Goal: Task Accomplishment & Management: Manage account settings

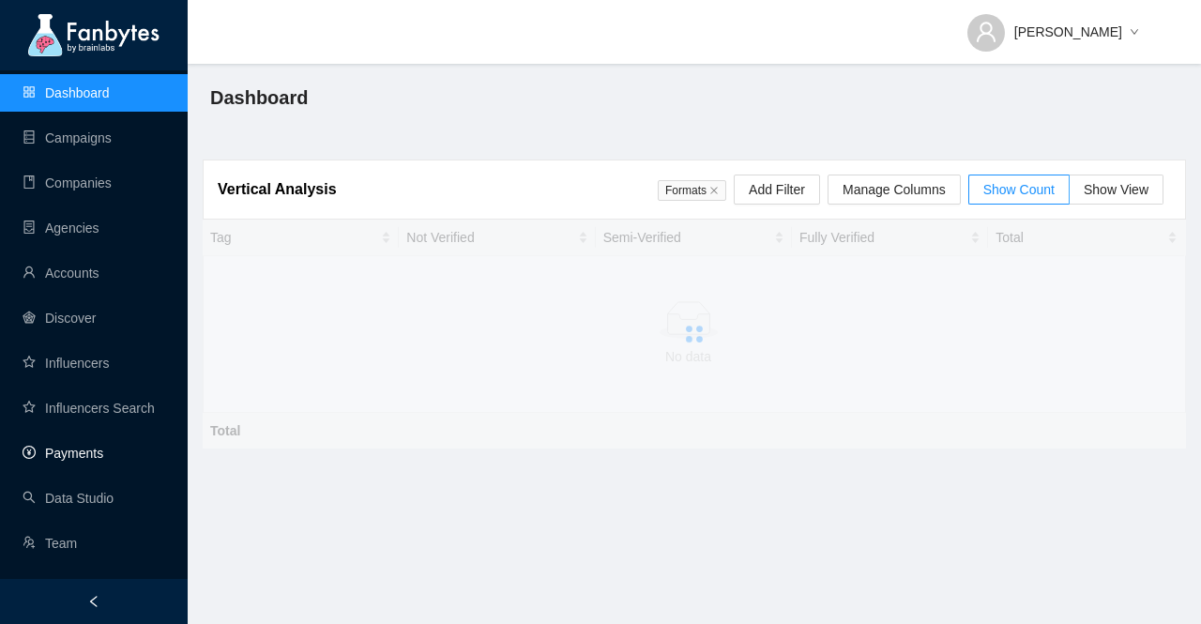
click at [73, 461] on link "Payments" at bounding box center [63, 453] width 81 height 15
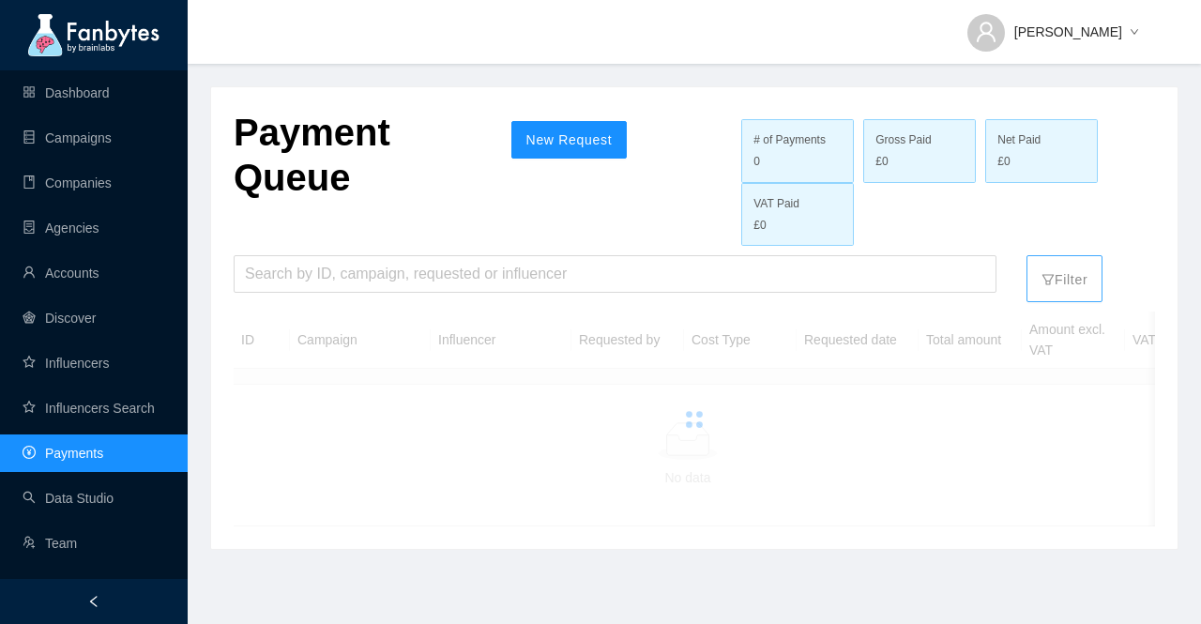
click at [1064, 279] on p "Filter" at bounding box center [1065, 275] width 46 height 30
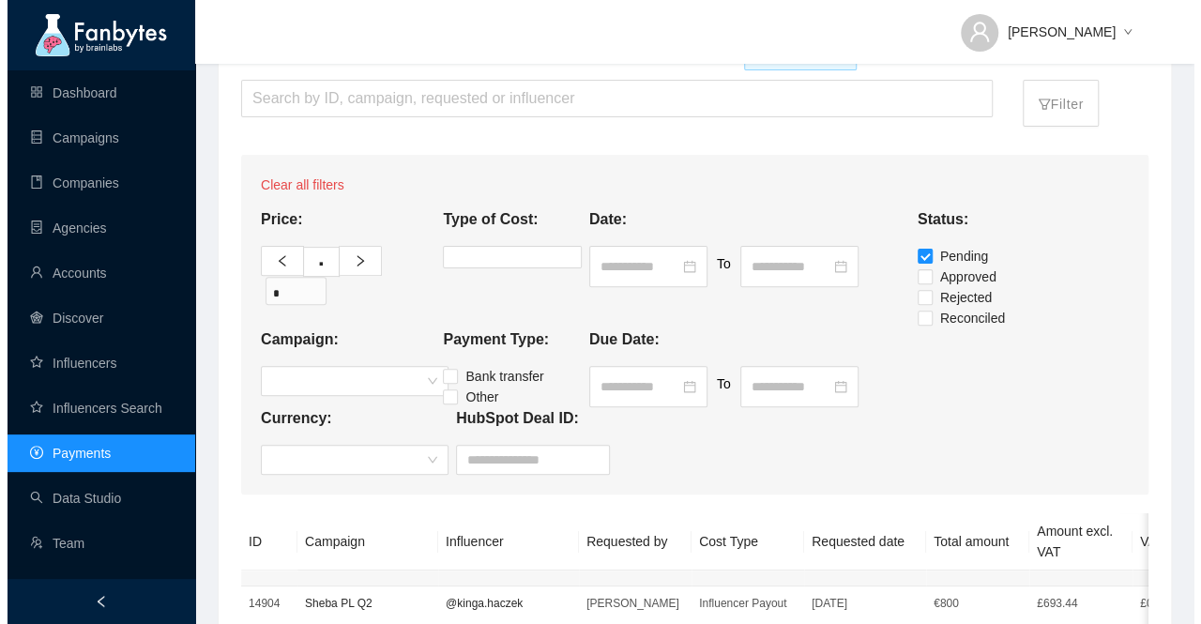
scroll to position [282, 0]
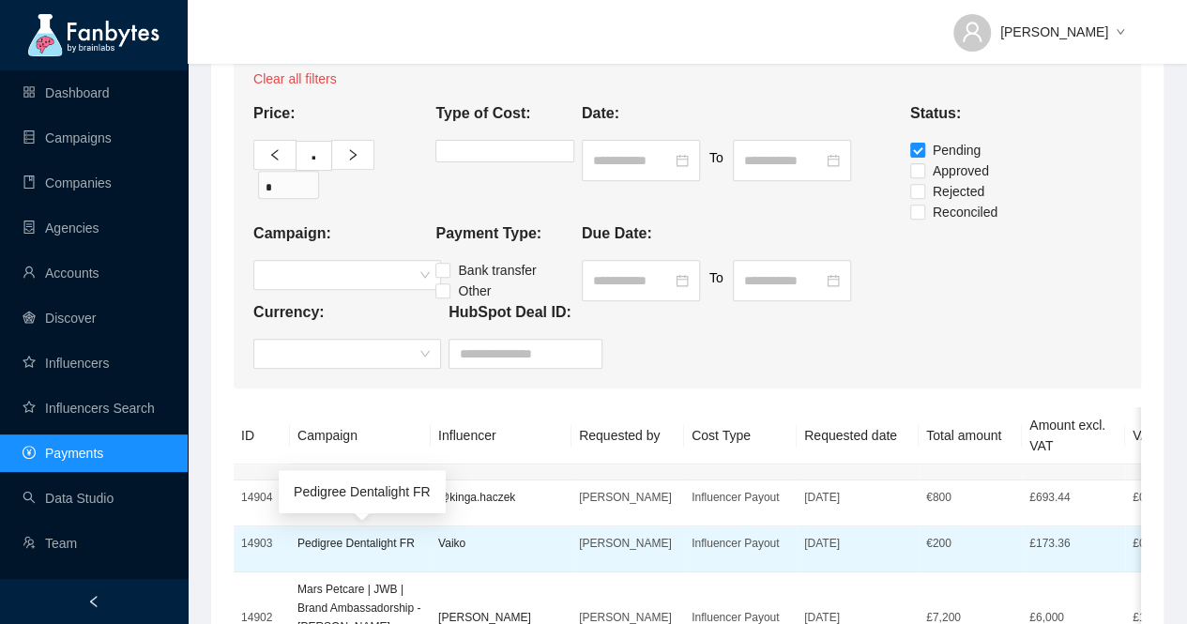
click at [357, 545] on p "Pedigree Dentalight FR" at bounding box center [361, 543] width 126 height 19
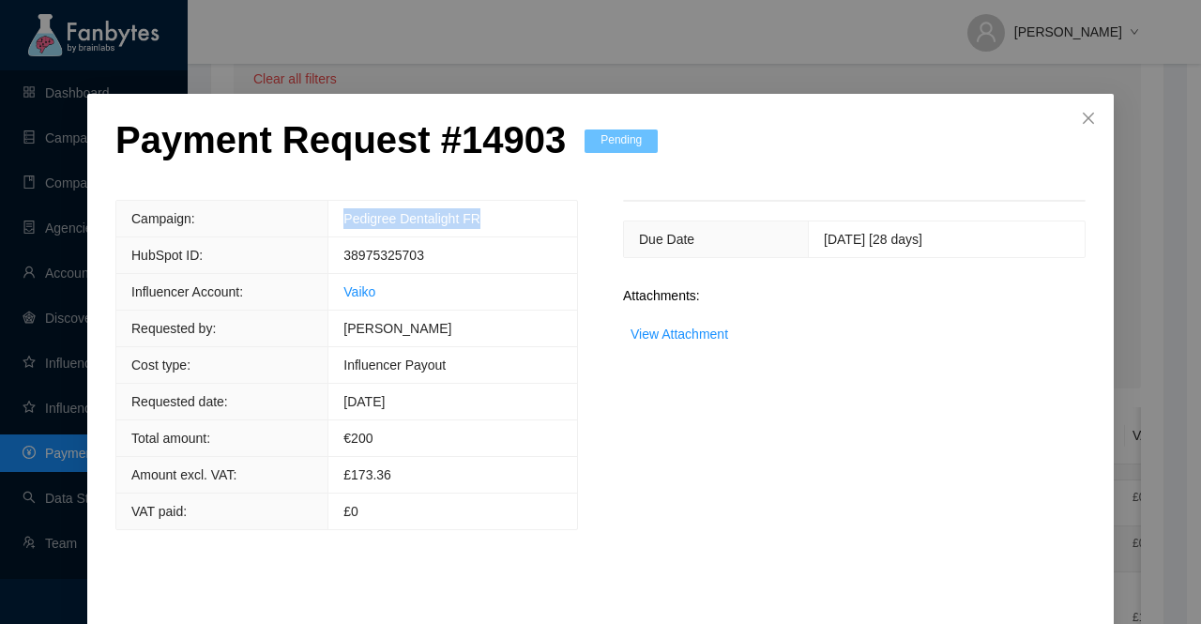
drag, startPoint x: 492, startPoint y: 222, endPoint x: 332, endPoint y: 225, distance: 159.6
click at [332, 225] on td "Pedigree Dentalight FR" at bounding box center [453, 219] width 249 height 37
copy link "Pedigree Dentalight FR"
click at [389, 258] on span "38975325703" at bounding box center [384, 255] width 81 height 15
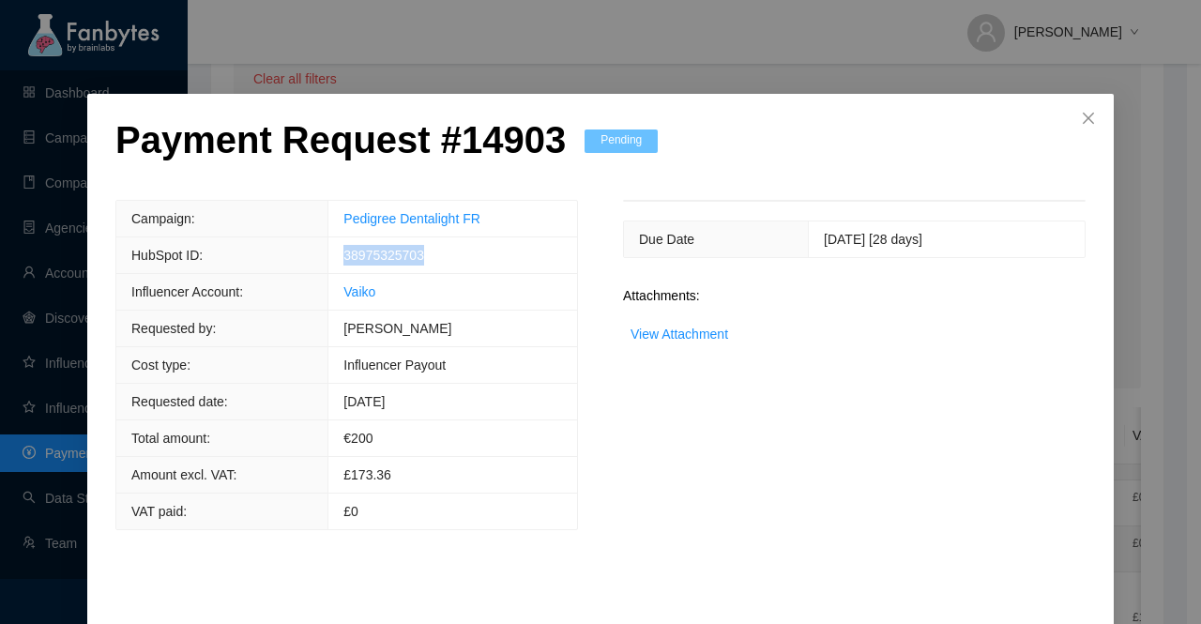
copy span "38975325703"
drag, startPoint x: 385, startPoint y: 296, endPoint x: 319, endPoint y: 296, distance: 65.7
click at [319, 296] on tr "Influencer Account: [PERSON_NAME]" at bounding box center [346, 292] width 461 height 37
copy tr "Vaiko"
click at [695, 331] on link "View Attachment" at bounding box center [680, 334] width 98 height 15
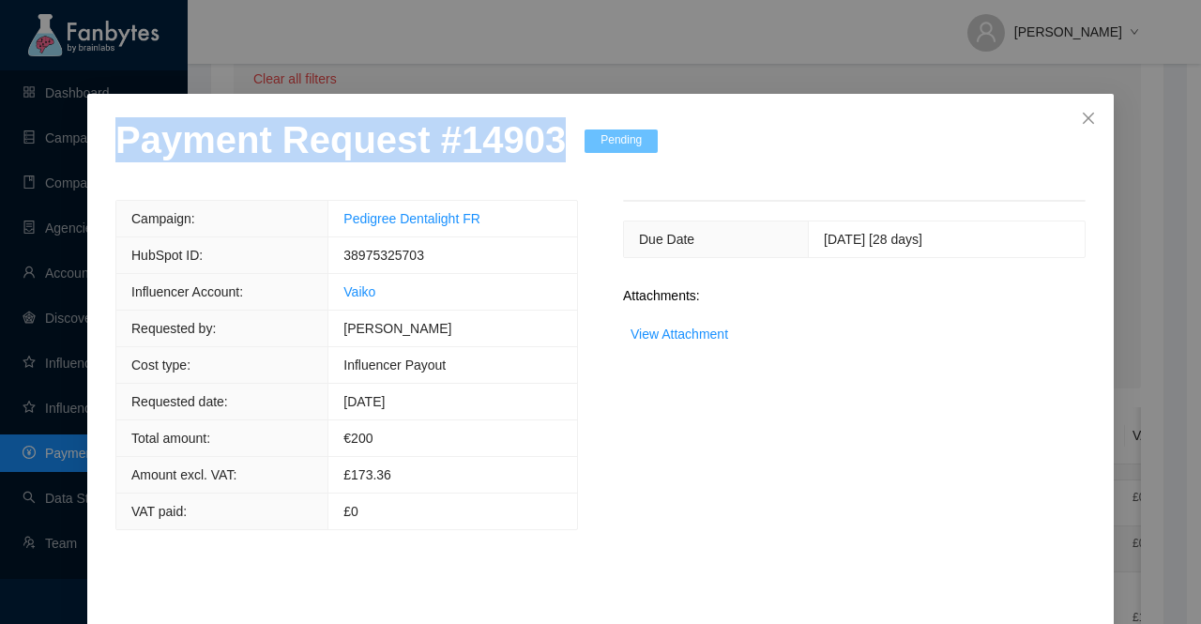
drag, startPoint x: 544, startPoint y: 146, endPoint x: 84, endPoint y: 154, distance: 460.9
click at [87, 154] on div "Payment Request # 14903 Pending Campaign: Pedigree Dentalight FR HubSpot ID: 38…" at bounding box center [600, 386] width 1027 height 585
copy p "Payment Request # 14903"
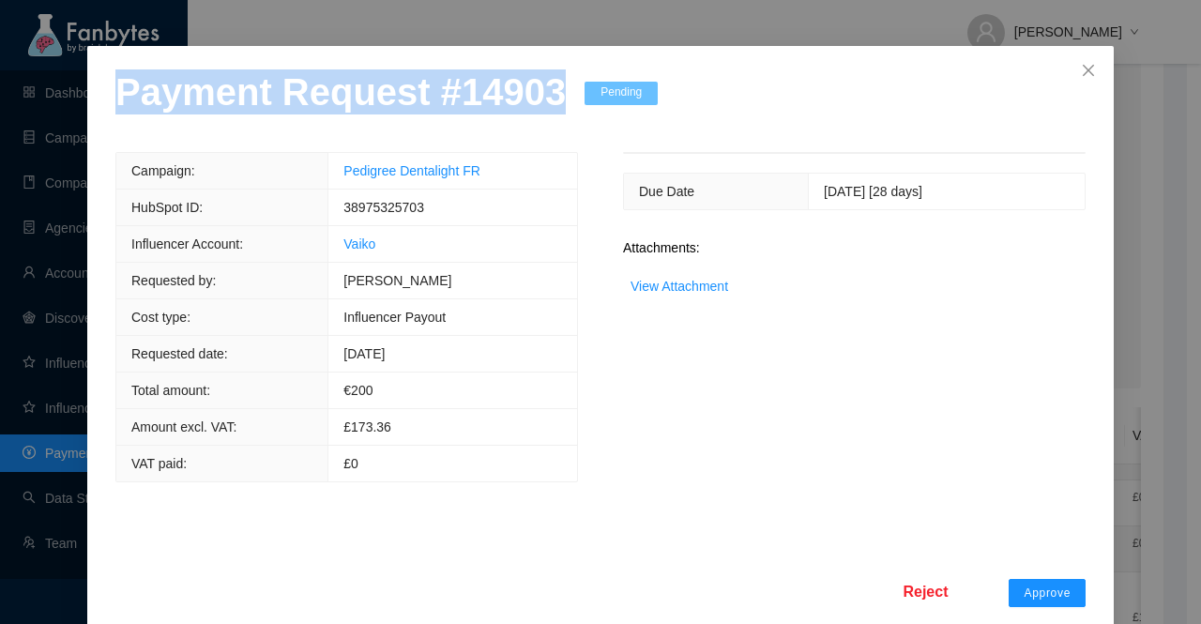
scroll to position [73, 0]
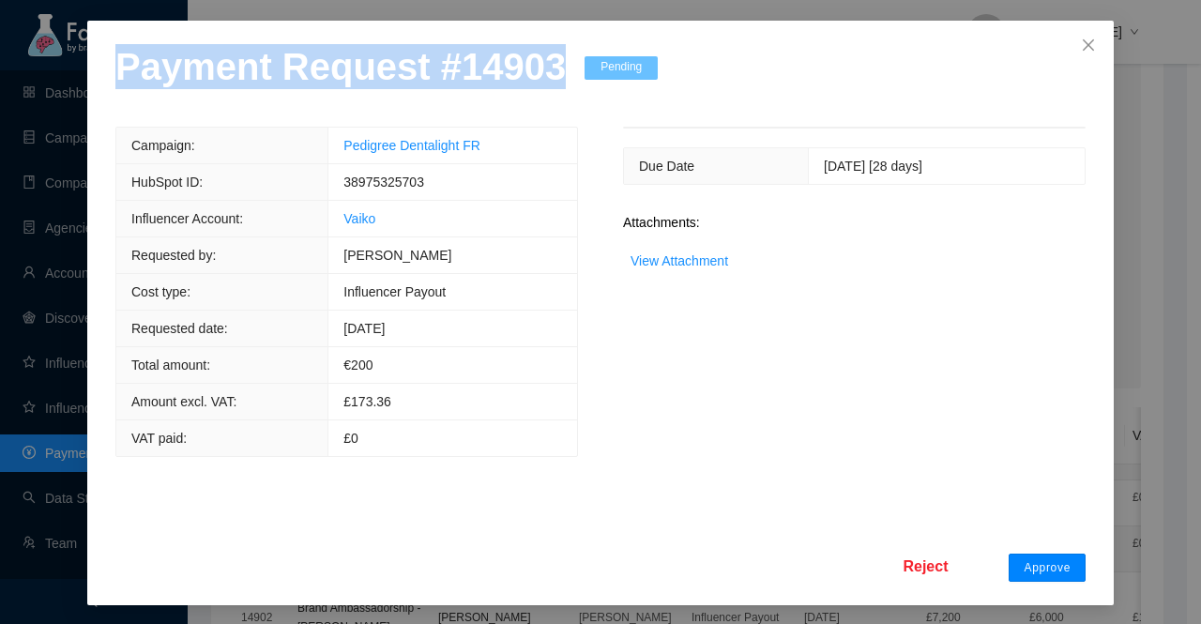
click at [1028, 562] on span "Approve" at bounding box center [1047, 567] width 47 height 15
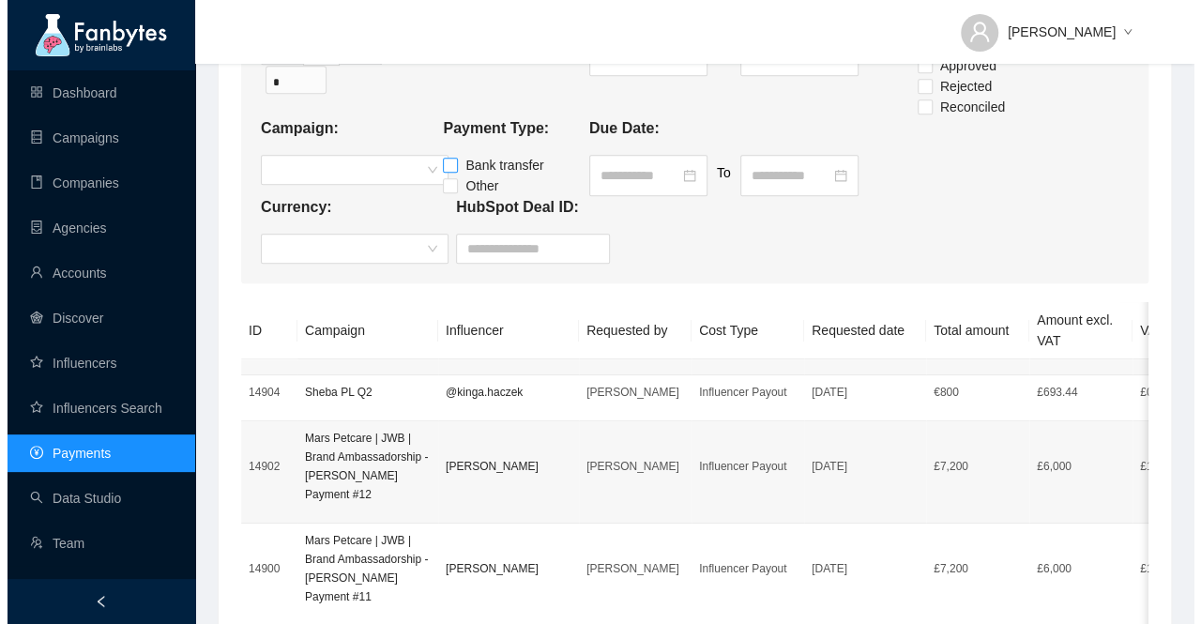
scroll to position [469, 0]
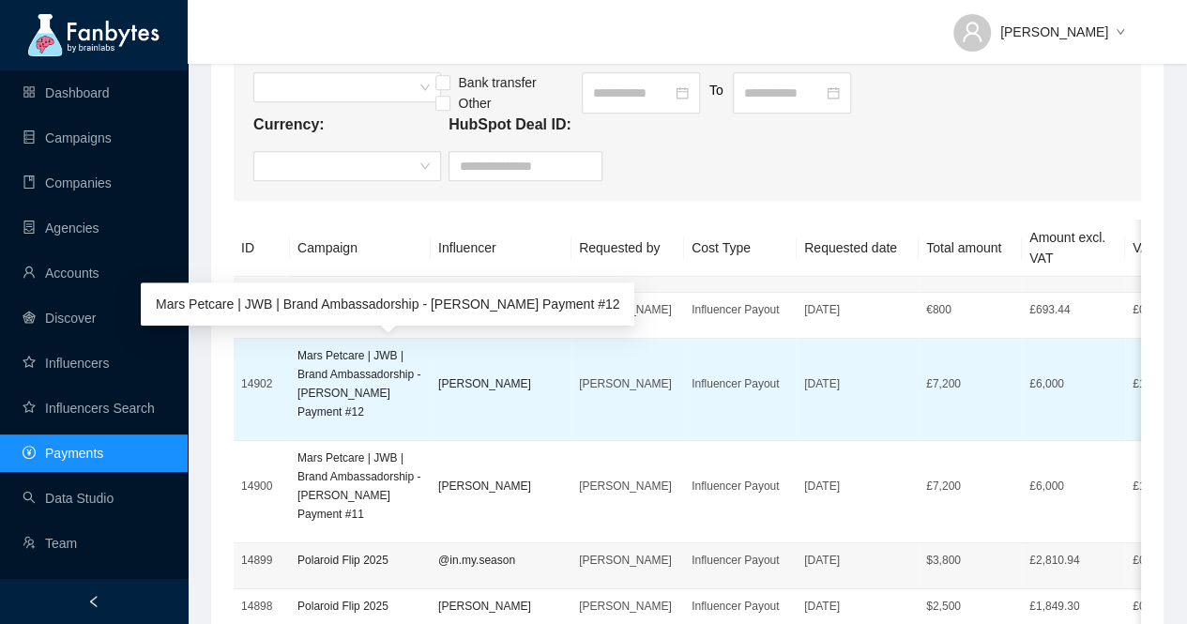
click at [351, 370] on p "Mars Petcare | JWB | Brand Ambassadorship - [PERSON_NAME] Payment #12" at bounding box center [361, 383] width 126 height 75
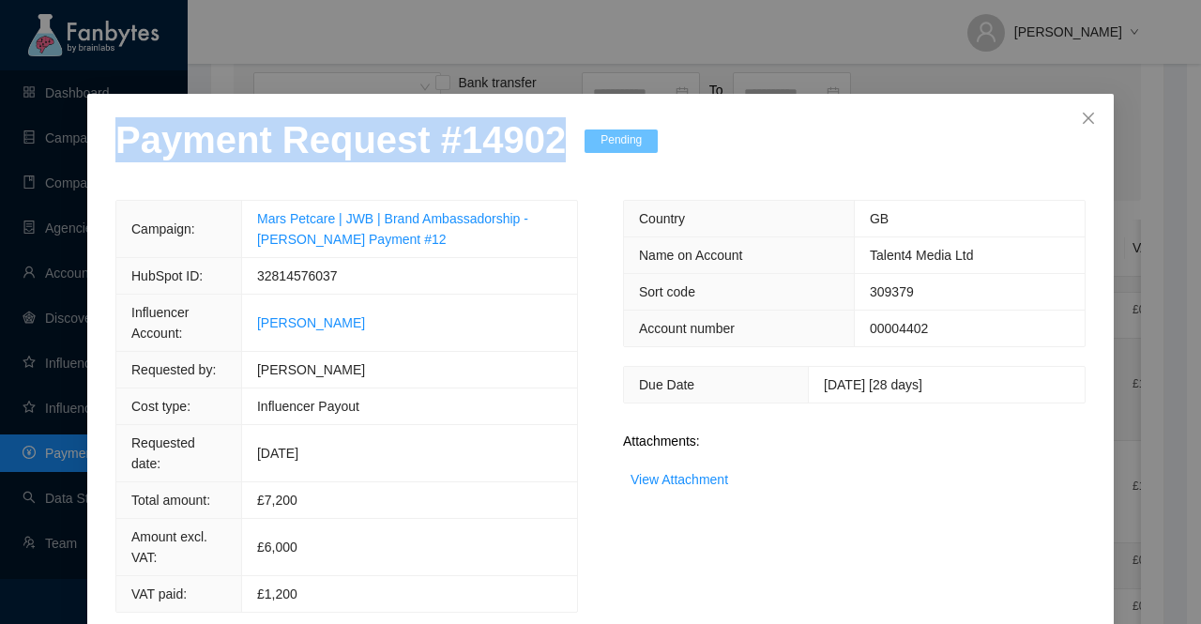
drag, startPoint x: 542, startPoint y: 146, endPoint x: 0, endPoint y: 162, distance: 541.8
click at [0, 162] on div "Payment Request # 14902 Pending Campaign: Mars Petcare | JWB | Brand Ambassador…" at bounding box center [600, 312] width 1201 height 624
copy p "Payment Request # 14902"
click at [692, 474] on link "View Attachment" at bounding box center [680, 479] width 98 height 15
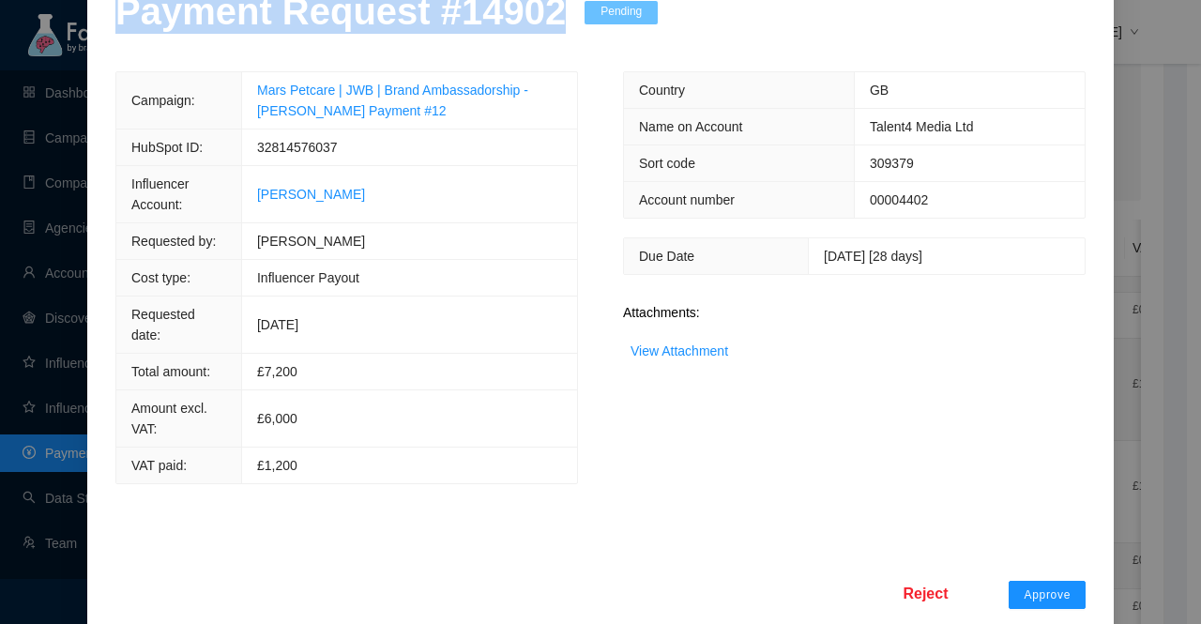
scroll to position [135, 0]
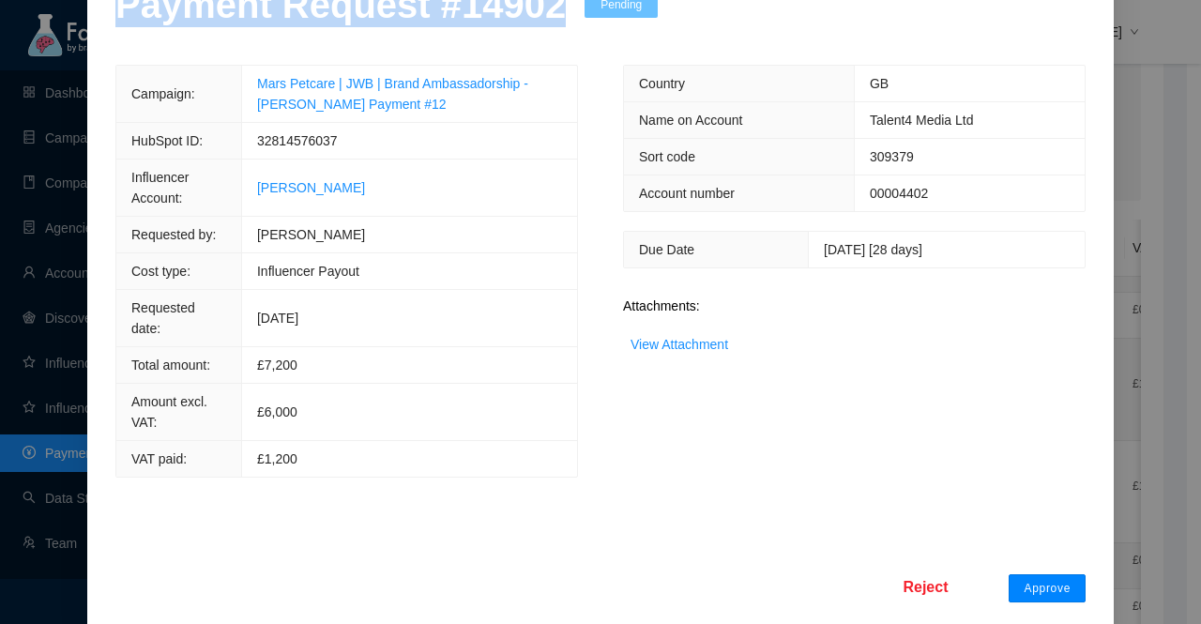
click at [1046, 581] on span "Approve" at bounding box center [1047, 588] width 47 height 15
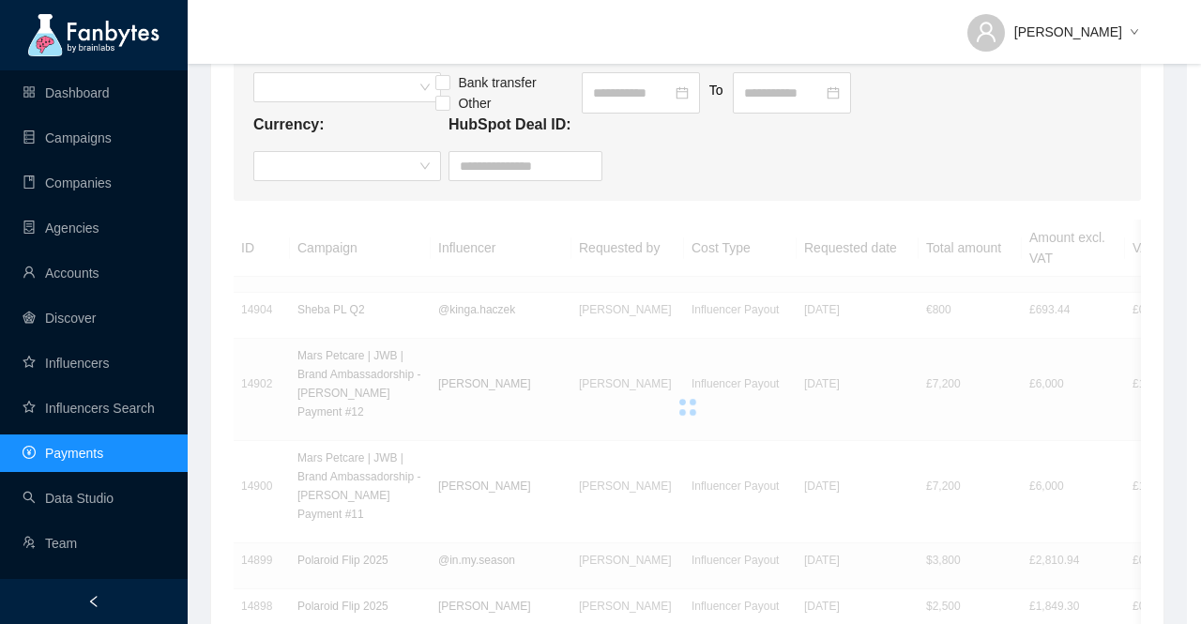
scroll to position [41, 0]
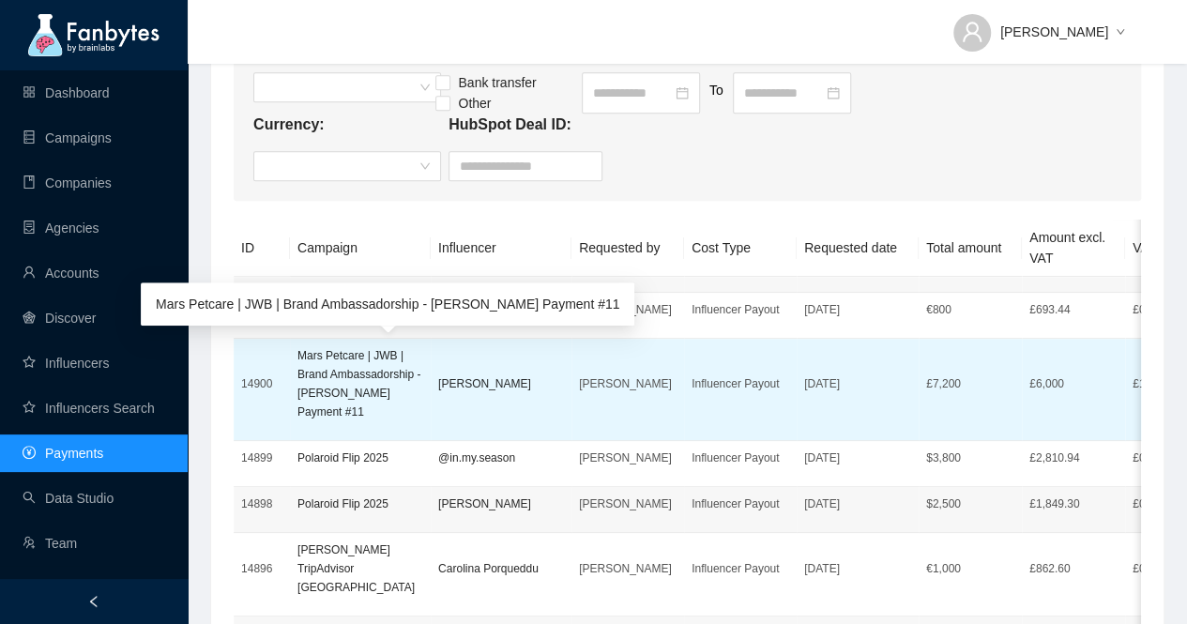
click at [311, 368] on p "Mars Petcare | JWB | Brand Ambassadorship - [PERSON_NAME] Payment #11" at bounding box center [361, 383] width 126 height 75
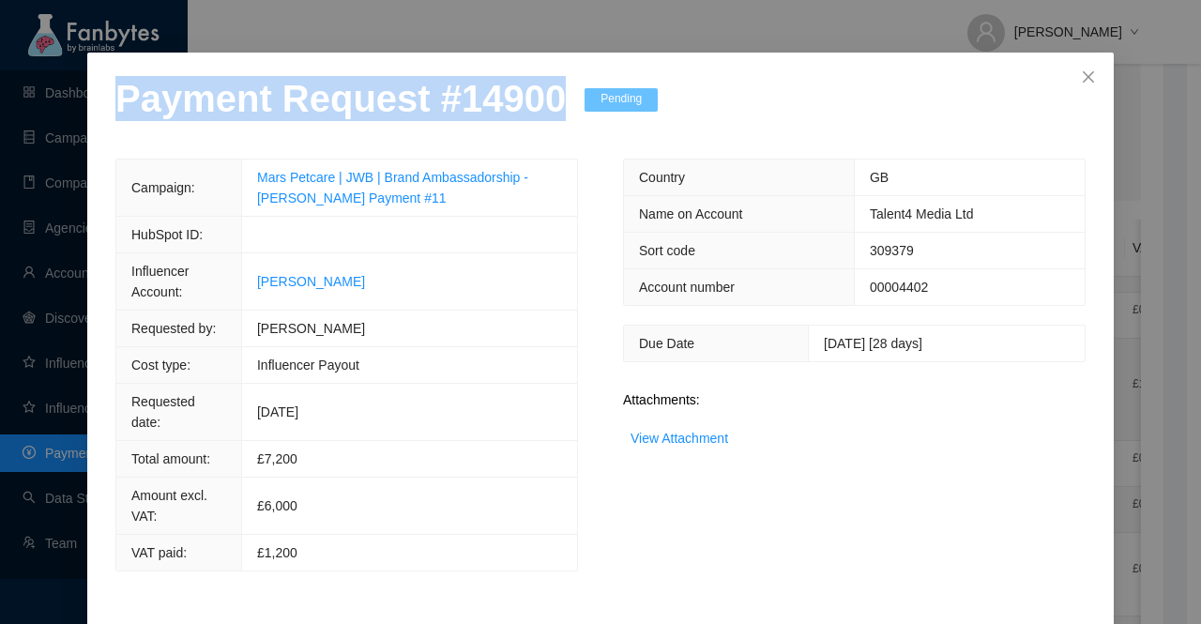
drag, startPoint x: 539, startPoint y: 152, endPoint x: 86, endPoint y: 148, distance: 452.4
click at [87, 148] on div "Payment Request # 14900 Pending Campaign: Mars Petcare | JWB | Brand Ambassador…" at bounding box center [600, 386] width 1027 height 667
copy p "Payment Request # 14900"
click at [660, 446] on link "View Attachment" at bounding box center [680, 438] width 98 height 15
copy p "Payment Request # 14900"
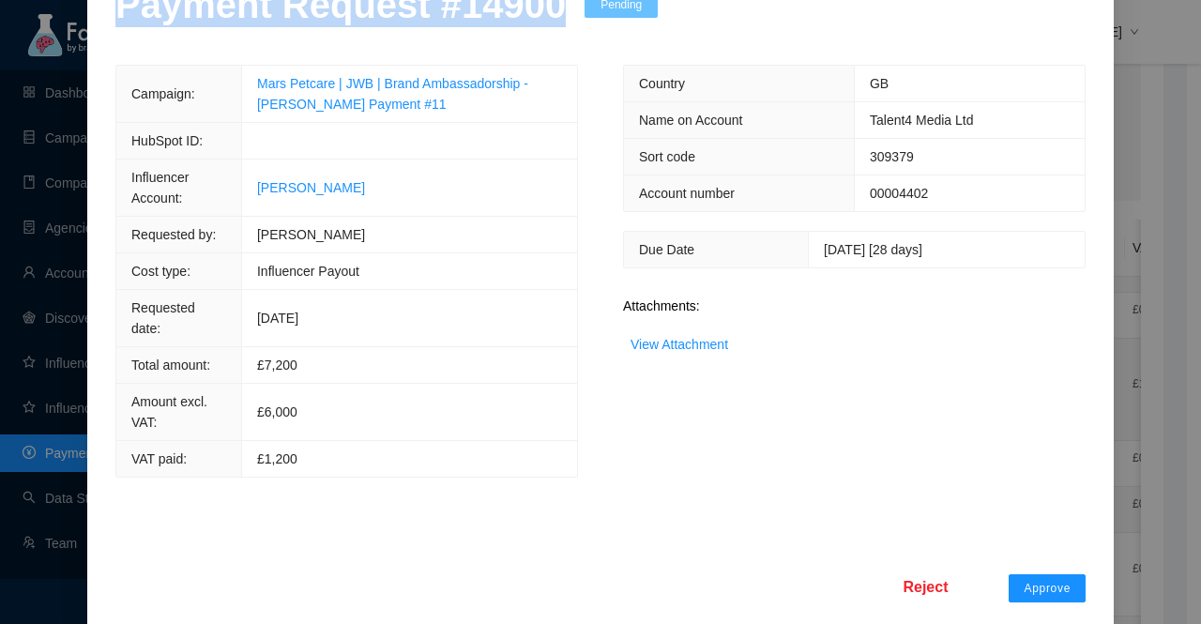
scroll to position [135, 0]
click at [1046, 581] on span "Approve" at bounding box center [1047, 588] width 47 height 15
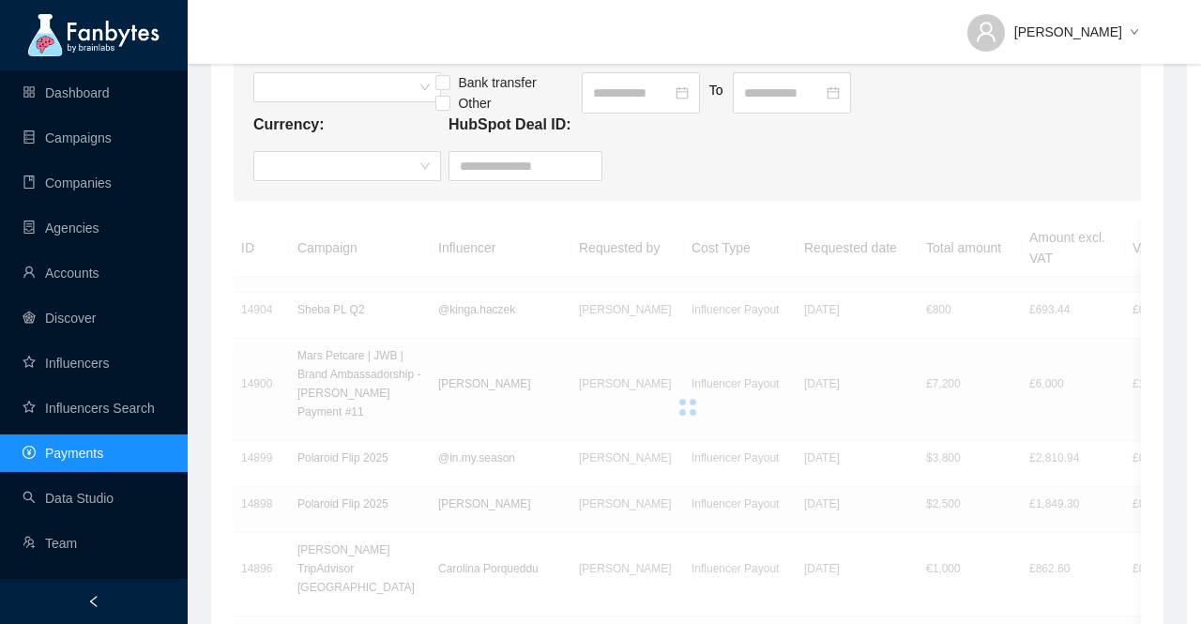
scroll to position [41, 0]
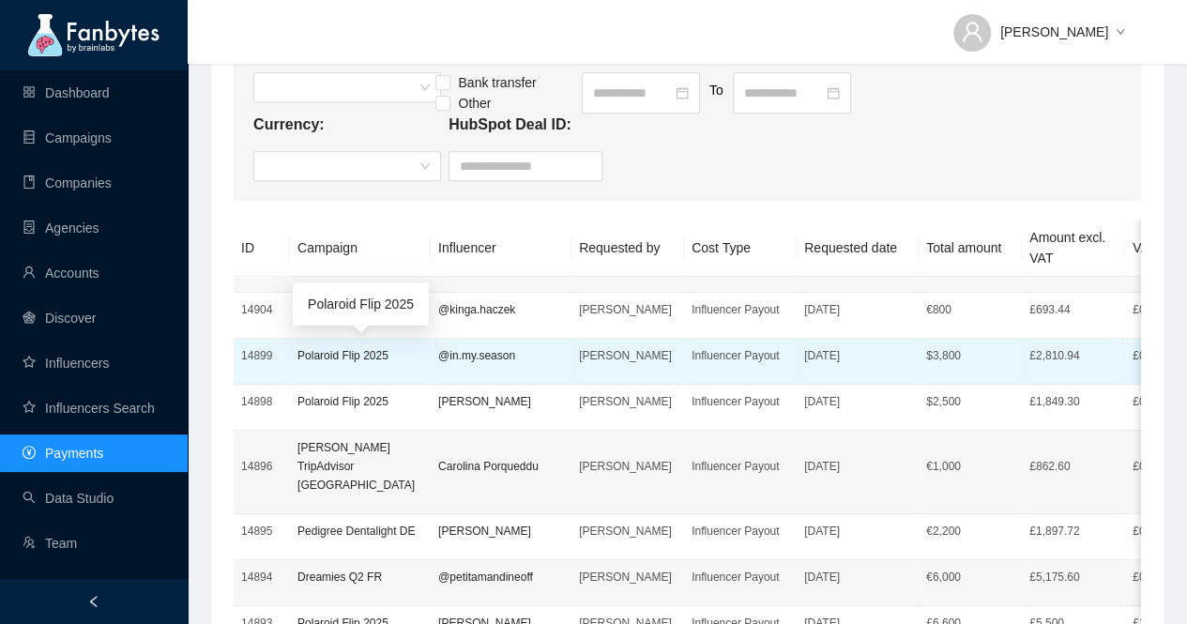
click at [329, 357] on p "Polaroid Flip 2025" at bounding box center [361, 355] width 126 height 19
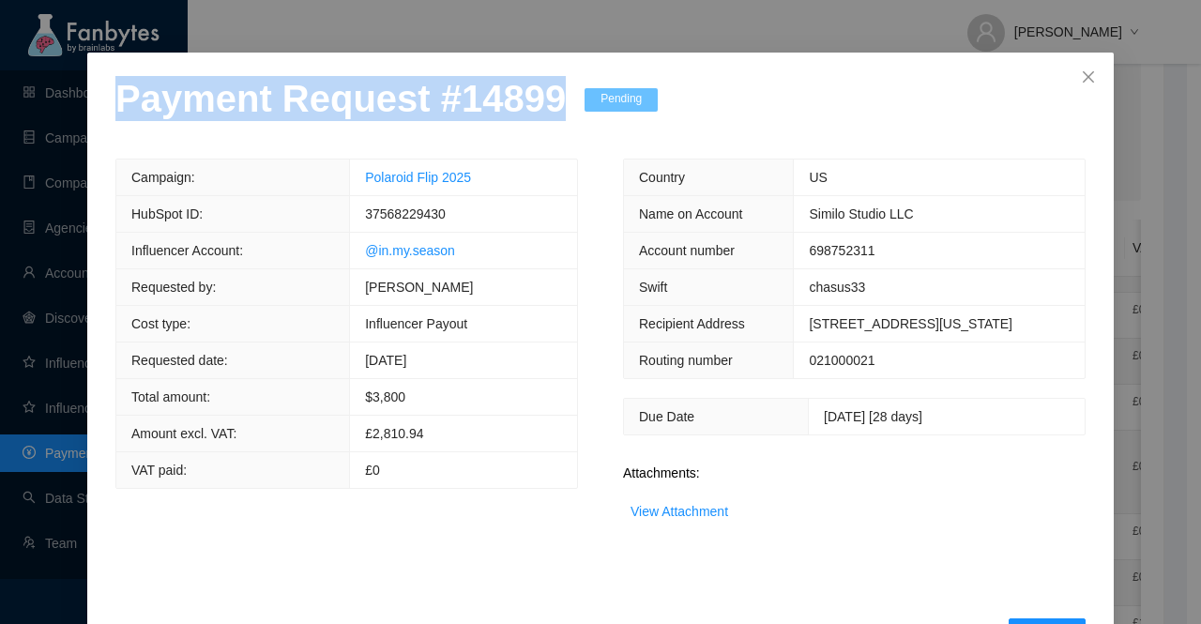
drag, startPoint x: 538, startPoint y: 151, endPoint x: 89, endPoint y: 156, distance: 448.7
click at [89, 156] on div "Payment Request # 14899 Pending Campaign: Polaroid Flip 2025 HubSpot ID: 375682…" at bounding box center [600, 362] width 1027 height 618
copy p "Payment Request # 14899"
click at [651, 519] on link "View Attachment" at bounding box center [680, 511] width 98 height 15
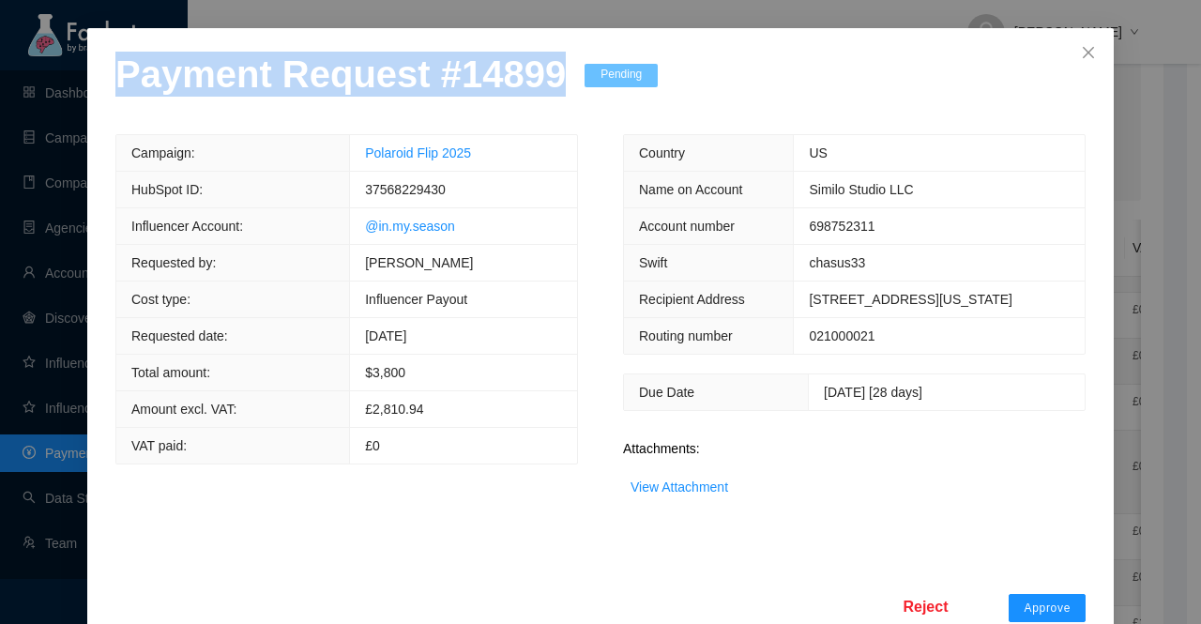
scroll to position [107, 0]
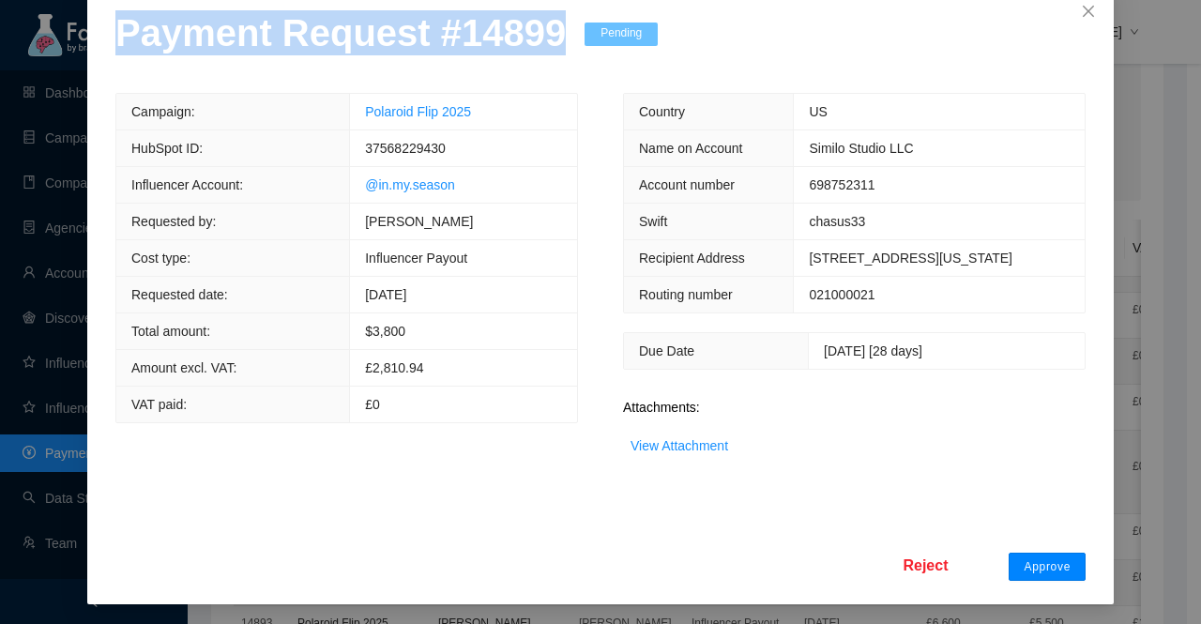
click at [1024, 565] on span "Approve" at bounding box center [1047, 566] width 47 height 15
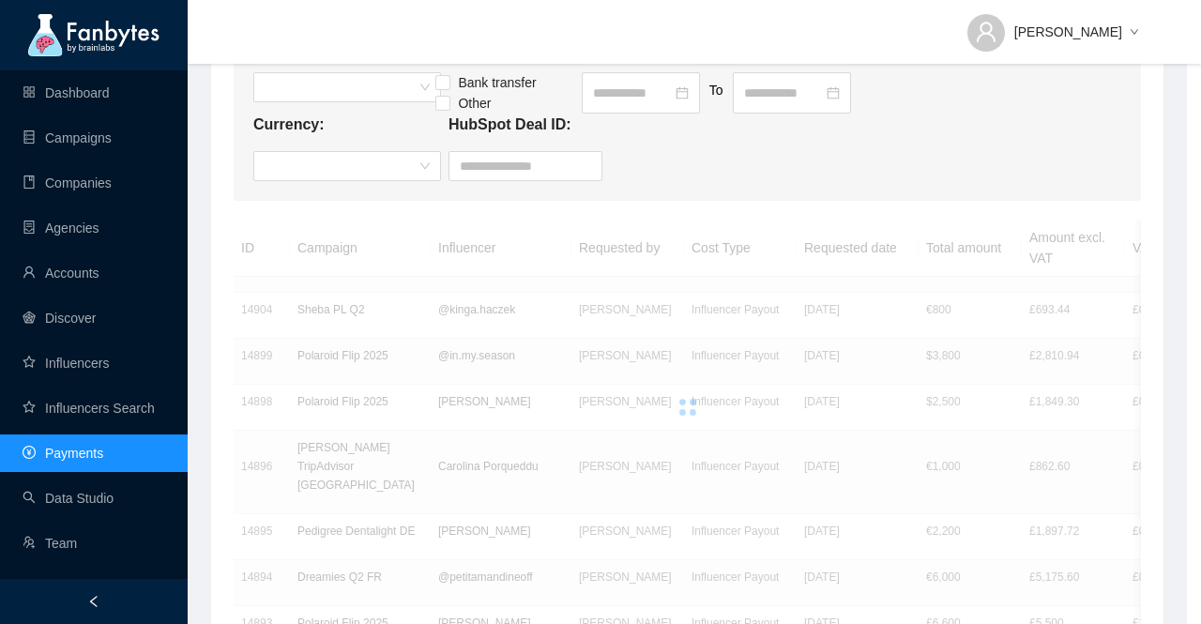
scroll to position [13, 0]
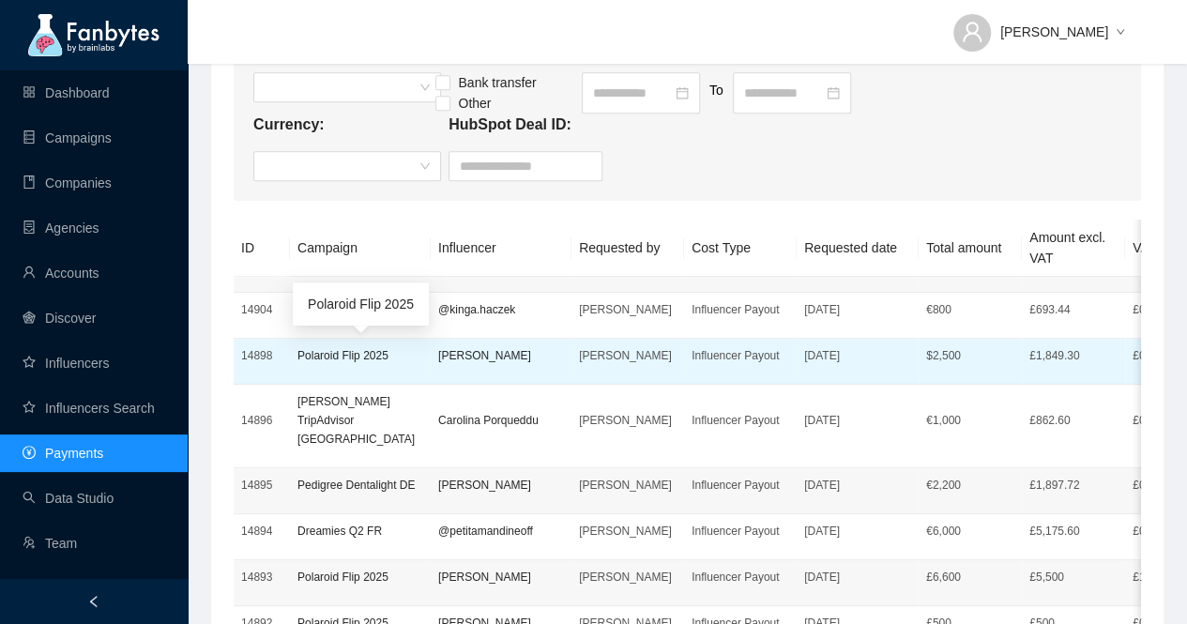
click at [357, 352] on p "Polaroid Flip 2025" at bounding box center [361, 355] width 126 height 19
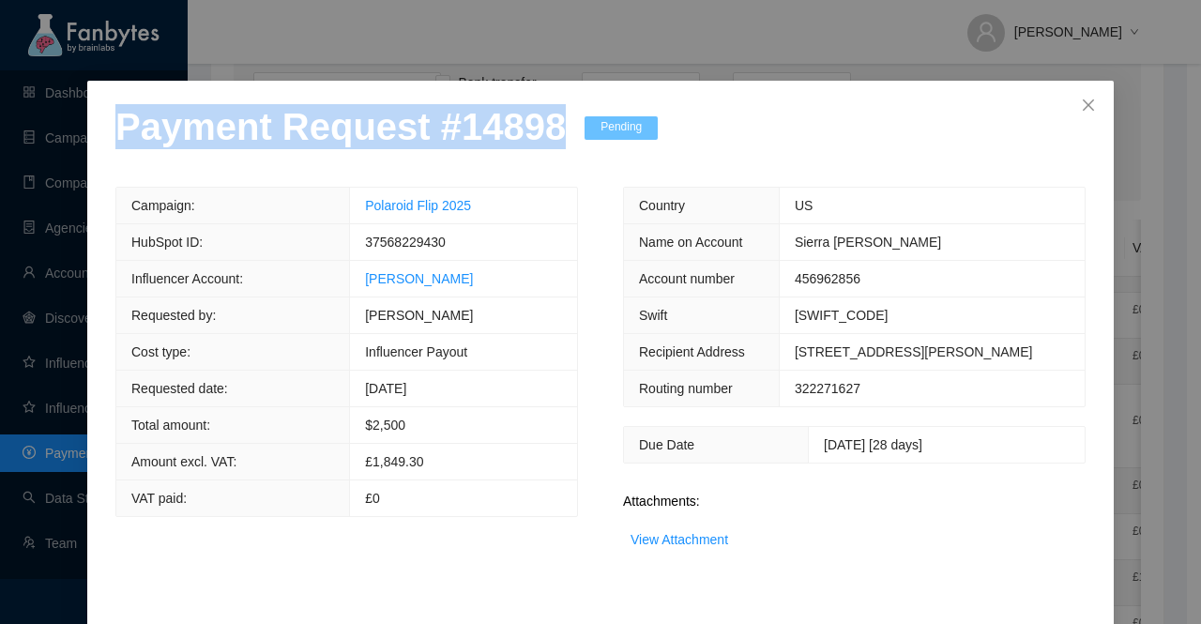
drag, startPoint x: 543, startPoint y: 153, endPoint x: 0, endPoint y: 169, distance: 542.8
click at [0, 169] on div "Payment Request # 14898 Pending Campaign: Polaroid Flip 2025 HubSpot ID: 375682…" at bounding box center [600, 312] width 1201 height 624
copy p "Payment Request # 14898"
click at [681, 547] on link "View Attachment" at bounding box center [680, 539] width 98 height 15
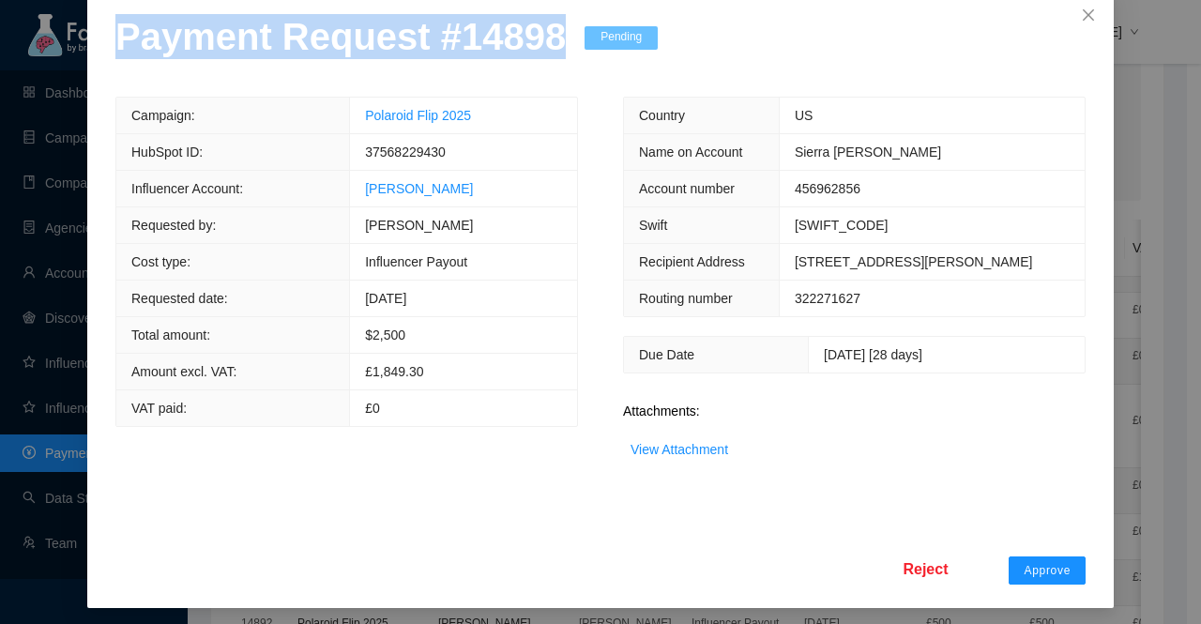
scroll to position [107, 0]
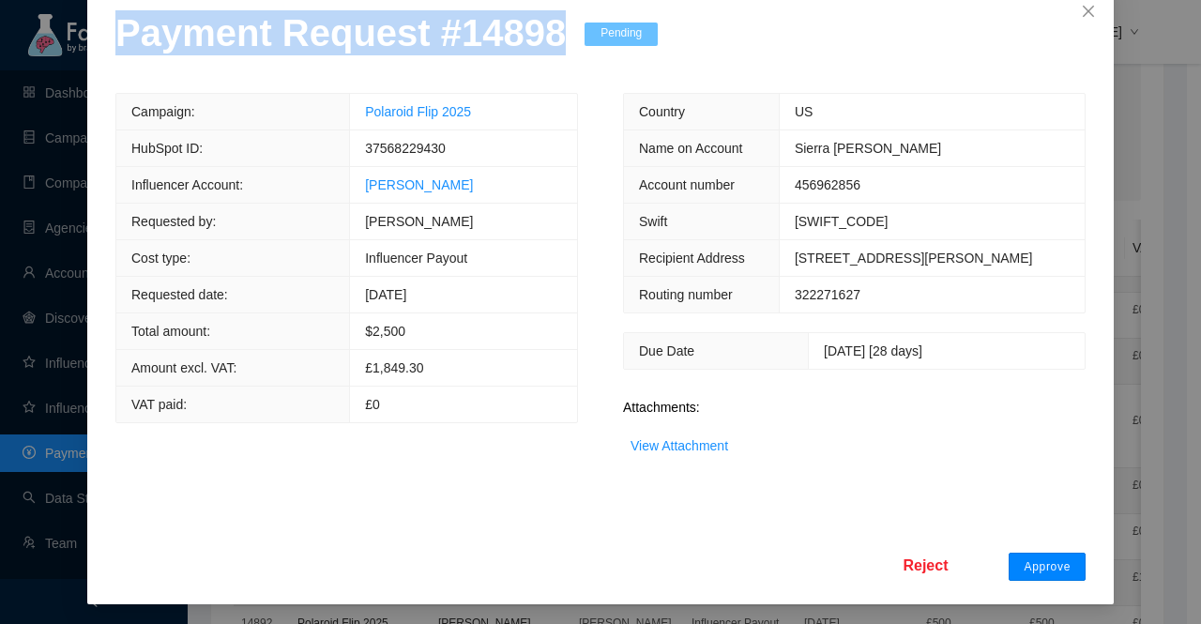
click at [1037, 565] on span "Approve" at bounding box center [1047, 566] width 47 height 15
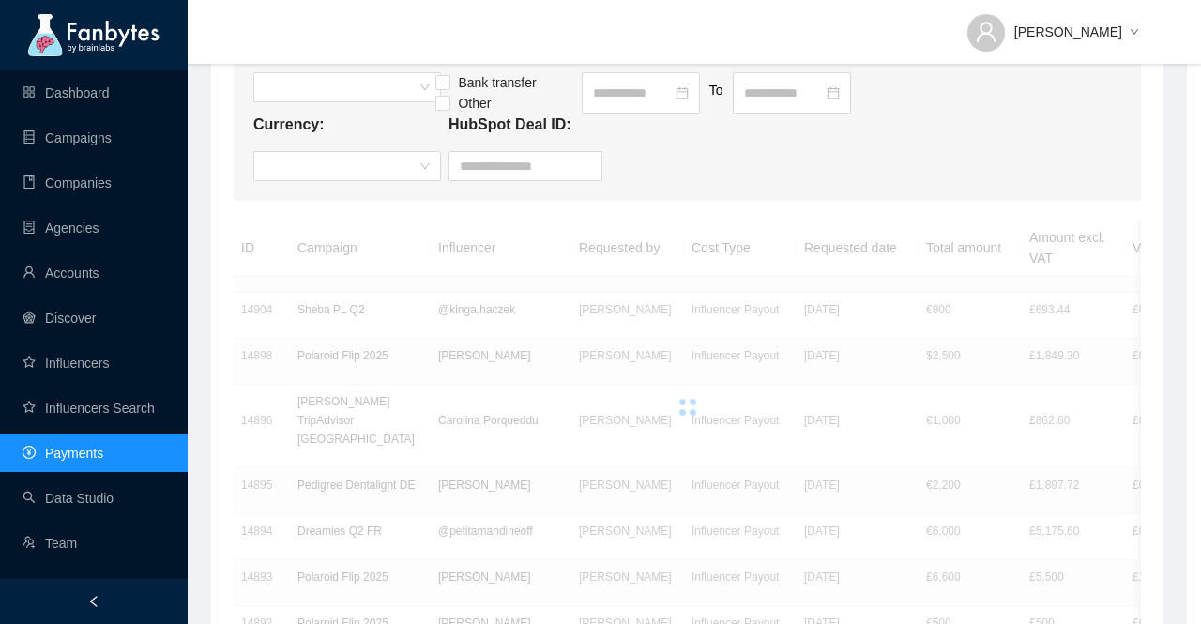
scroll to position [13, 0]
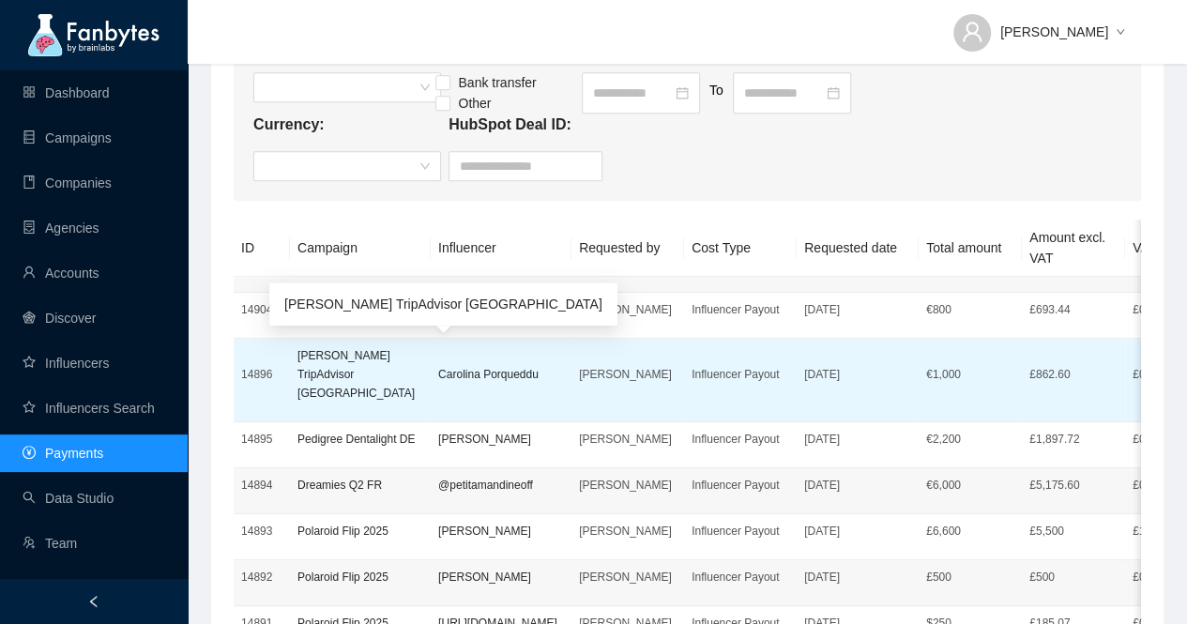
click at [334, 363] on p "[PERSON_NAME] TripAdvisor [GEOGRAPHIC_DATA]" at bounding box center [361, 374] width 126 height 56
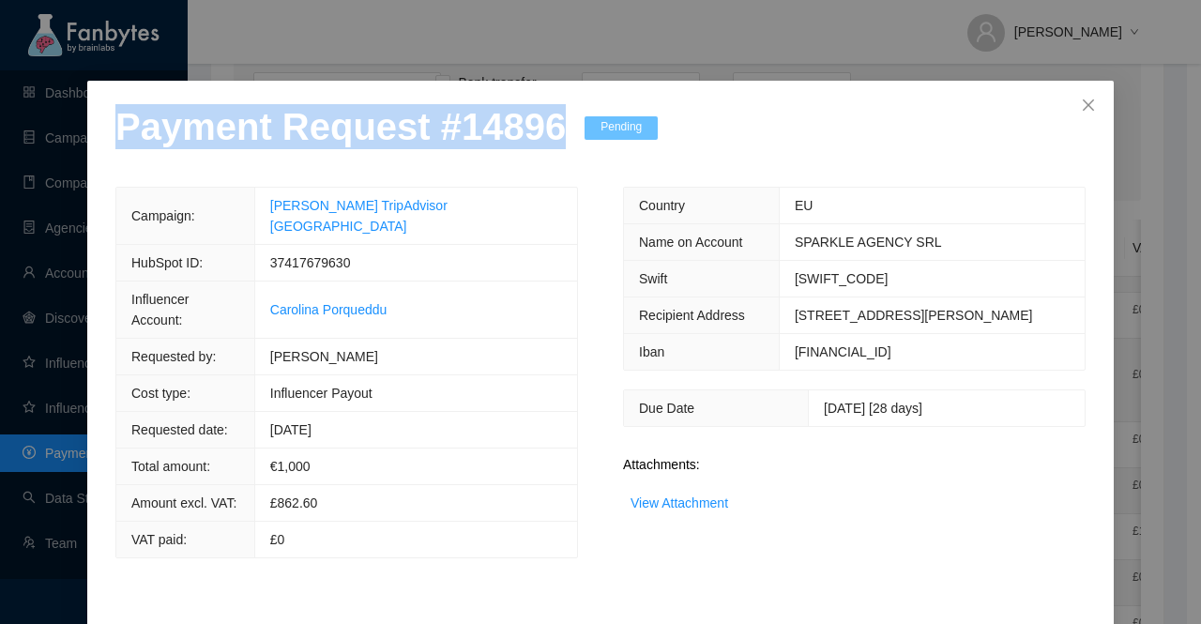
drag, startPoint x: 535, startPoint y: 144, endPoint x: 47, endPoint y: 145, distance: 488.1
click at [47, 145] on div "Payment Request # 14896 Pending Campaign: [PERSON_NAME] TripAdvisor ITALY HubSp…" at bounding box center [600, 312] width 1201 height 624
copy p "Payment Request # 14896"
click at [693, 511] on link "View Attachment" at bounding box center [680, 503] width 98 height 15
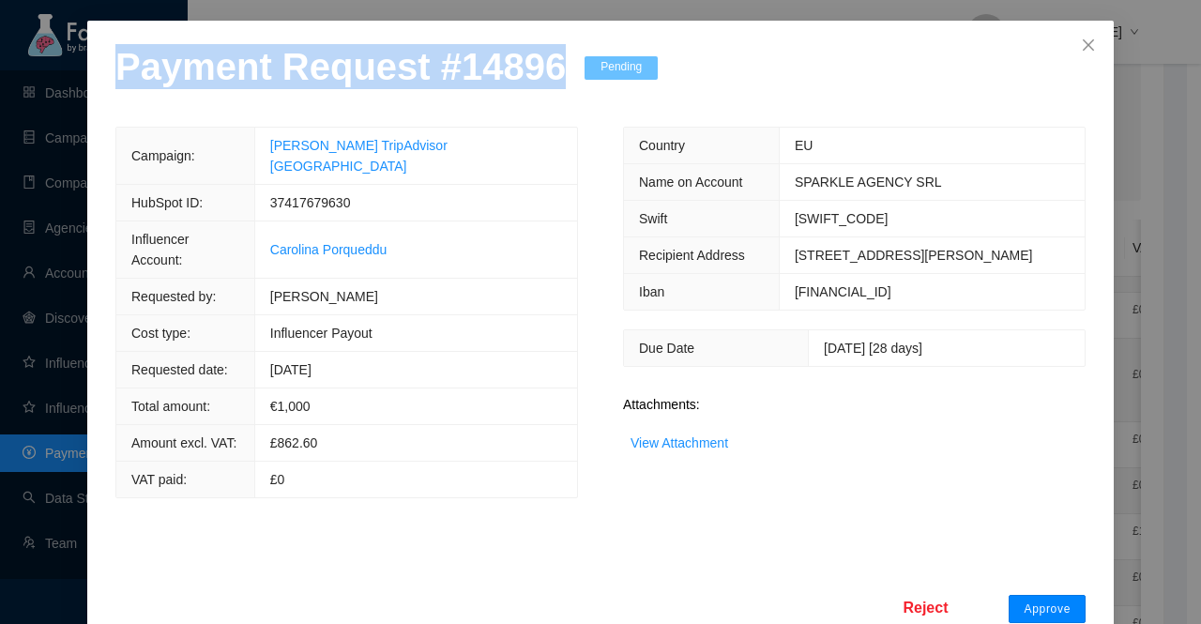
click at [1029, 602] on span "Approve" at bounding box center [1047, 609] width 47 height 15
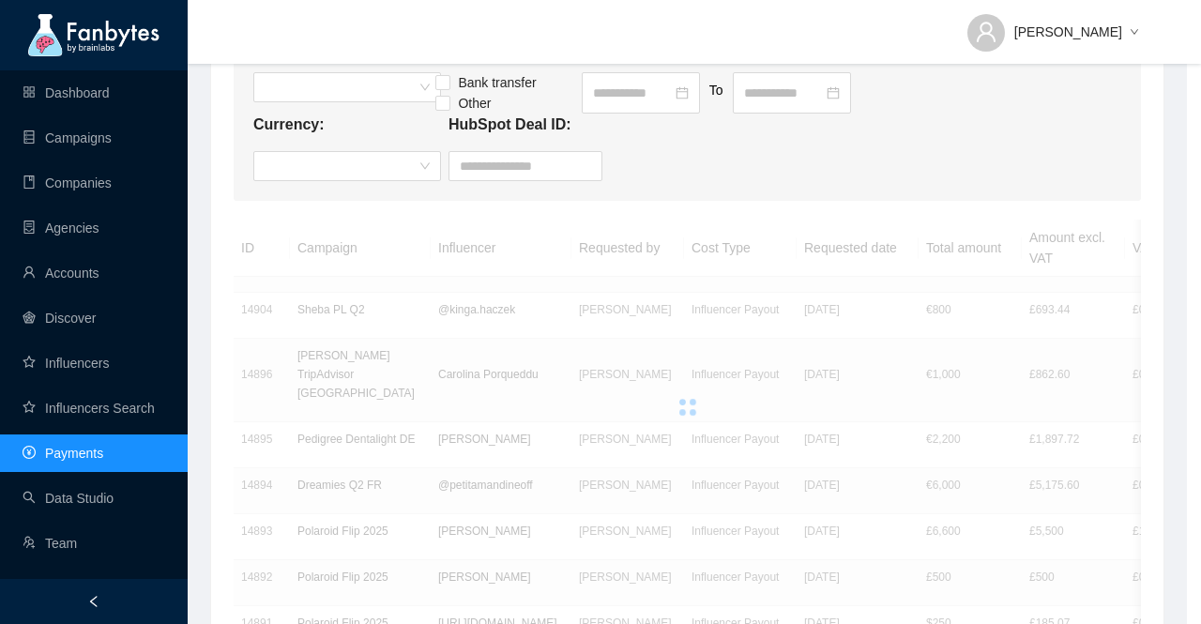
scroll to position [0, 0]
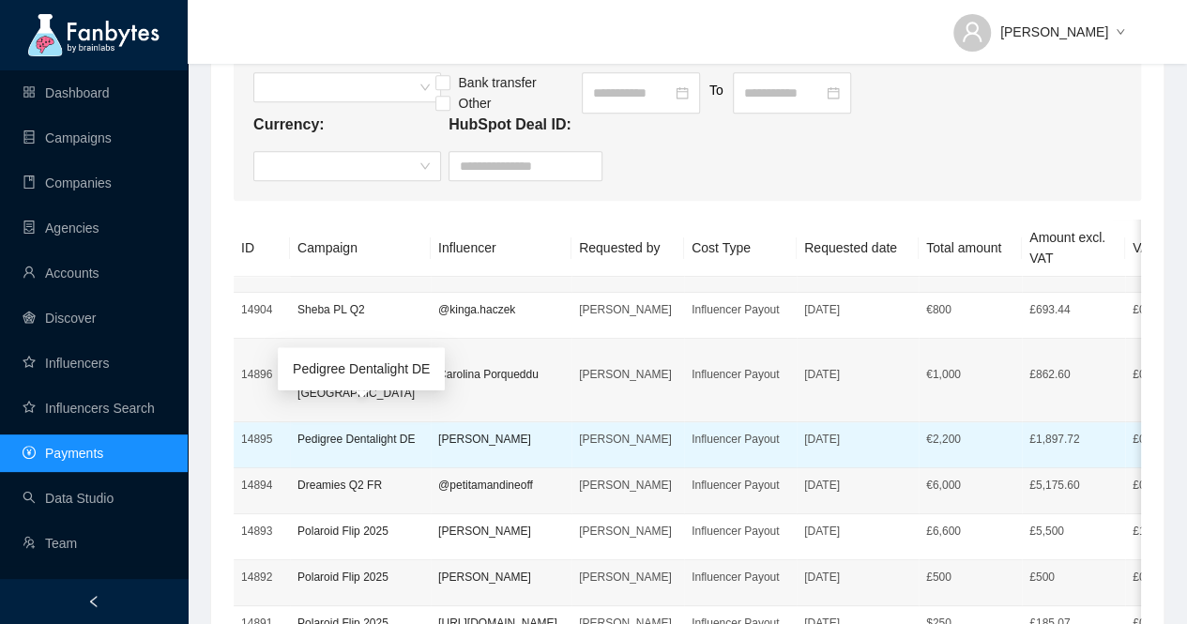
click at [335, 430] on p "Pedigree Dentalight DE" at bounding box center [361, 439] width 126 height 19
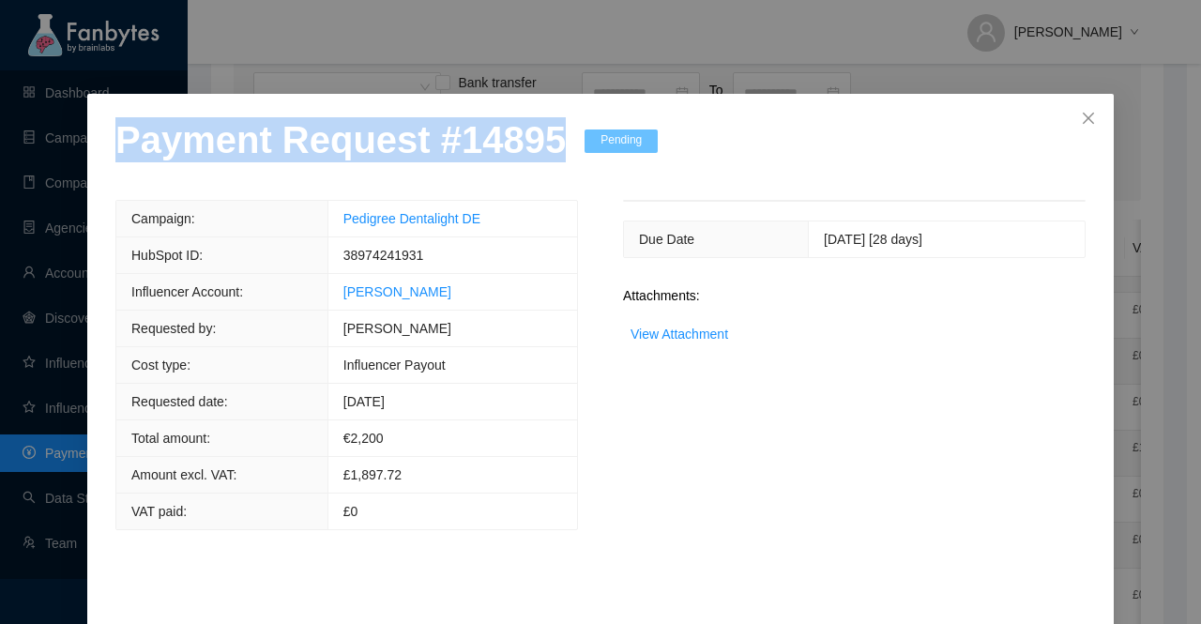
drag, startPoint x: 540, startPoint y: 155, endPoint x: 0, endPoint y: 158, distance: 539.7
click at [0, 158] on div "Payment Request # 14895 Pending Campaign: Pedigree Dentalight DE HubSpot ID: 38…" at bounding box center [600, 312] width 1201 height 624
click at [640, 330] on link "View Attachment" at bounding box center [680, 334] width 98 height 15
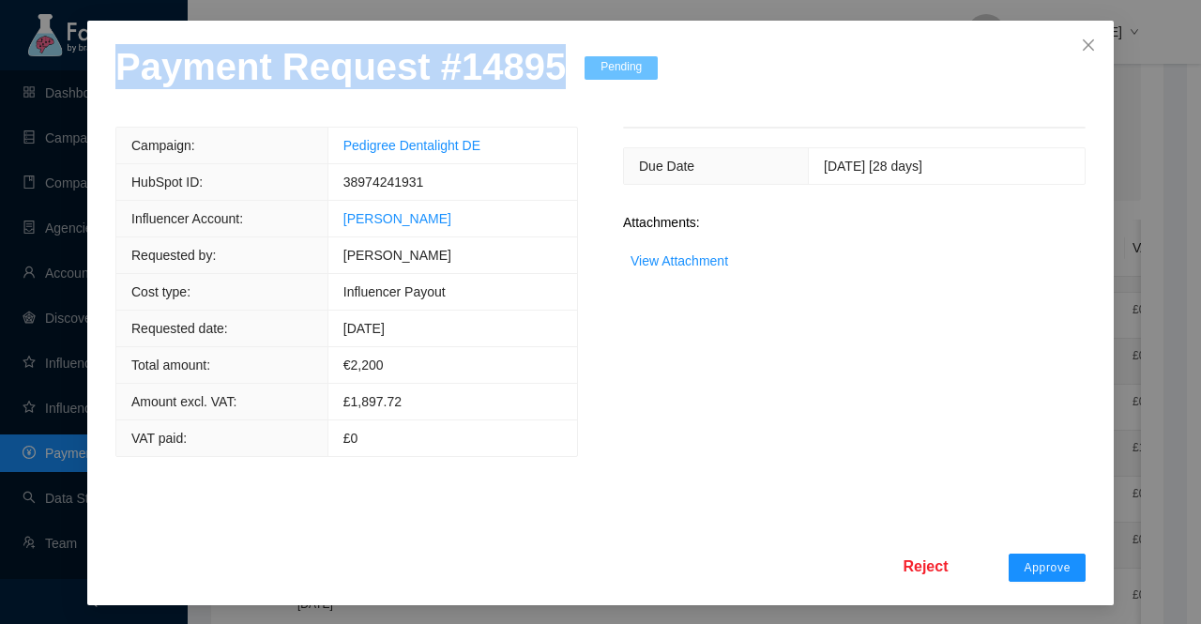
scroll to position [73, 0]
click at [1042, 566] on span "Approve" at bounding box center [1047, 567] width 47 height 15
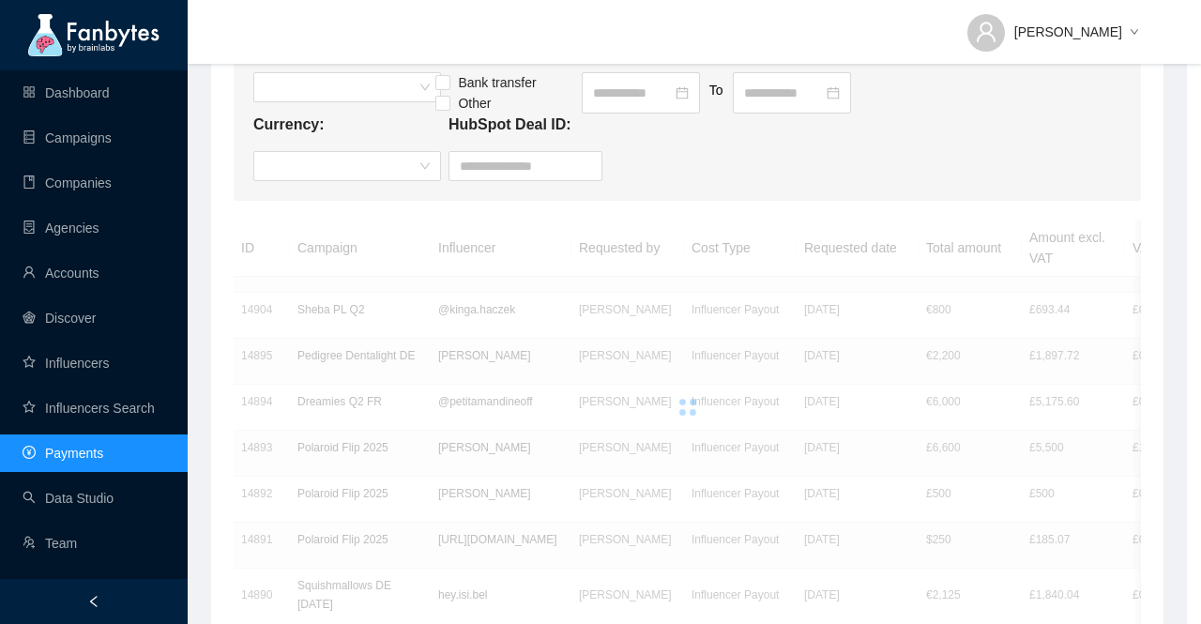
scroll to position [0, 0]
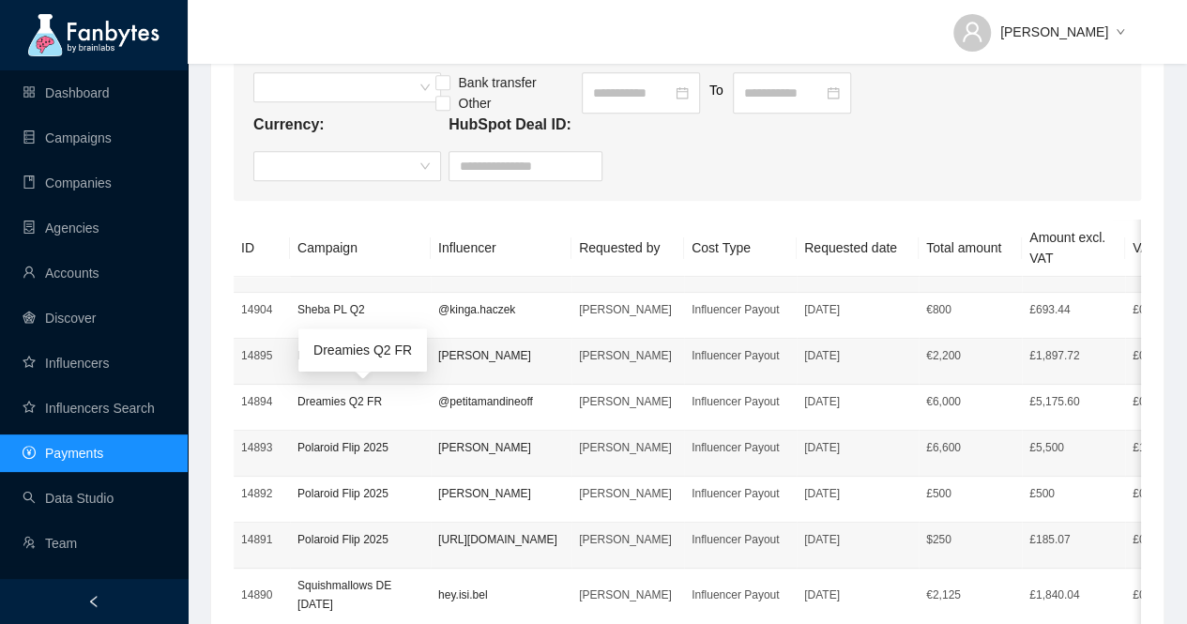
click at [336, 398] on p "Dreamies Q2 FR" at bounding box center [361, 401] width 126 height 19
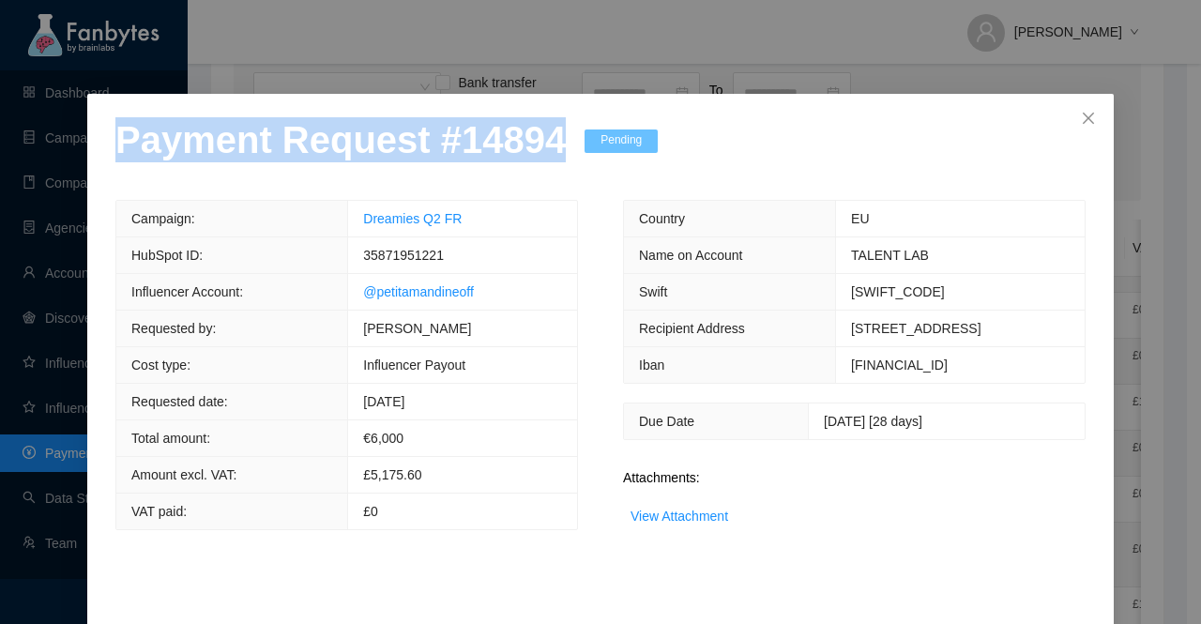
drag, startPoint x: 543, startPoint y: 145, endPoint x: 80, endPoint y: 156, distance: 463.8
click at [87, 156] on div "Payment Request # 14894 Pending Campaign: Dreamies Q2 FR HubSpot ID: 3587195122…" at bounding box center [600, 386] width 1027 height 585
click at [663, 512] on link "View Attachment" at bounding box center [680, 516] width 98 height 15
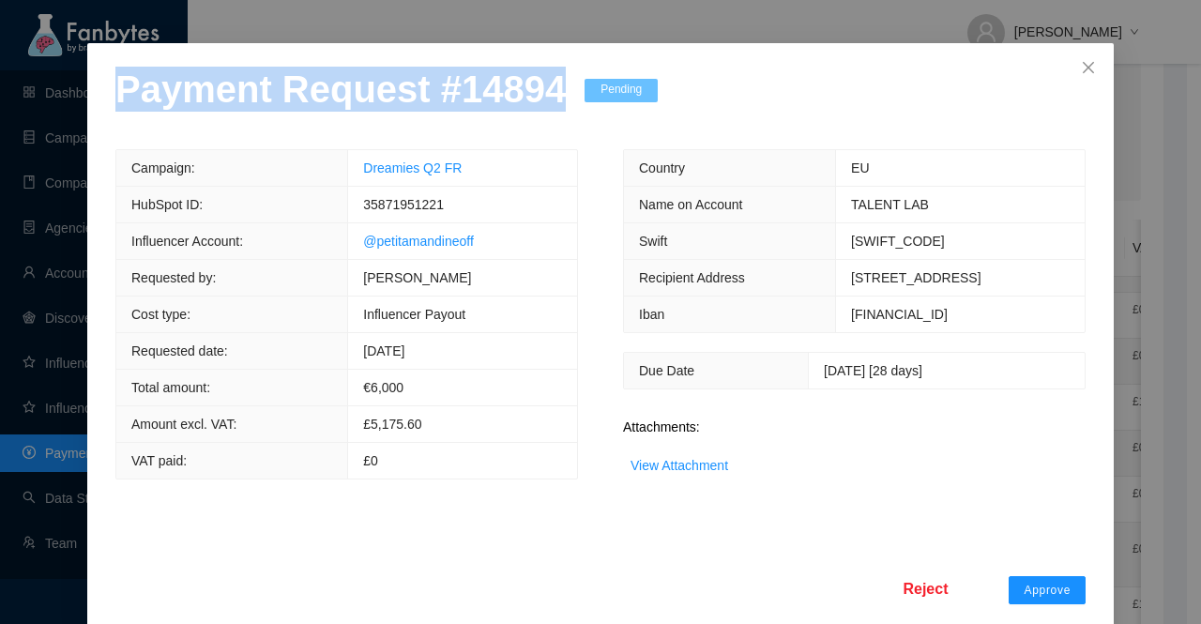
scroll to position [73, 0]
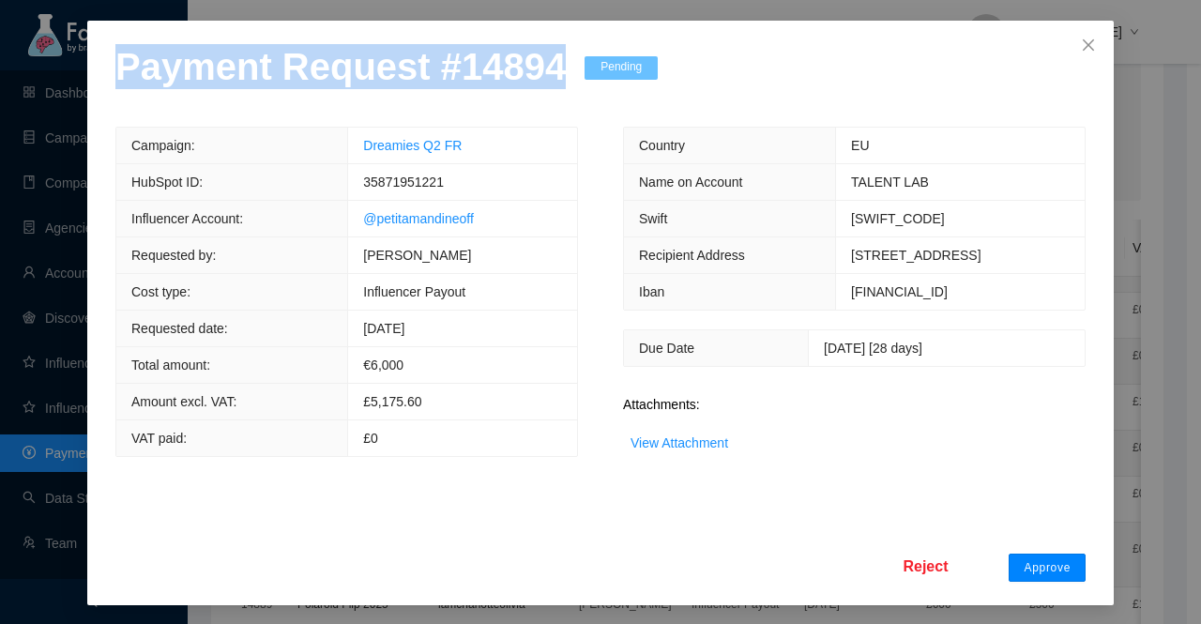
click at [1031, 561] on span "Approve" at bounding box center [1047, 567] width 47 height 15
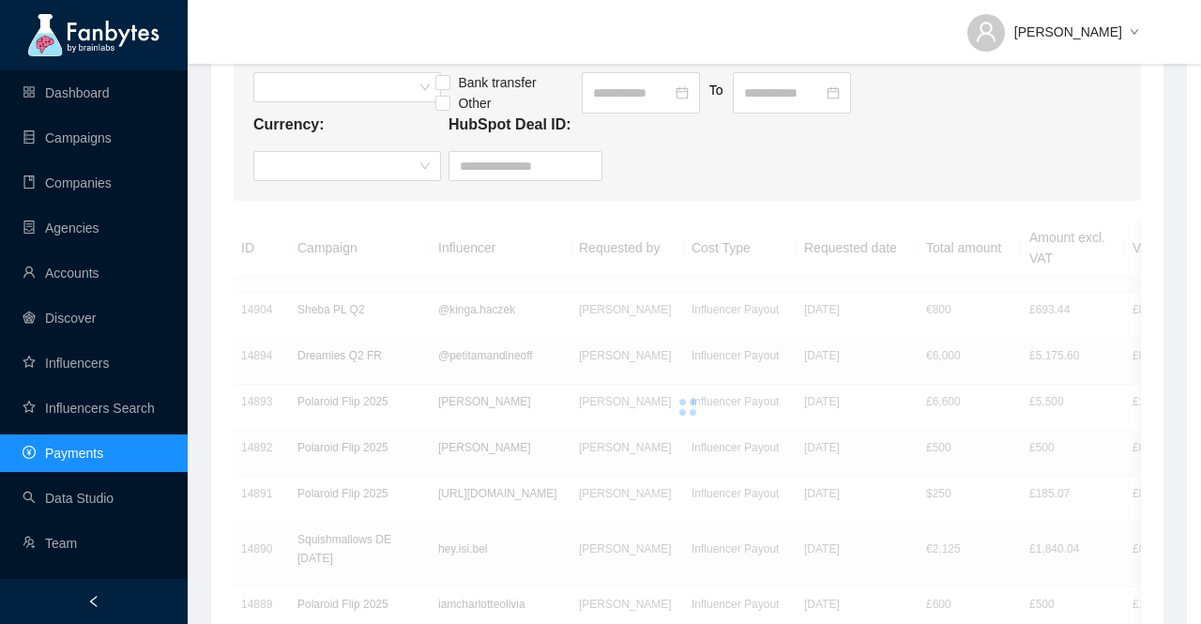
scroll to position [0, 0]
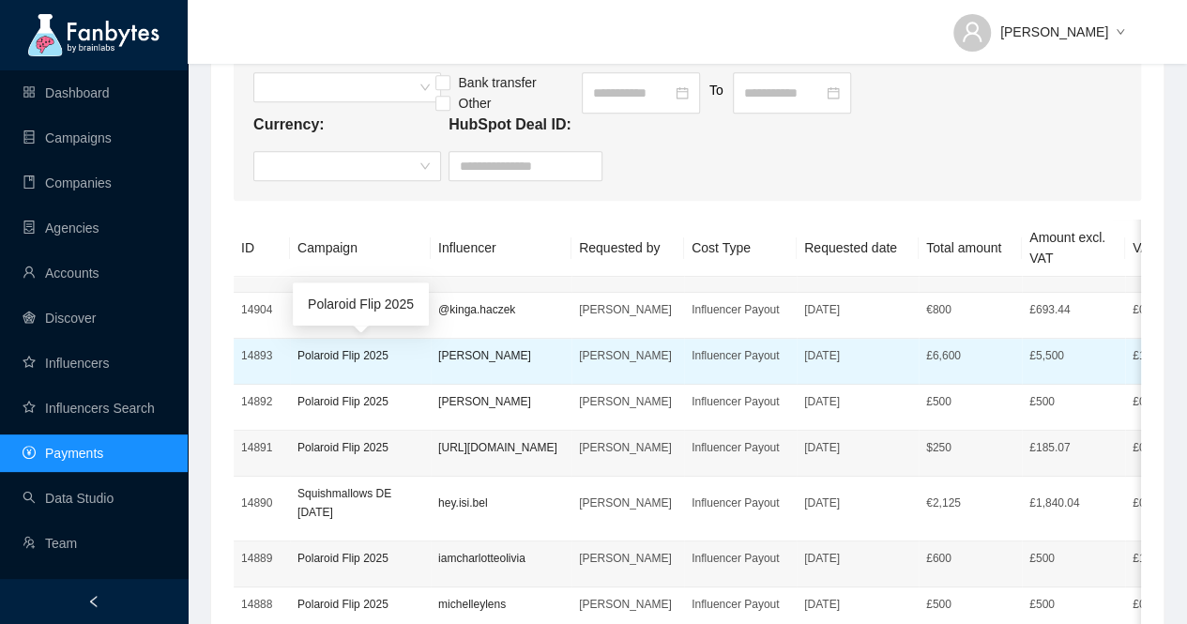
click at [336, 396] on p "Polaroid Flip 2025" at bounding box center [361, 401] width 126 height 19
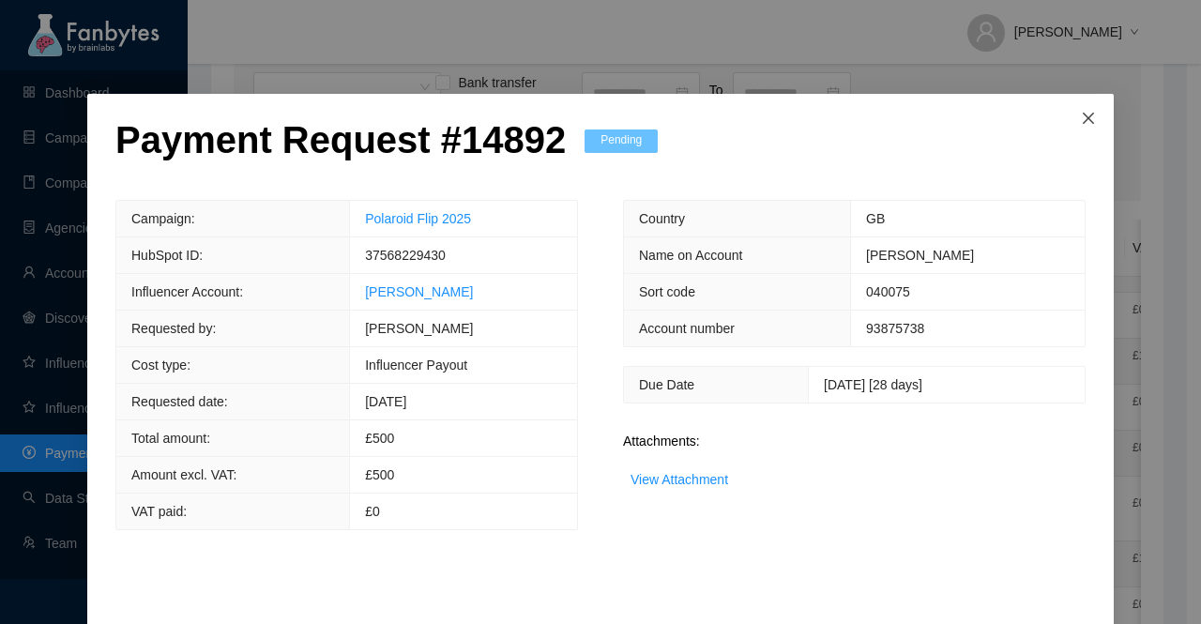
click at [1085, 121] on icon "close" at bounding box center [1088, 118] width 15 height 15
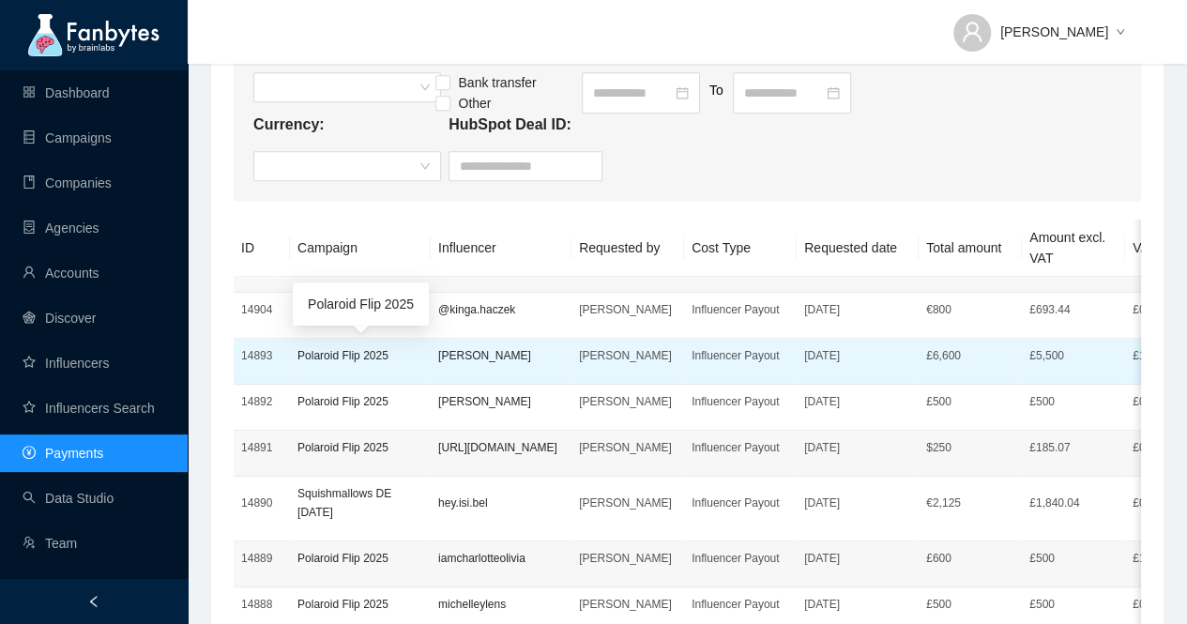
click at [322, 358] on p "Polaroid Flip 2025" at bounding box center [361, 355] width 126 height 19
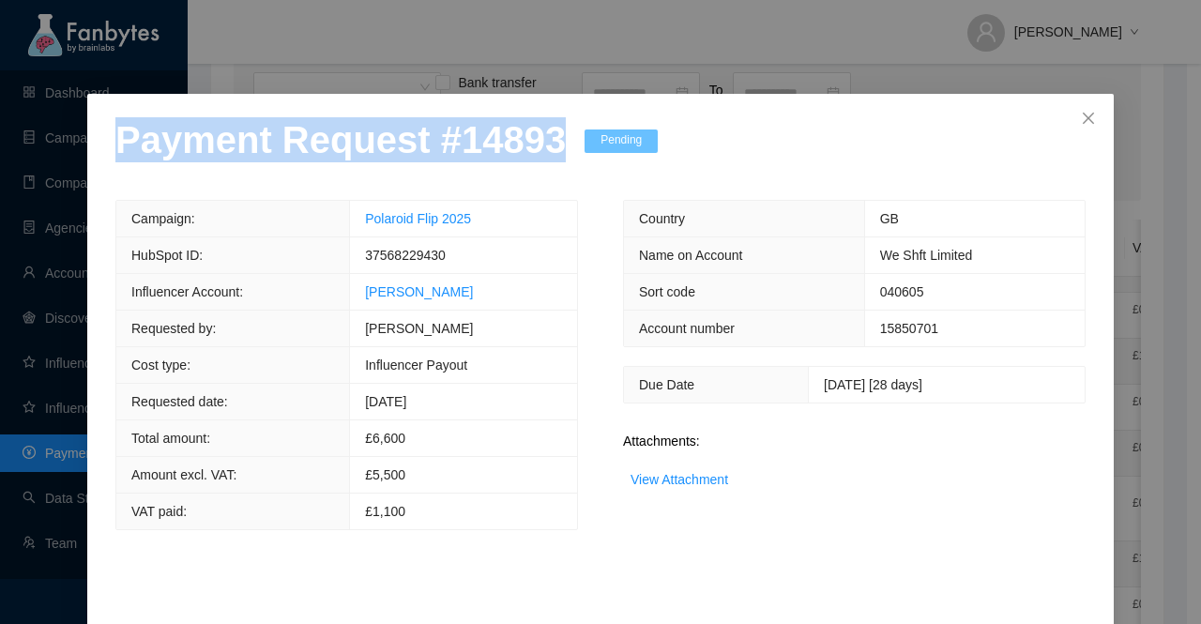
drag, startPoint x: 537, startPoint y: 153, endPoint x: 26, endPoint y: 185, distance: 511.6
click at [26, 185] on div "Payment Request # 14893 Pending Campaign: Polaroid Flip 2025 HubSpot ID: 375682…" at bounding box center [600, 312] width 1201 height 624
click at [650, 481] on link "View Attachment" at bounding box center [680, 479] width 98 height 15
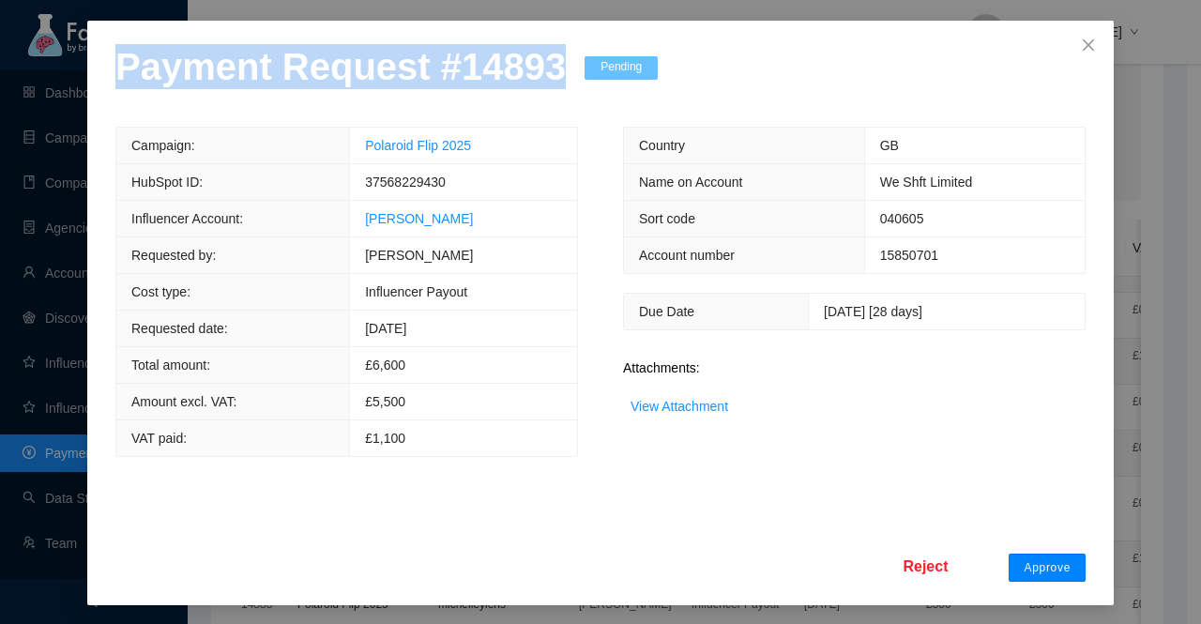
click at [1030, 572] on button "Approve" at bounding box center [1047, 568] width 77 height 28
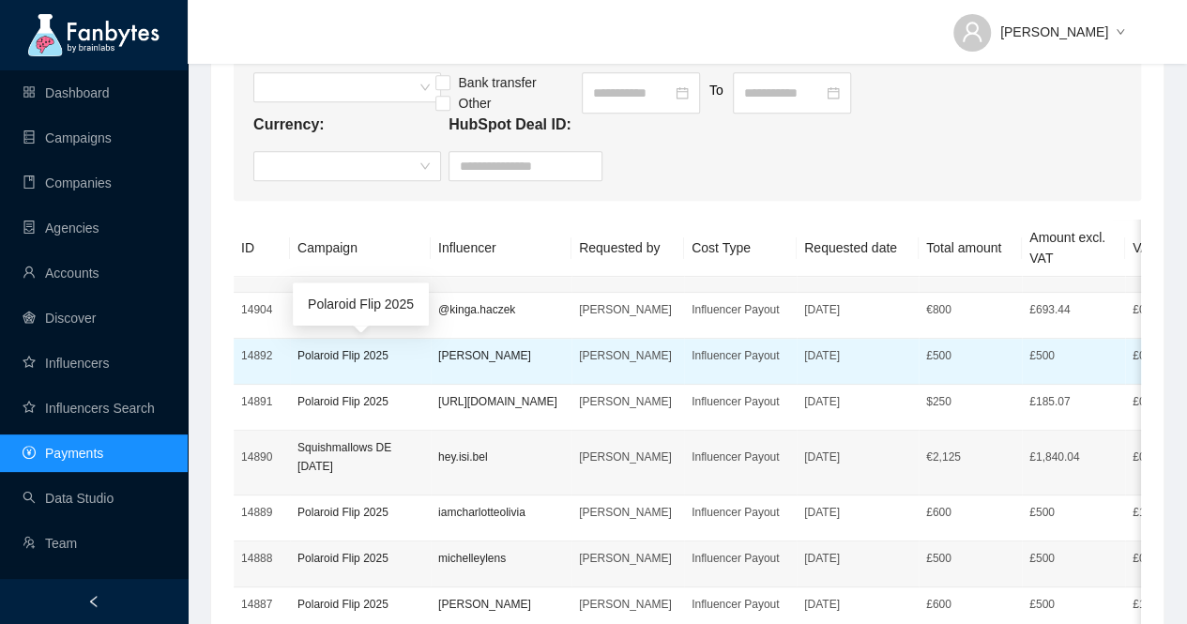
click at [331, 356] on p "Polaroid Flip 2025" at bounding box center [361, 355] width 126 height 19
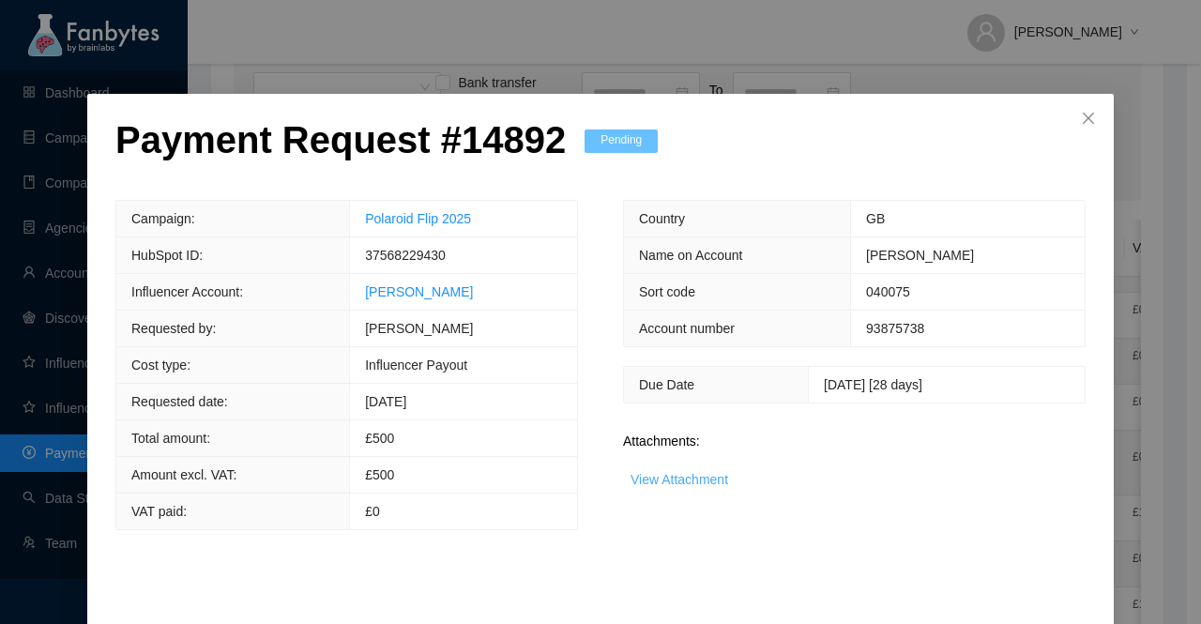
click at [694, 476] on link "View Attachment" at bounding box center [680, 479] width 98 height 15
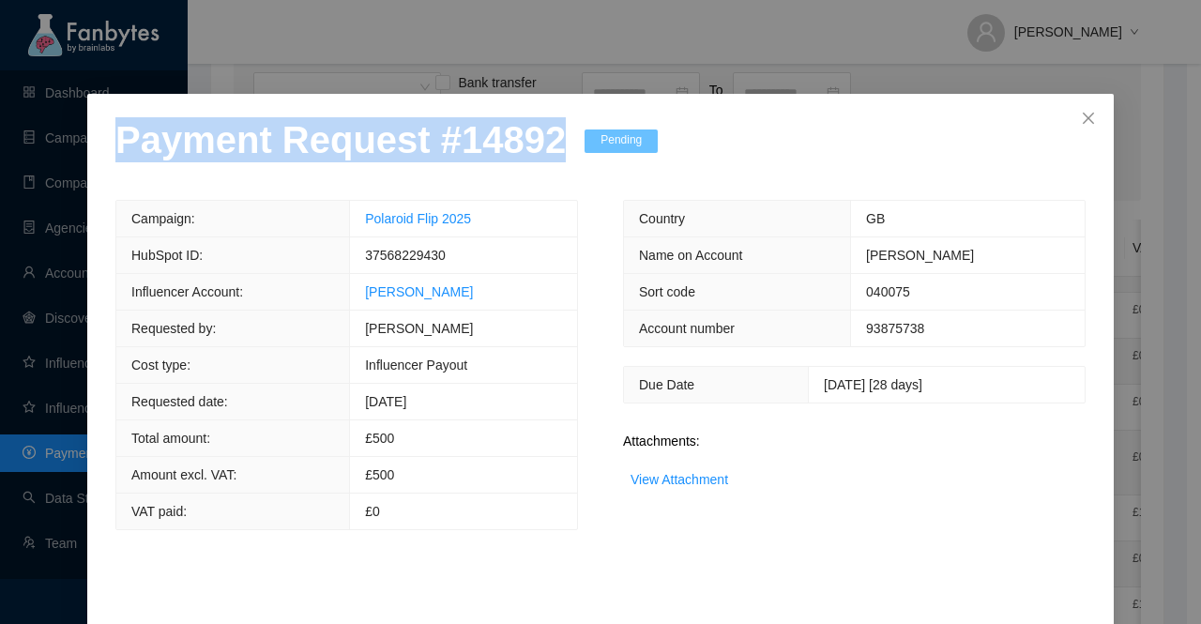
drag, startPoint x: 533, startPoint y: 153, endPoint x: 76, endPoint y: 158, distance: 457.1
click at [76, 158] on div "Payment Request # 14892 Pending Campaign: Polaroid Flip 2025 HubSpot ID: 375682…" at bounding box center [600, 312] width 1201 height 624
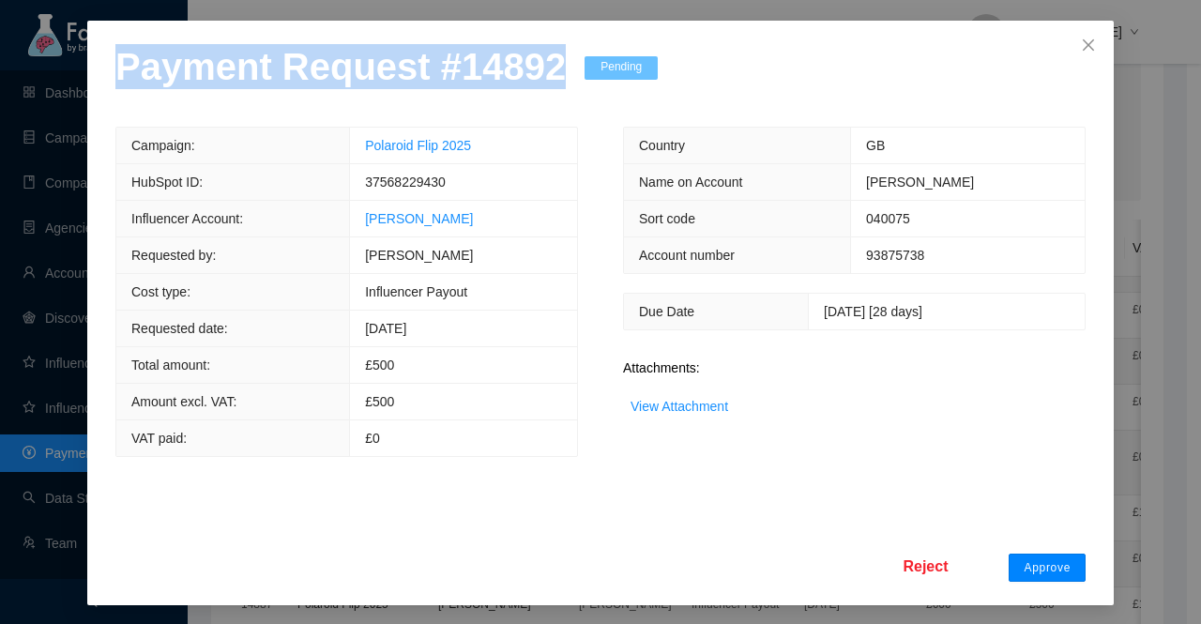
click at [1056, 569] on span "Approve" at bounding box center [1047, 567] width 47 height 15
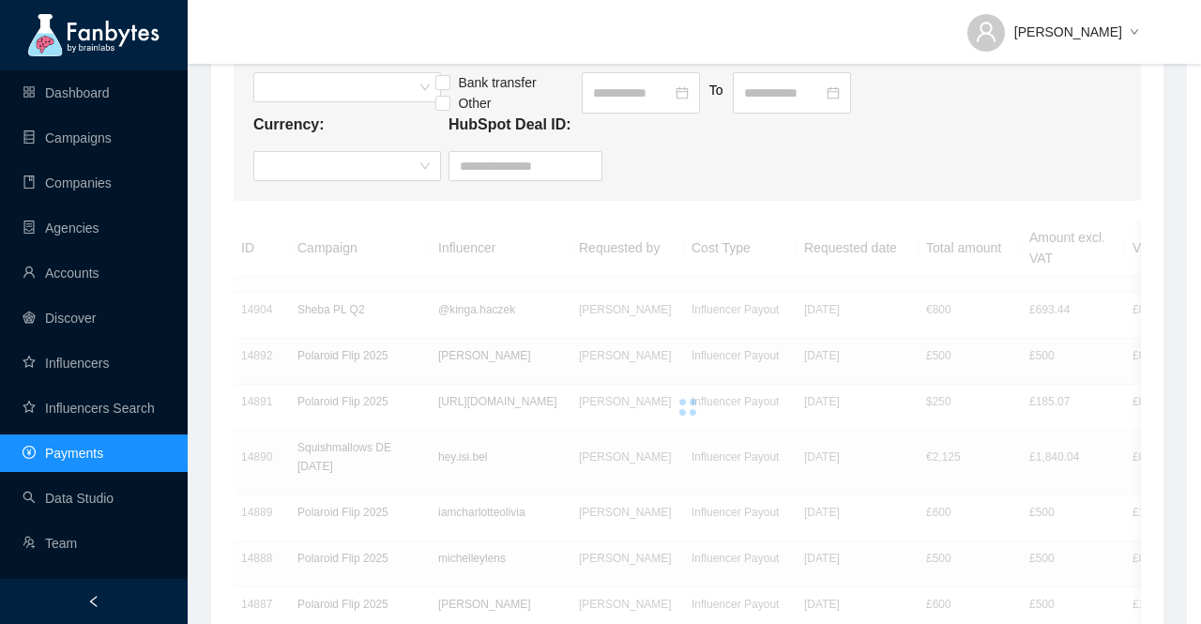
scroll to position [0, 0]
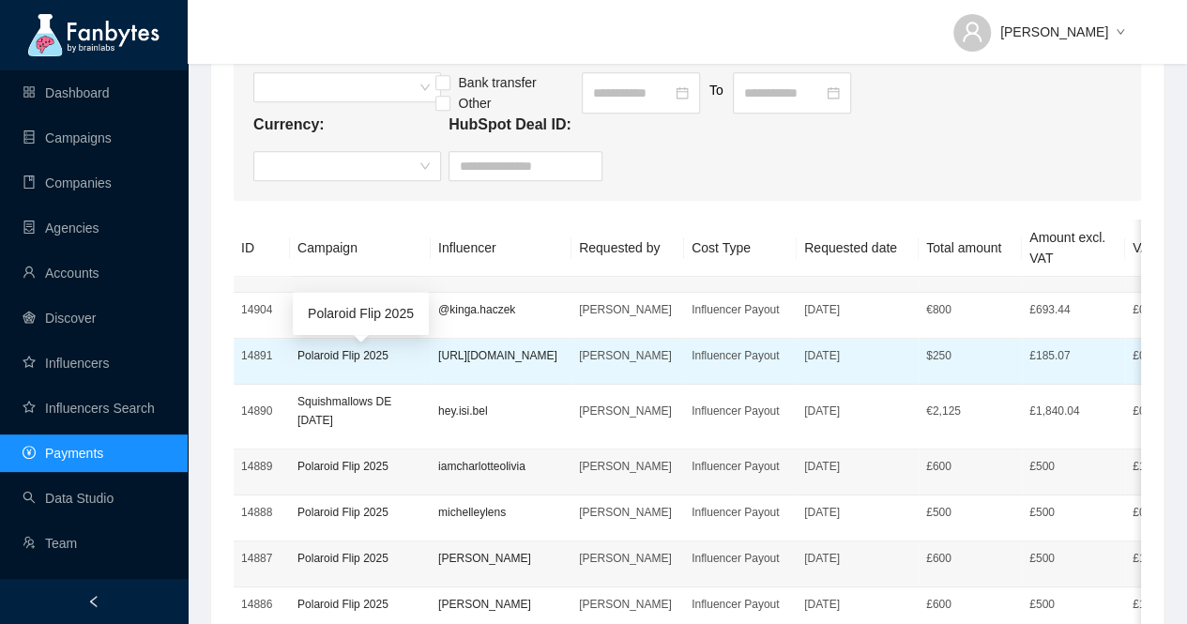
click at [341, 361] on p "Polaroid Flip 2025" at bounding box center [361, 355] width 126 height 19
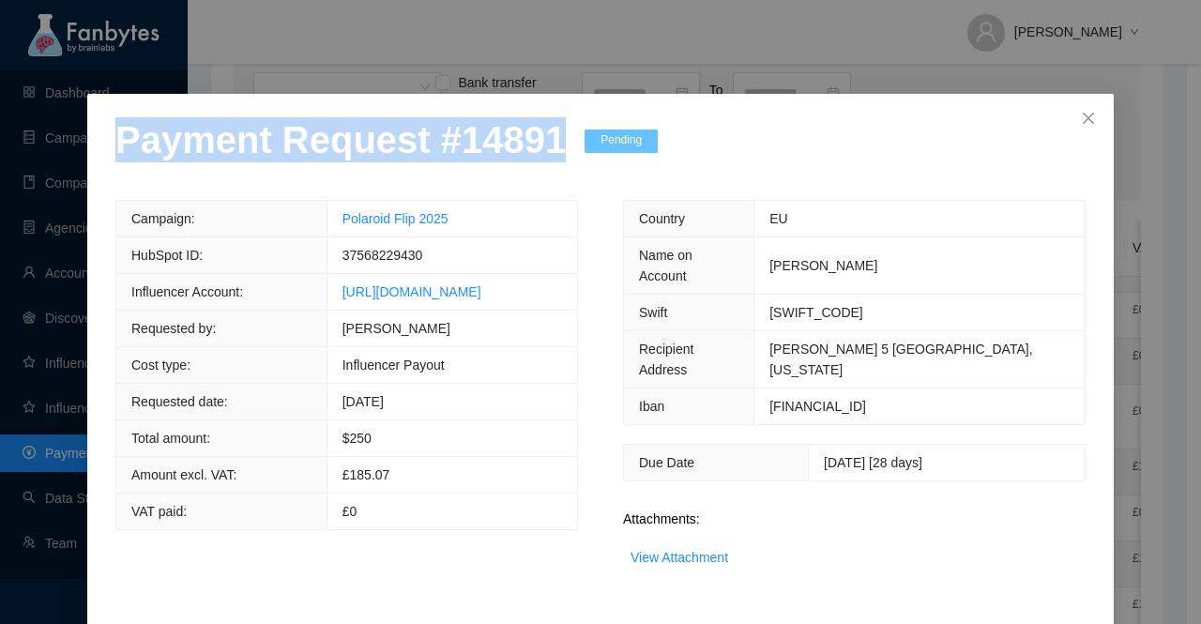
drag, startPoint x: 537, startPoint y: 154, endPoint x: 45, endPoint y: 162, distance: 491.9
click at [45, 162] on div "Payment Request # 14891 Pending Campaign: Polaroid Flip 2025 HubSpot ID: 375682…" at bounding box center [600, 312] width 1201 height 624
click at [668, 550] on link "View Attachment" at bounding box center [680, 557] width 98 height 15
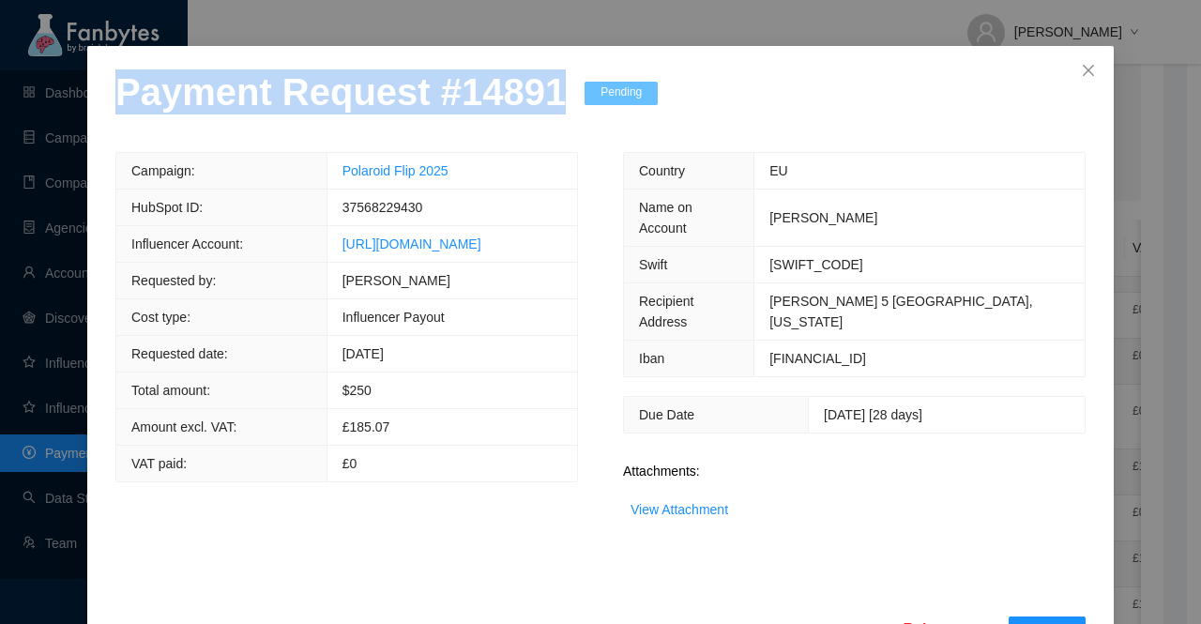
scroll to position [73, 0]
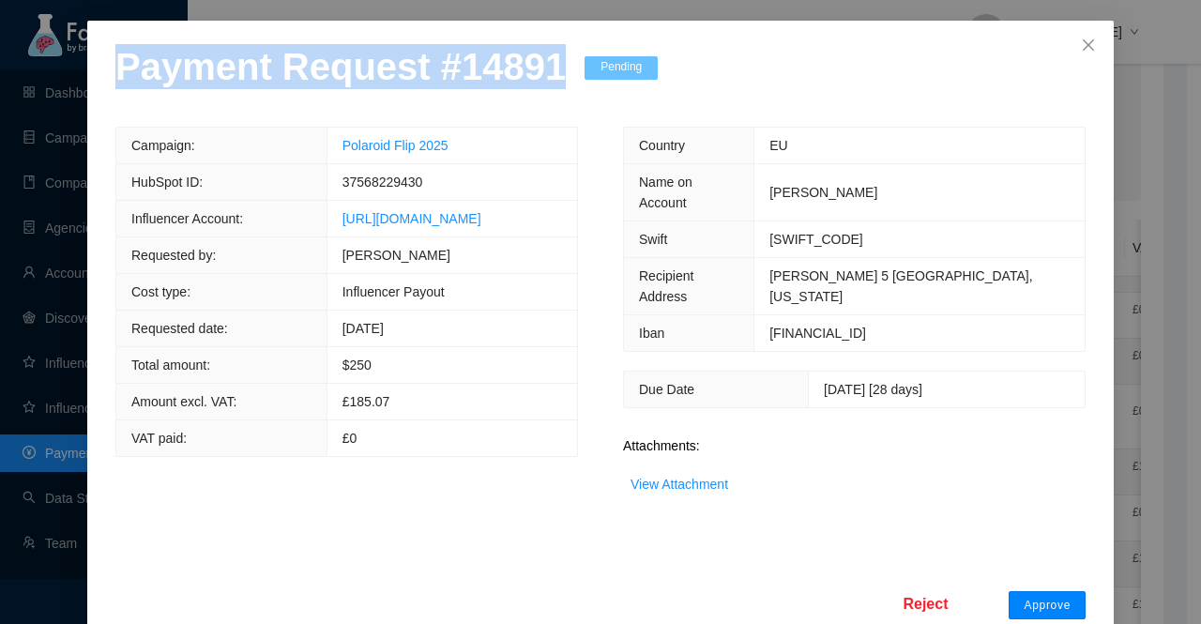
click at [1034, 598] on span "Approve" at bounding box center [1047, 605] width 47 height 15
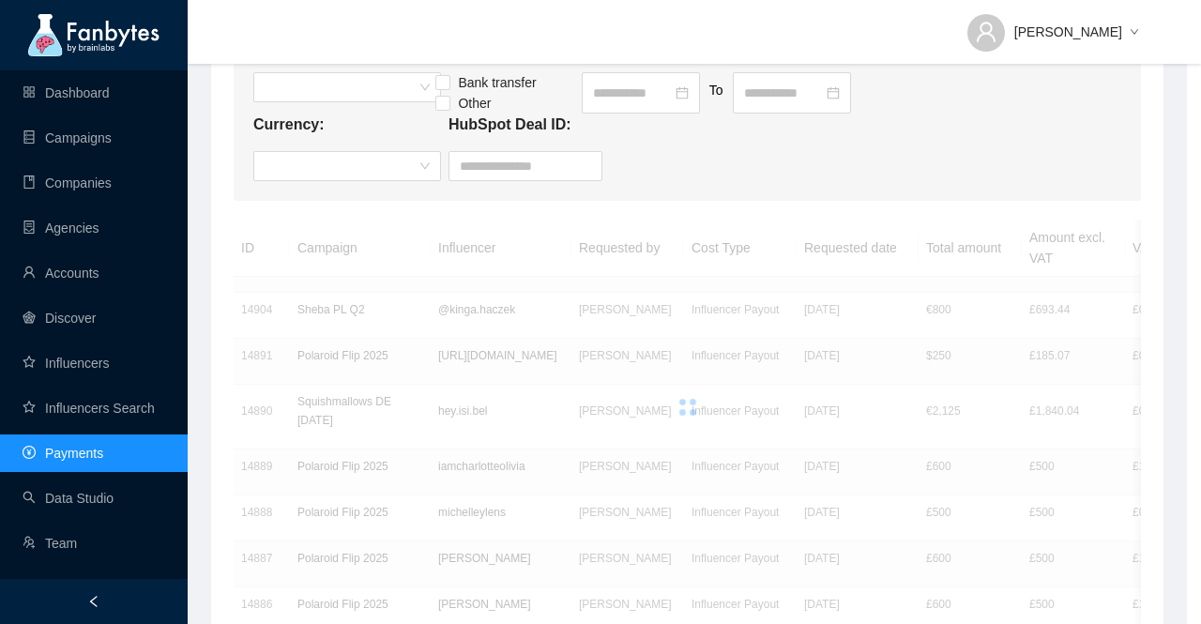
scroll to position [0, 0]
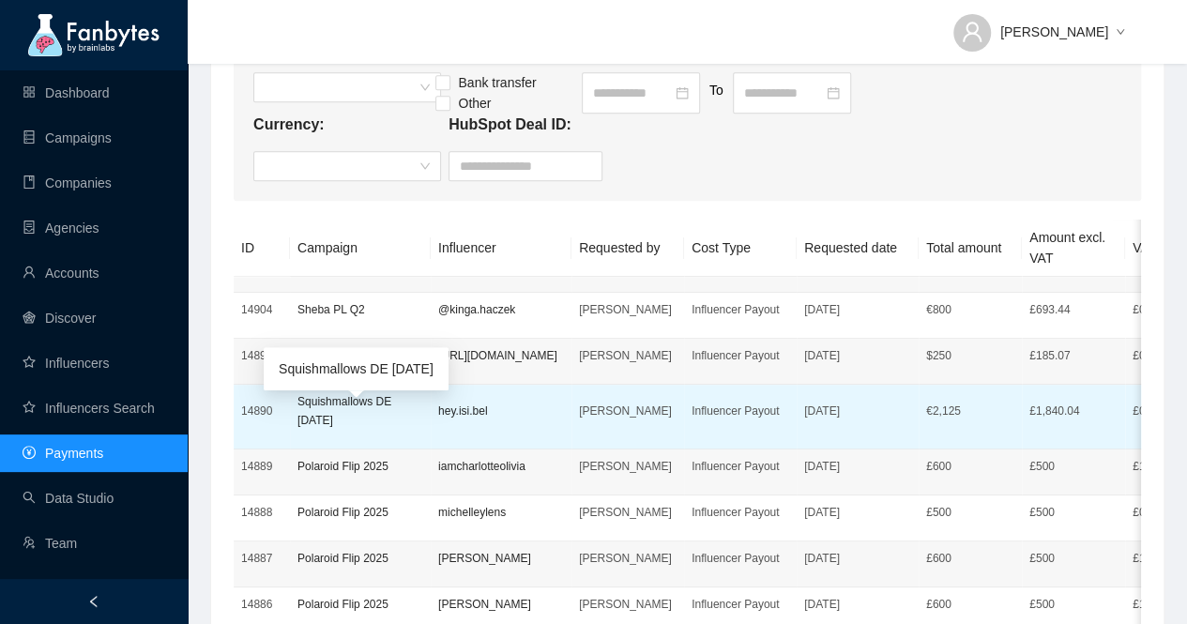
click at [332, 430] on p "Squishmallows DE [DATE]" at bounding box center [361, 411] width 126 height 38
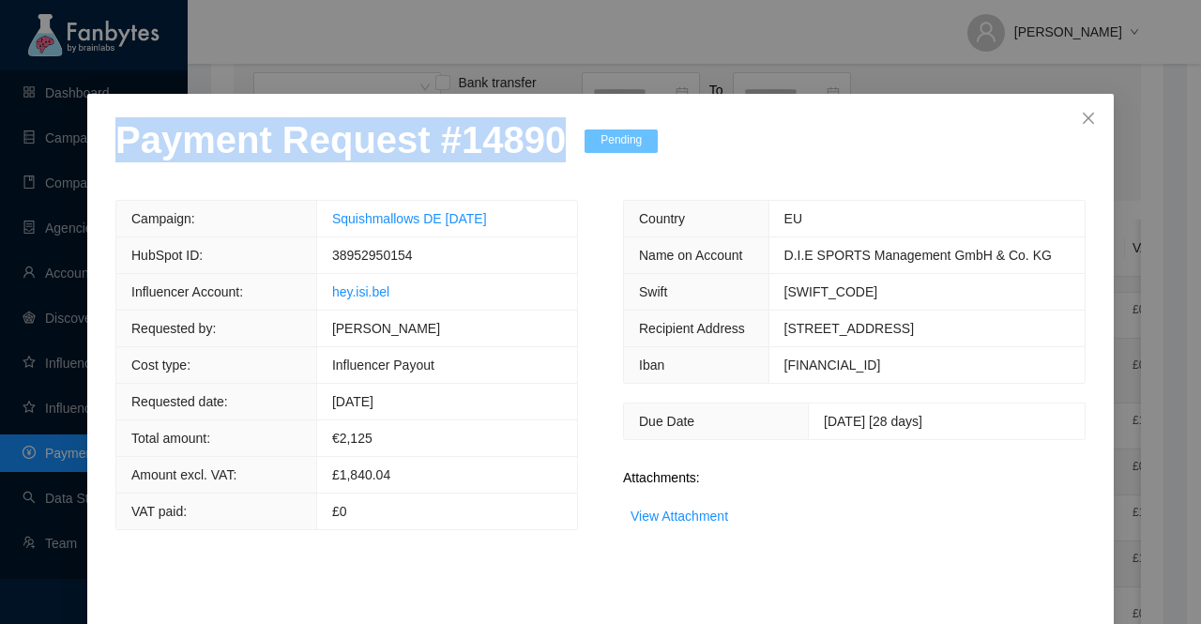
drag, startPoint x: 537, startPoint y: 147, endPoint x: 92, endPoint y: 152, distance: 444.9
click at [92, 152] on div "Payment Request # 14890 Pending Campaign: Squishmallows DE [DATE] HubSpot ID: 3…" at bounding box center [600, 386] width 1027 height 585
click at [690, 524] on link "View Attachment" at bounding box center [680, 516] width 98 height 15
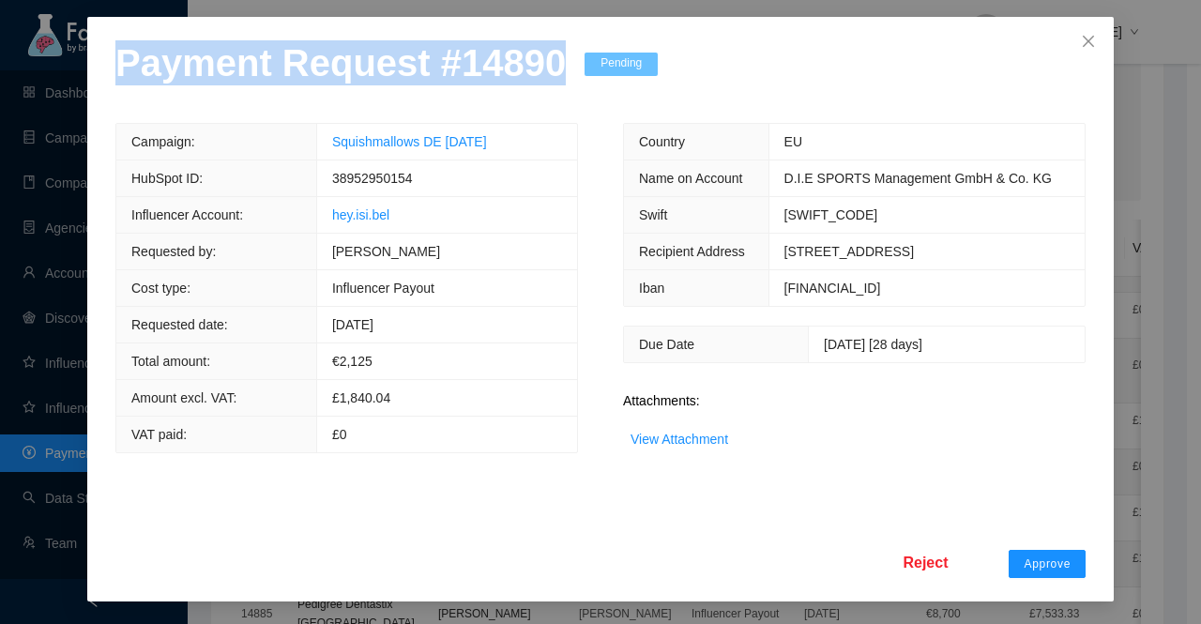
scroll to position [112, 0]
click at [1047, 560] on span "Approve" at bounding box center [1047, 564] width 47 height 15
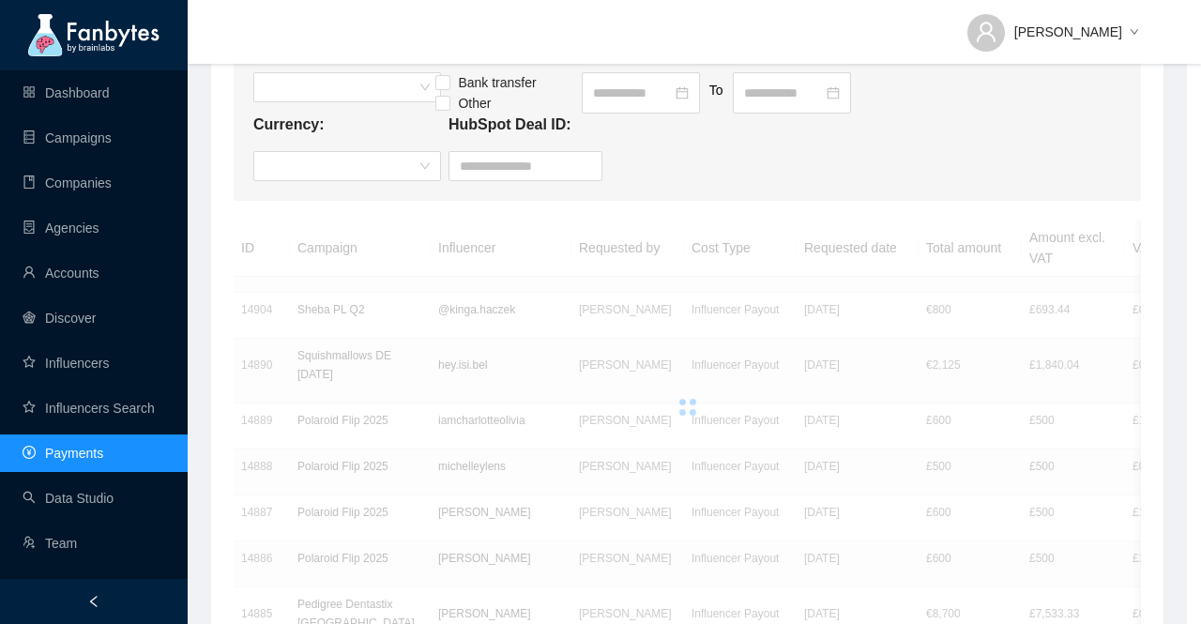
scroll to position [18, 0]
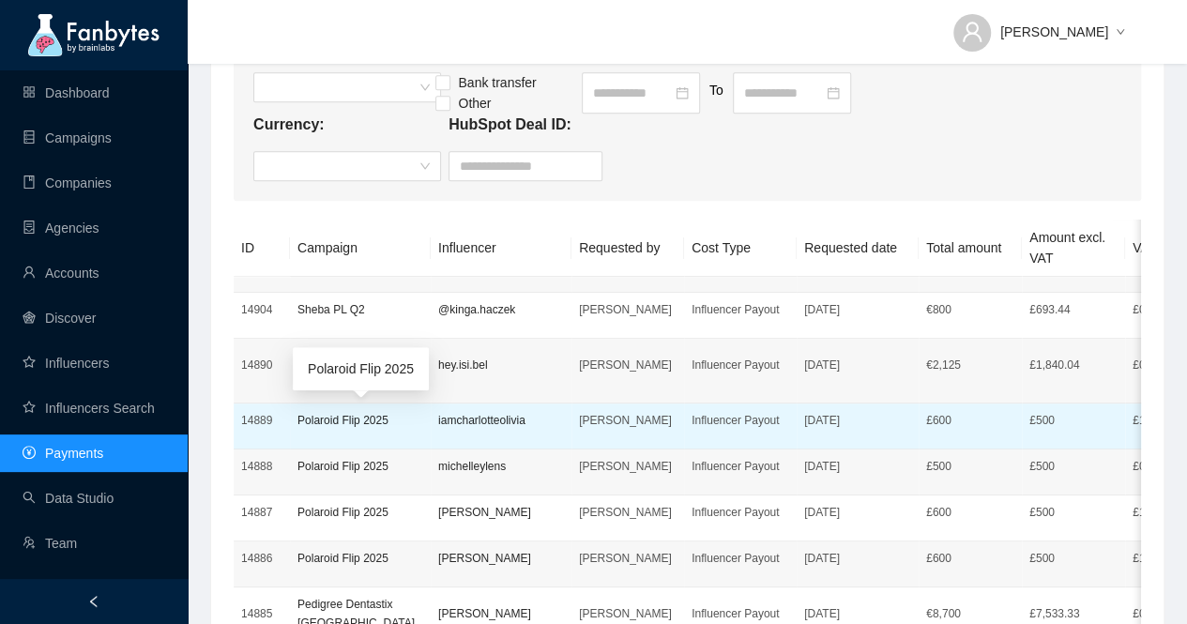
click at [344, 422] on p "Polaroid Flip 2025" at bounding box center [361, 420] width 126 height 19
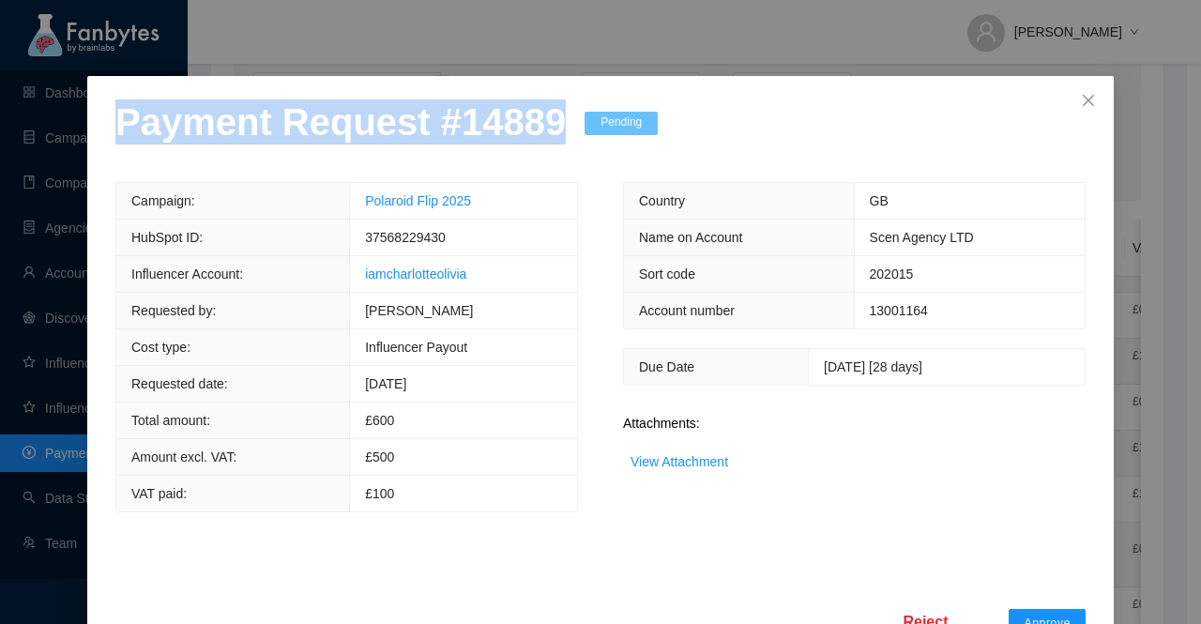
drag, startPoint x: 535, startPoint y: 144, endPoint x: 11, endPoint y: 164, distance: 524.2
click at [11, 164] on div "Payment Request # 14889 Pending Campaign: Polaroid Flip 2025 HubSpot ID: 375682…" at bounding box center [600, 312] width 1201 height 624
click at [679, 469] on link "View Attachment" at bounding box center [680, 461] width 98 height 15
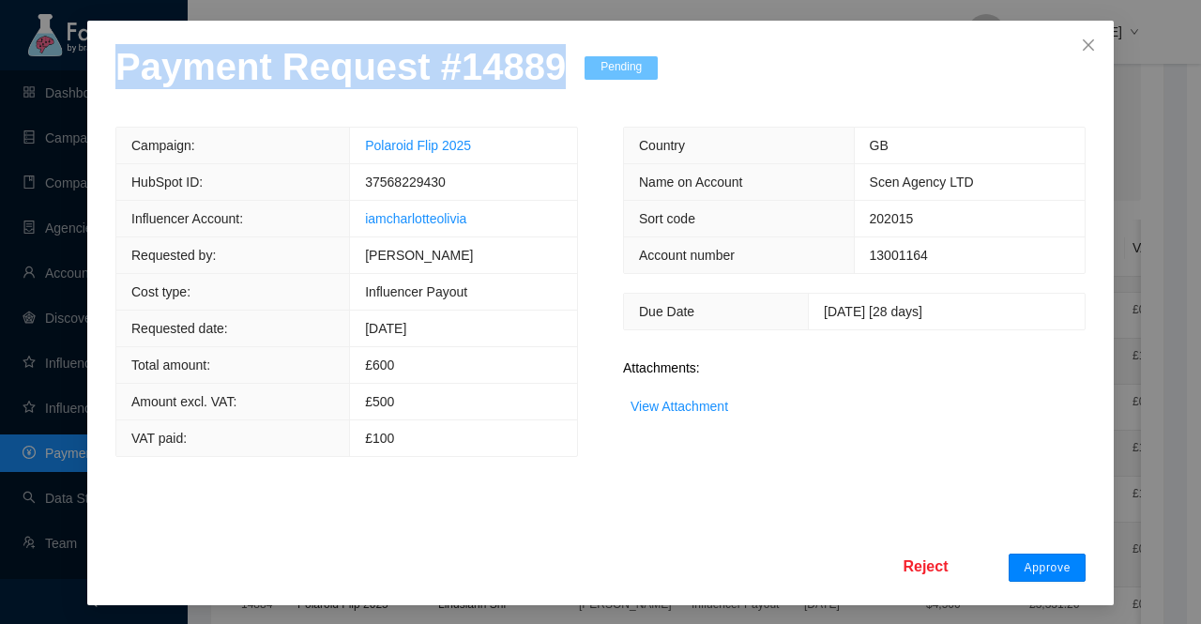
click at [1044, 555] on button "Approve" at bounding box center [1047, 568] width 77 height 28
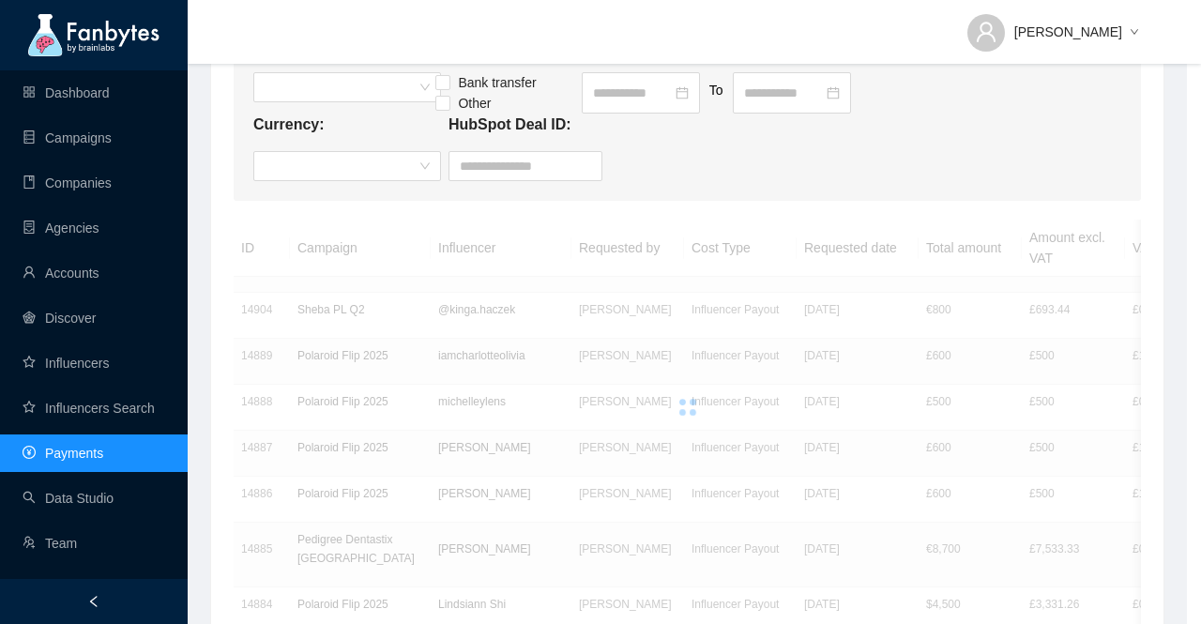
scroll to position [0, 0]
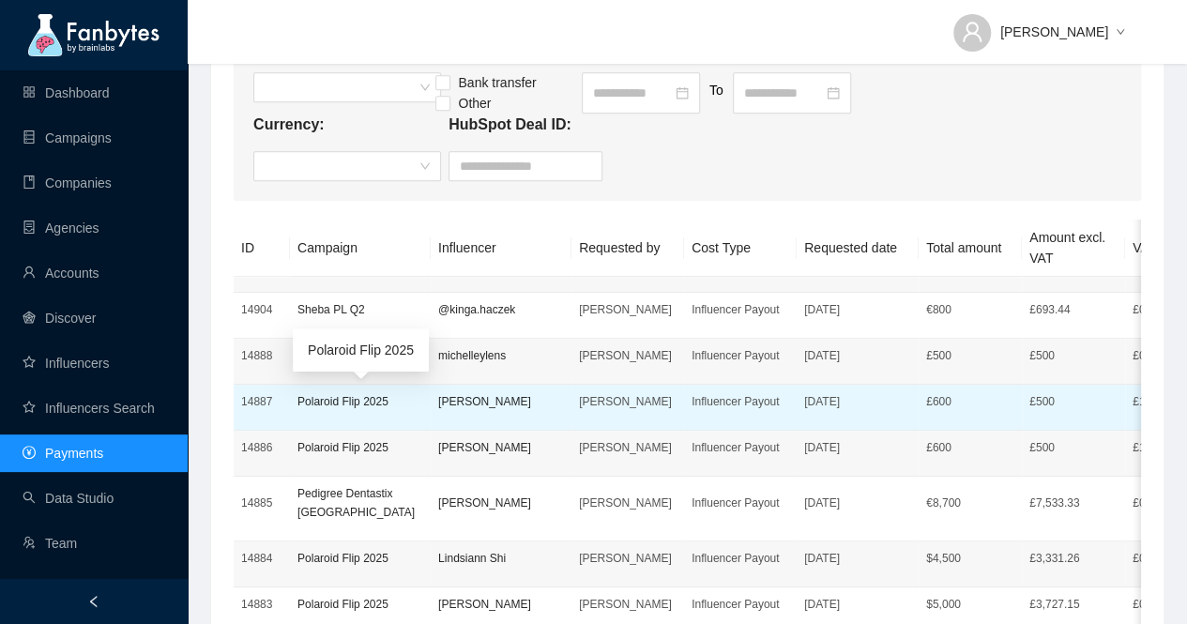
click at [329, 396] on p "Polaroid Flip 2025" at bounding box center [361, 401] width 126 height 19
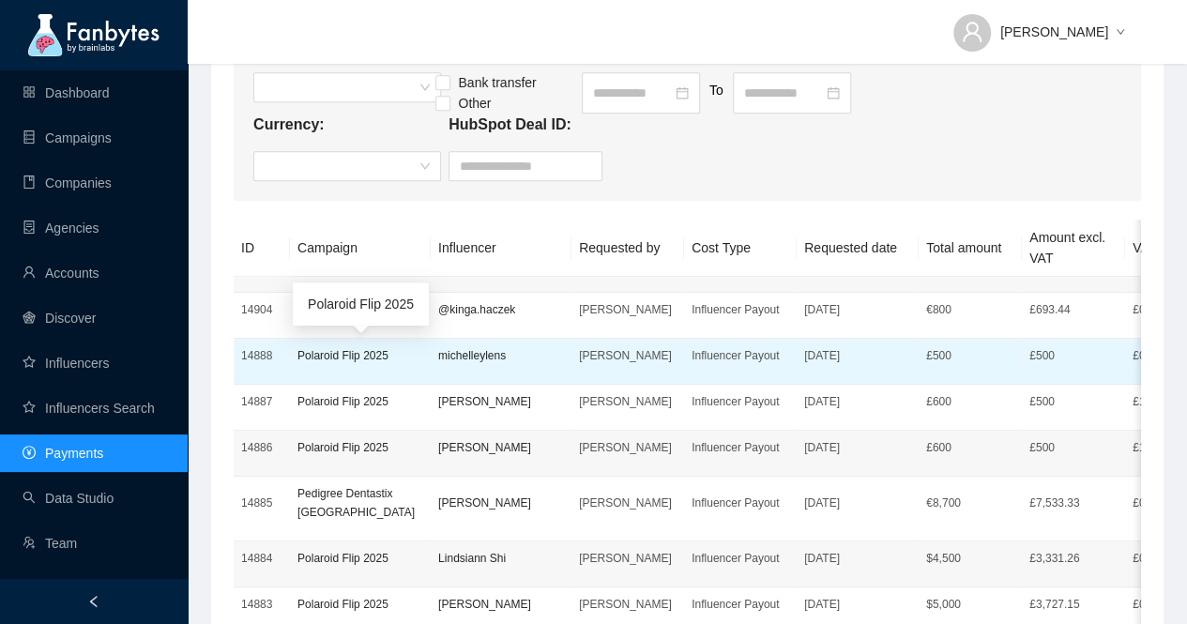
click at [359, 347] on p "Polaroid Flip 2025" at bounding box center [361, 355] width 126 height 19
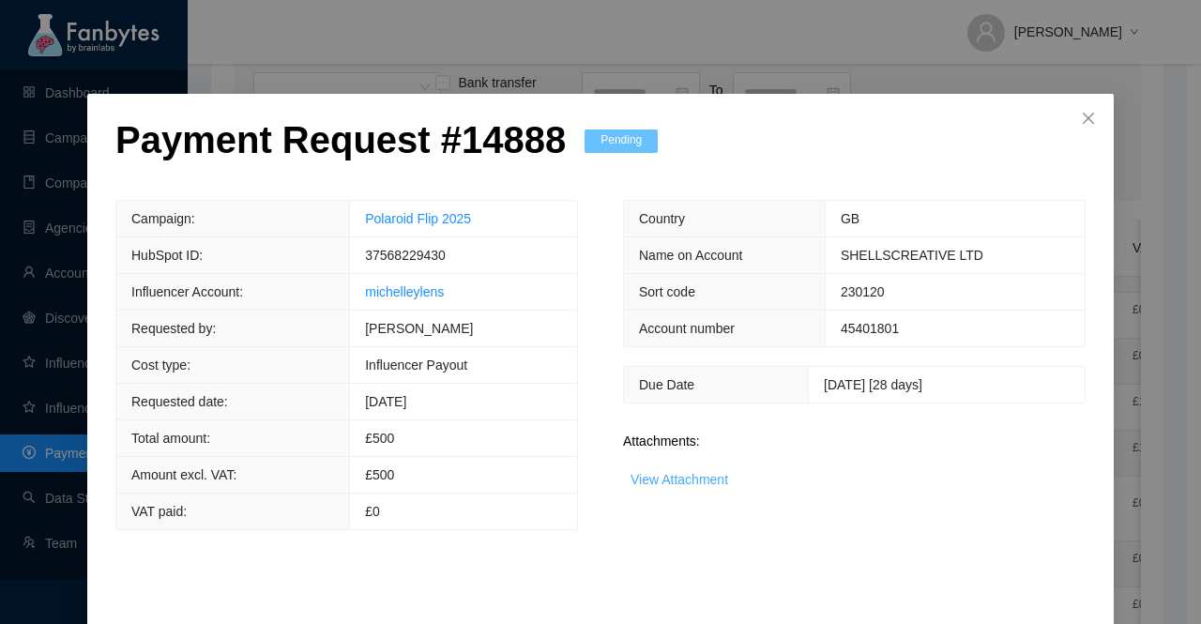
click at [689, 480] on link "View Attachment" at bounding box center [680, 479] width 98 height 15
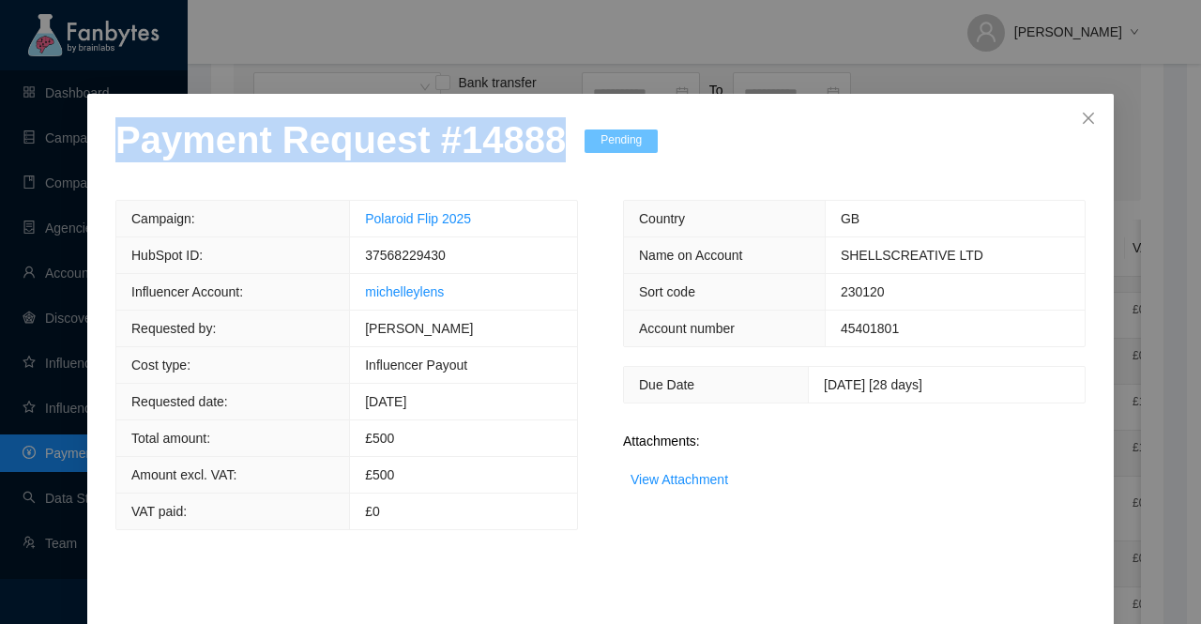
drag, startPoint x: 544, startPoint y: 142, endPoint x: 94, endPoint y: 151, distance: 450.6
click at [94, 151] on div "Payment Request # 14888 Pending Campaign: Polaroid Flip 2025 HubSpot ID: 375682…" at bounding box center [600, 386] width 1027 height 585
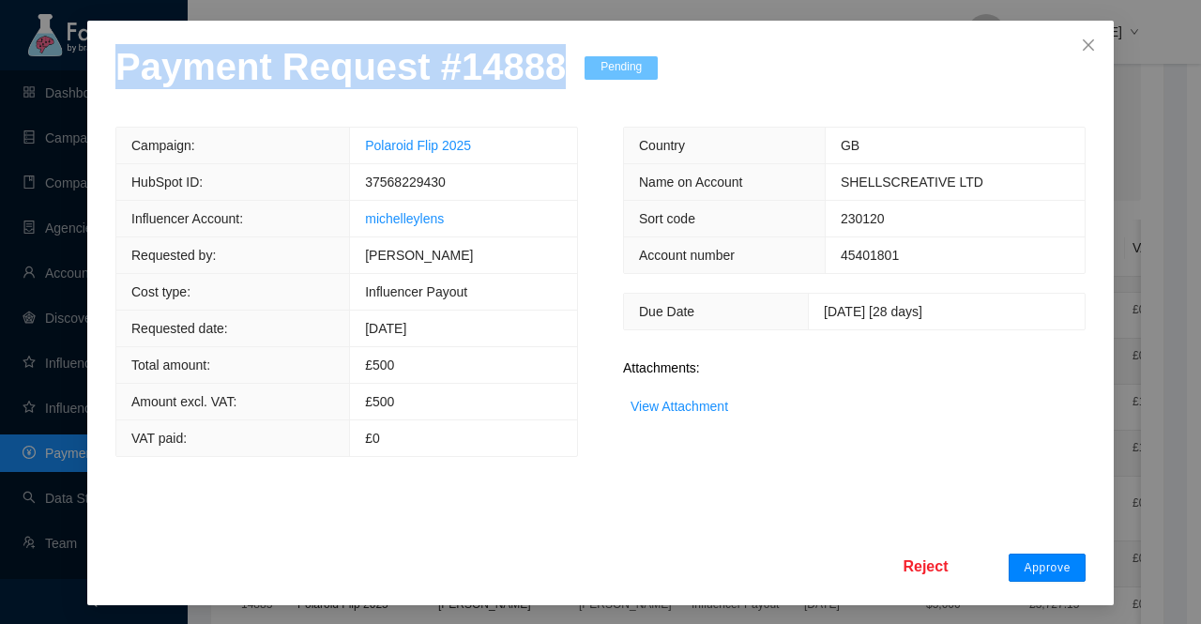
click at [1029, 570] on span "Approve" at bounding box center [1047, 567] width 47 height 15
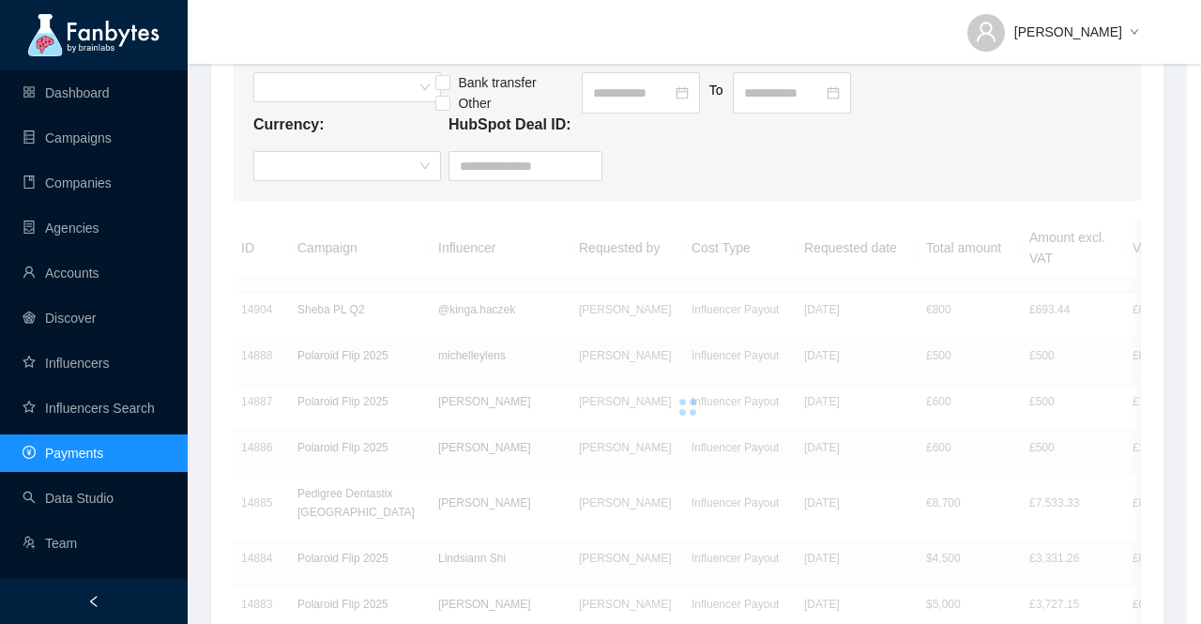
scroll to position [0, 0]
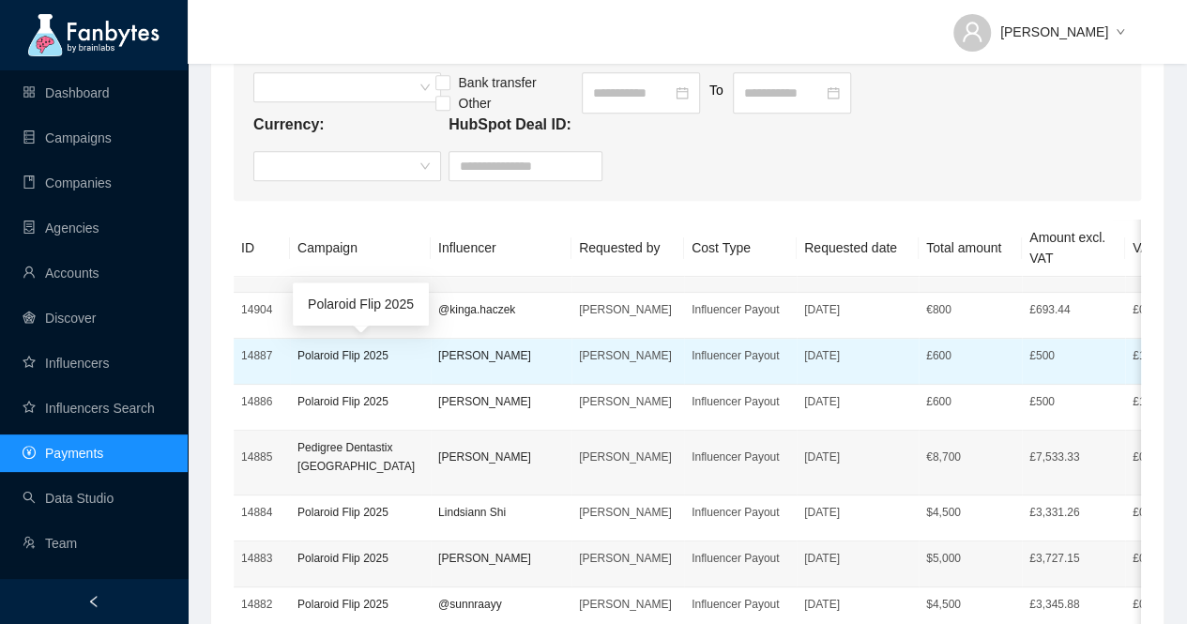
click at [306, 349] on p "Polaroid Flip 2025" at bounding box center [361, 355] width 126 height 19
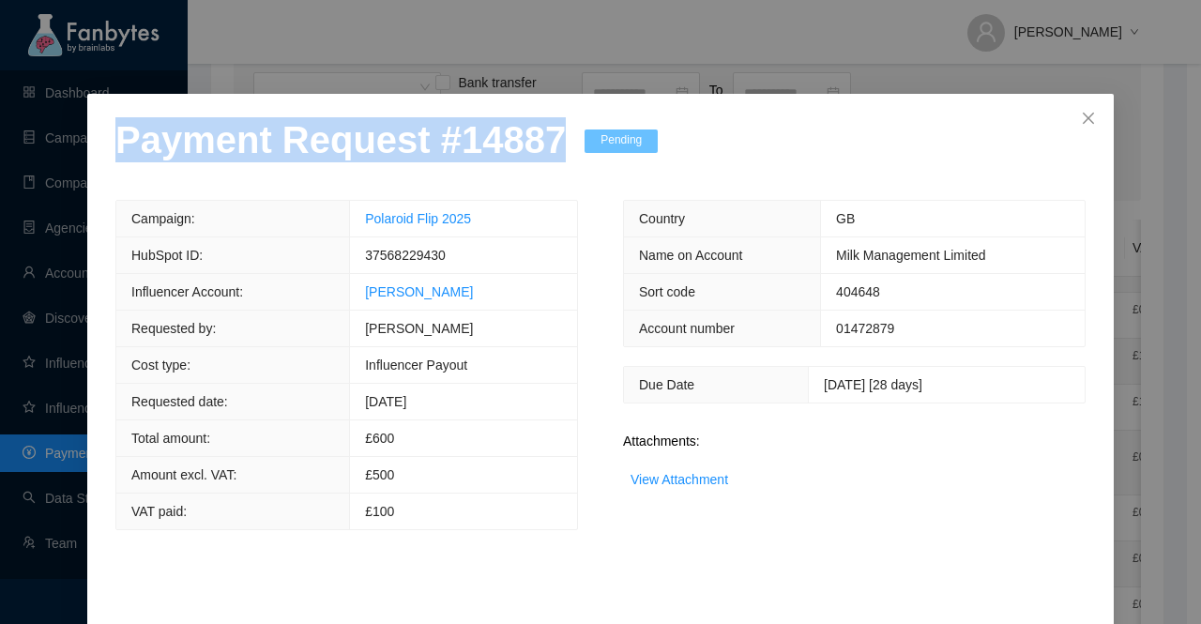
drag, startPoint x: 543, startPoint y: 151, endPoint x: 34, endPoint y: 151, distance: 509.7
click at [34, 151] on div "Payment Request # 14887 Pending Campaign: Polaroid Flip 2025 HubSpot ID: 375682…" at bounding box center [600, 312] width 1201 height 624
click at [689, 477] on link "View Attachment" at bounding box center [680, 479] width 98 height 15
click at [509, 157] on p "Payment Request # 14887" at bounding box center [340, 139] width 451 height 45
drag, startPoint x: 535, startPoint y: 147, endPoint x: 109, endPoint y: 151, distance: 426.2
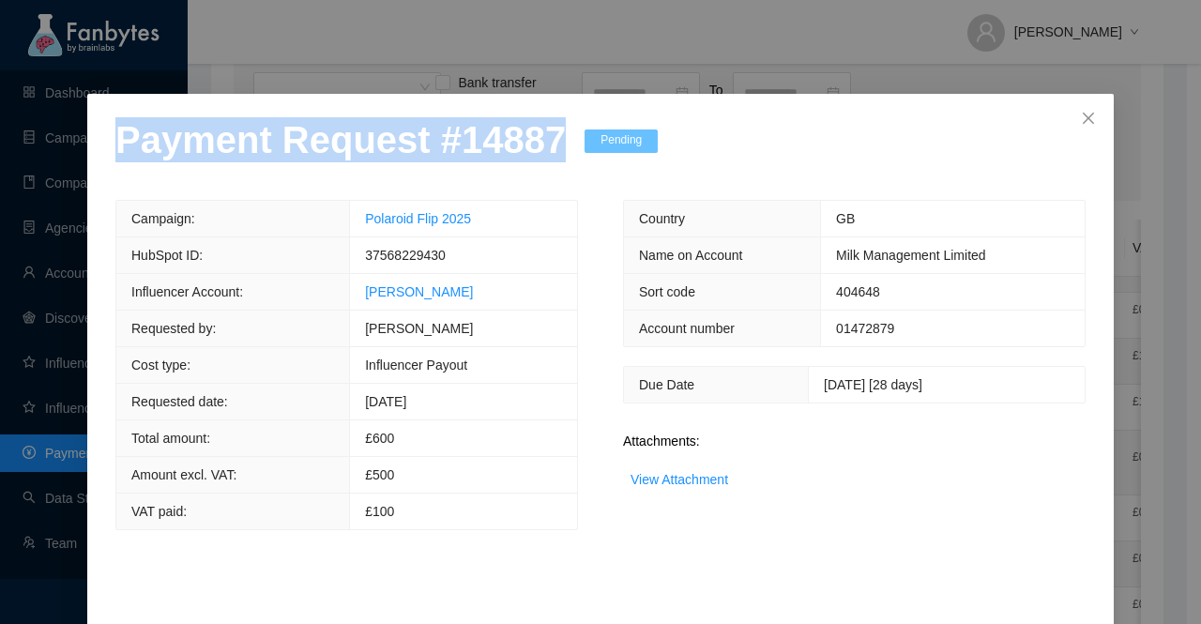
click at [115, 151] on p "Payment Request # 14887" at bounding box center [340, 139] width 451 height 45
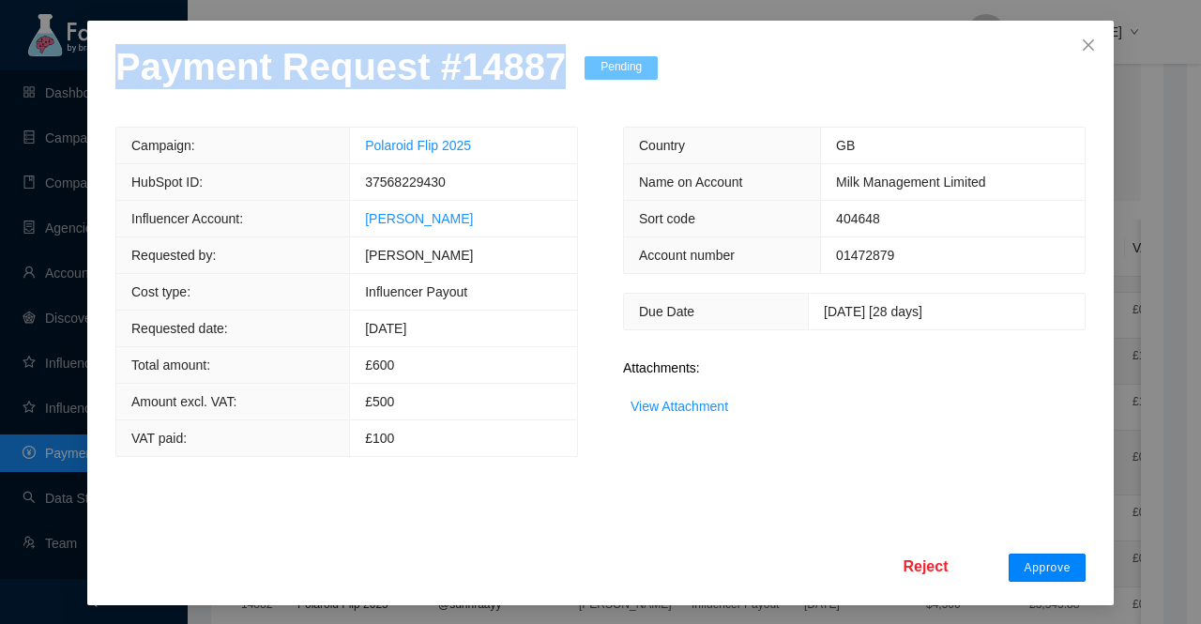
click at [1037, 562] on span "Approve" at bounding box center [1047, 567] width 47 height 15
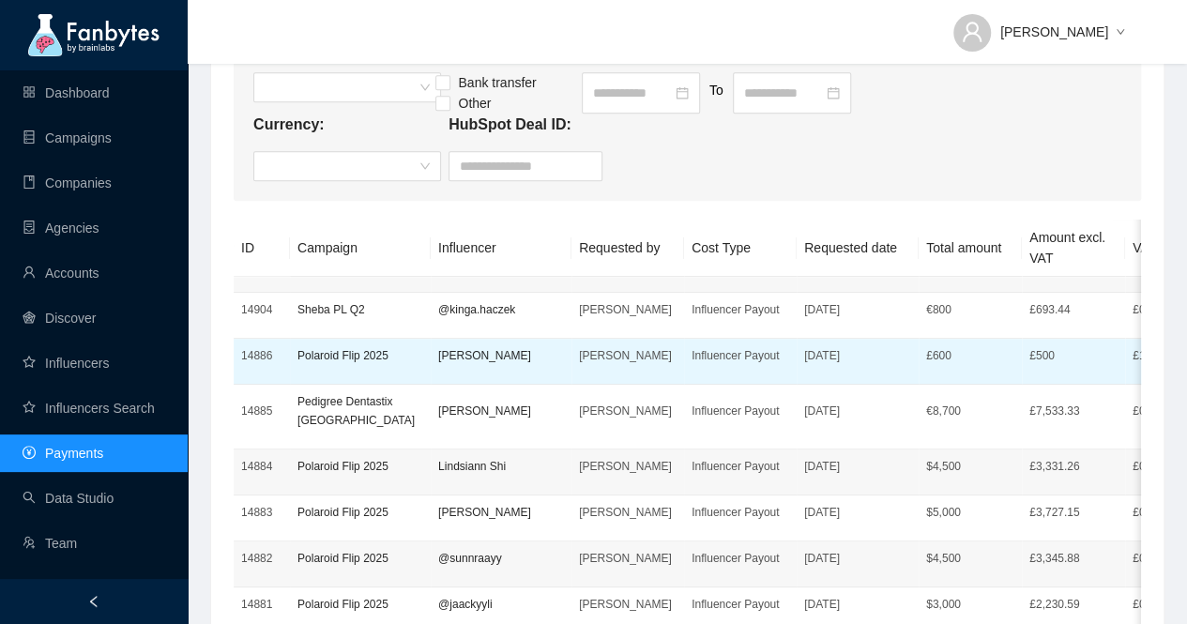
click at [353, 365] on td "Polaroid Flip 2025" at bounding box center [360, 362] width 141 height 46
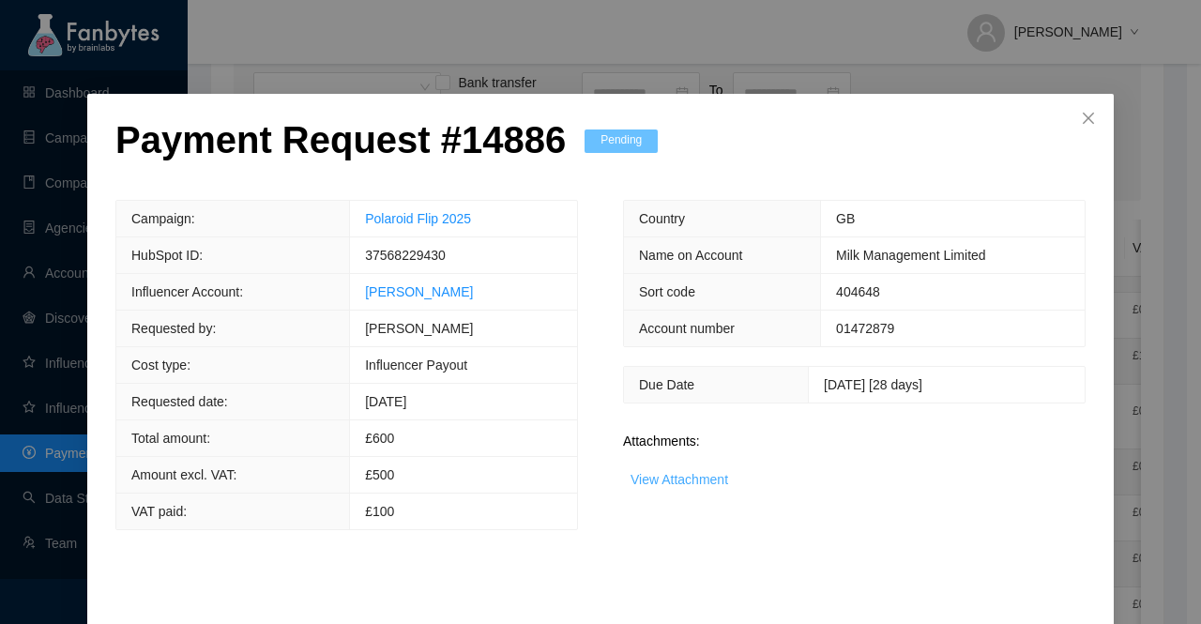
click at [666, 477] on link "View Attachment" at bounding box center [680, 479] width 98 height 15
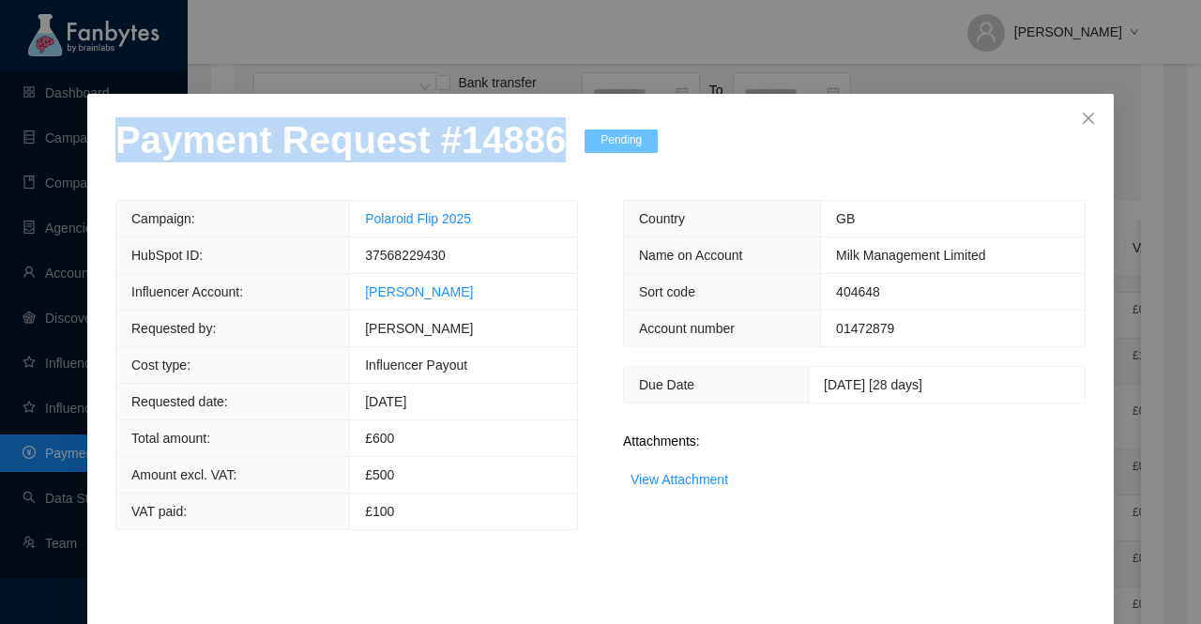
drag, startPoint x: 543, startPoint y: 151, endPoint x: 99, endPoint y: 153, distance: 444.0
click at [99, 153] on div "Payment Request # 14886 Pending Campaign: Polaroid Flip 2025 HubSpot ID: 375682…" at bounding box center [600, 386] width 1027 height 585
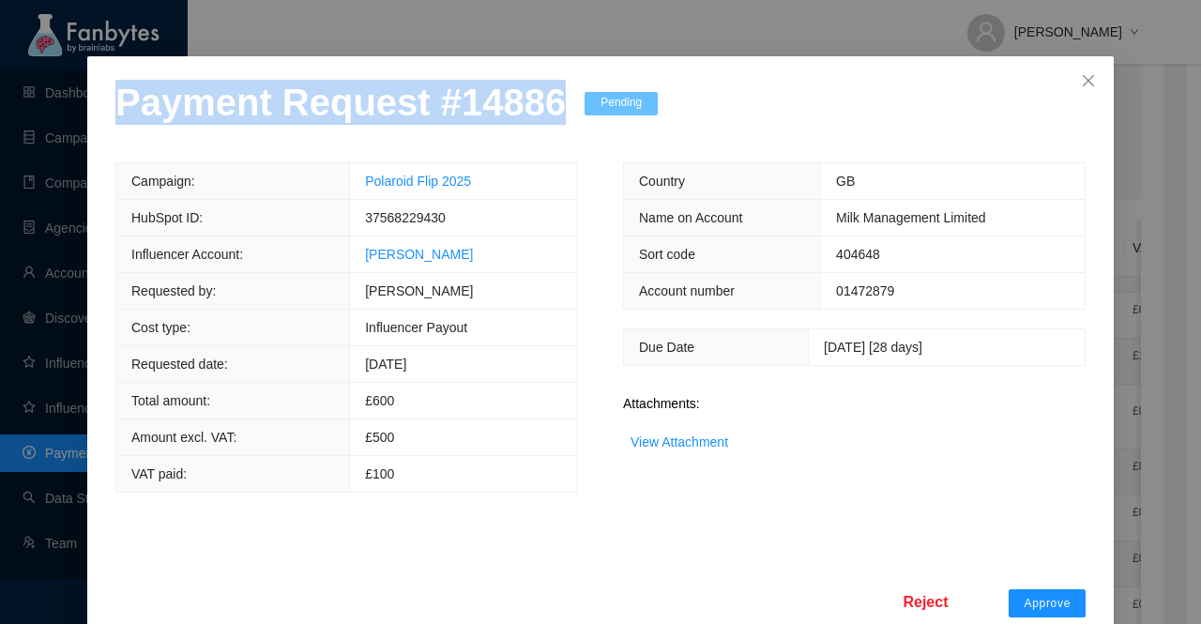
scroll to position [73, 0]
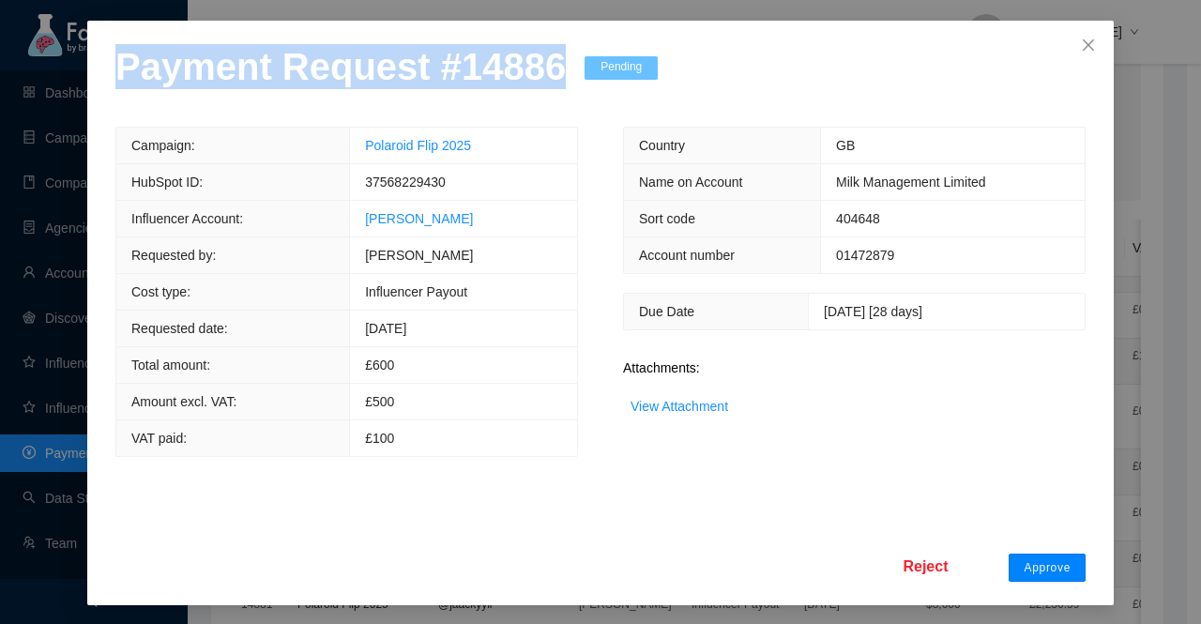
click at [1049, 565] on span "Approve" at bounding box center [1047, 567] width 47 height 15
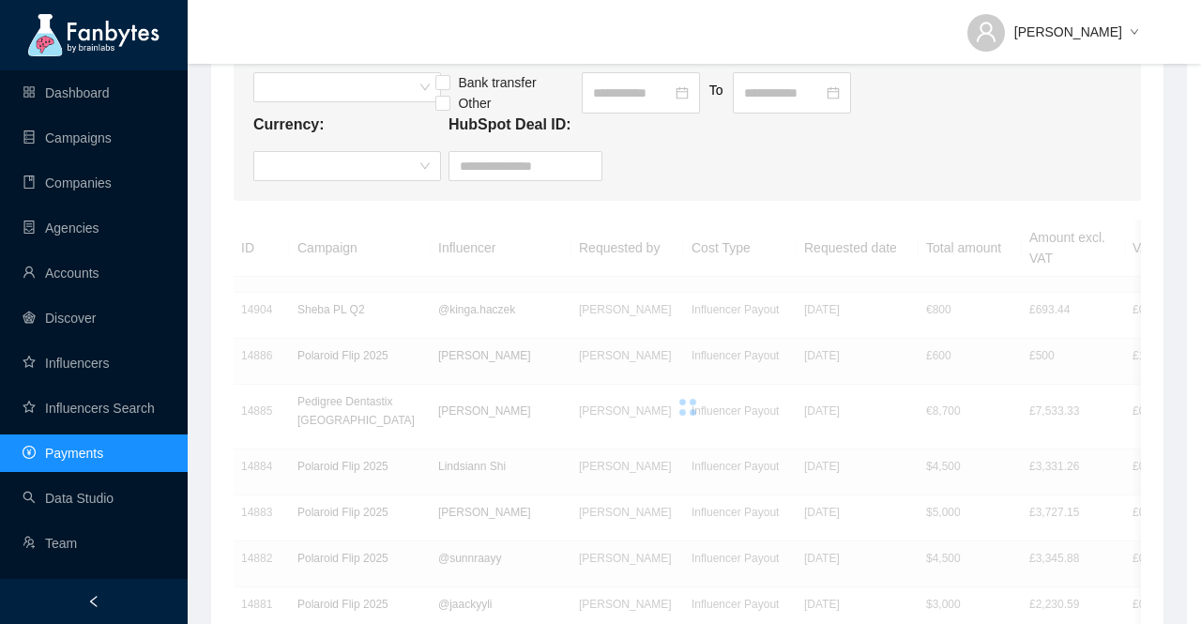
scroll to position [0, 0]
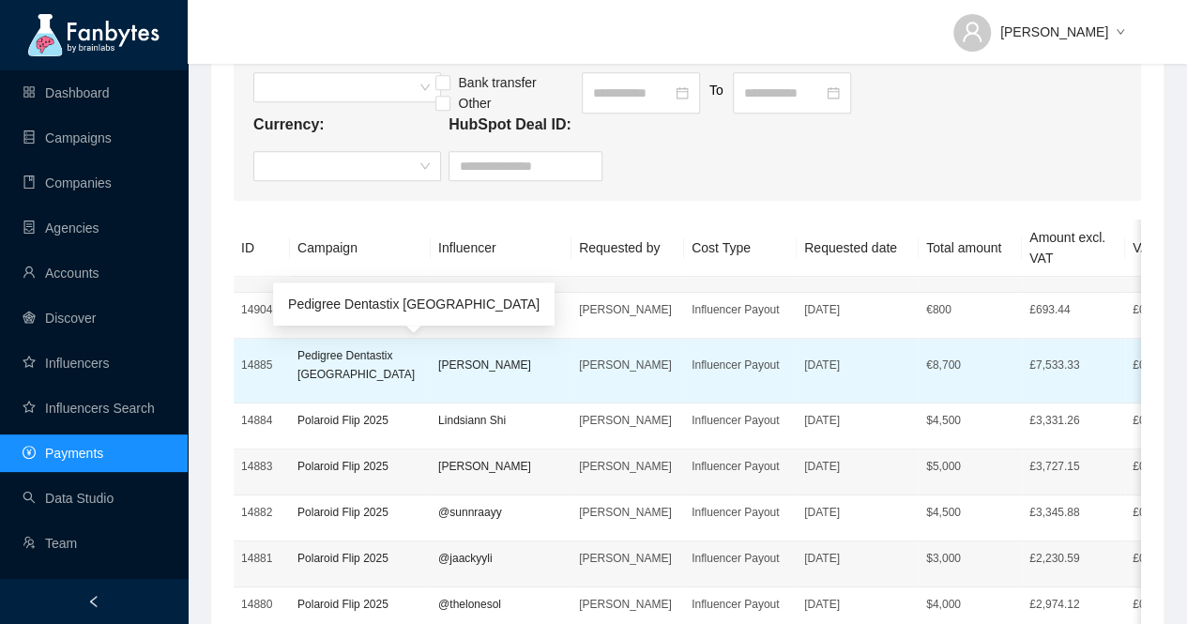
click at [344, 356] on p "Pedigree Dentastix [GEOGRAPHIC_DATA]" at bounding box center [361, 365] width 126 height 38
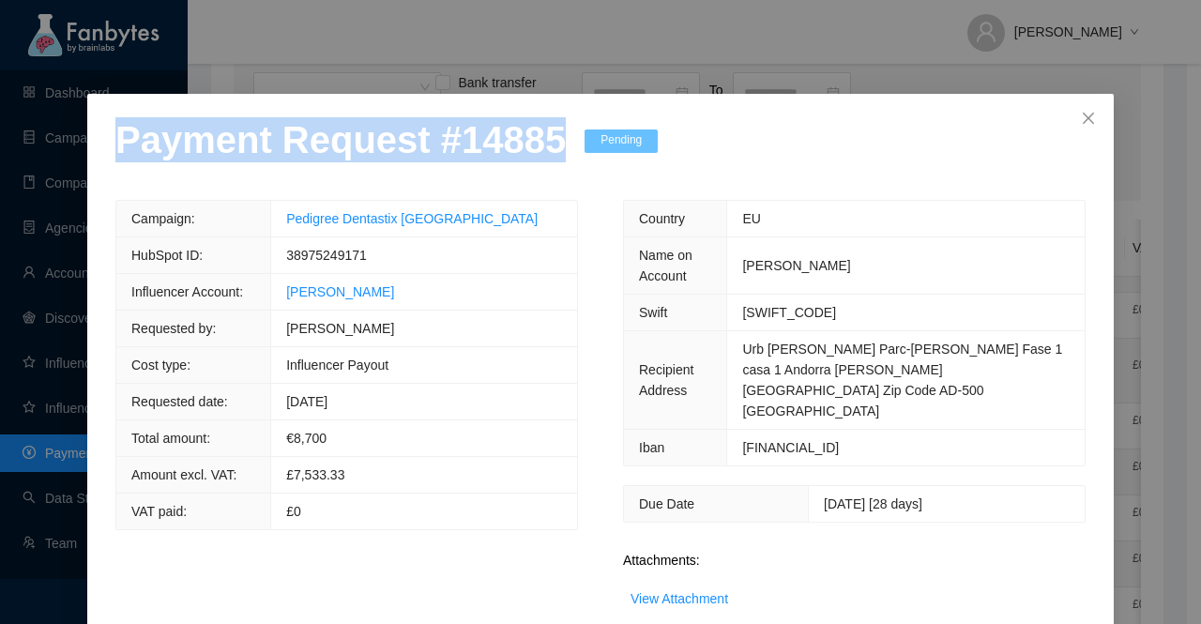
drag, startPoint x: 543, startPoint y: 151, endPoint x: 0, endPoint y: 161, distance: 542.6
click at [0, 161] on div "Payment Request # 14885 Pending Campaign: Pedigree Dentastix [GEOGRAPHIC_DATA] …" at bounding box center [600, 312] width 1201 height 624
click at [677, 591] on link "View Attachment" at bounding box center [680, 598] width 98 height 15
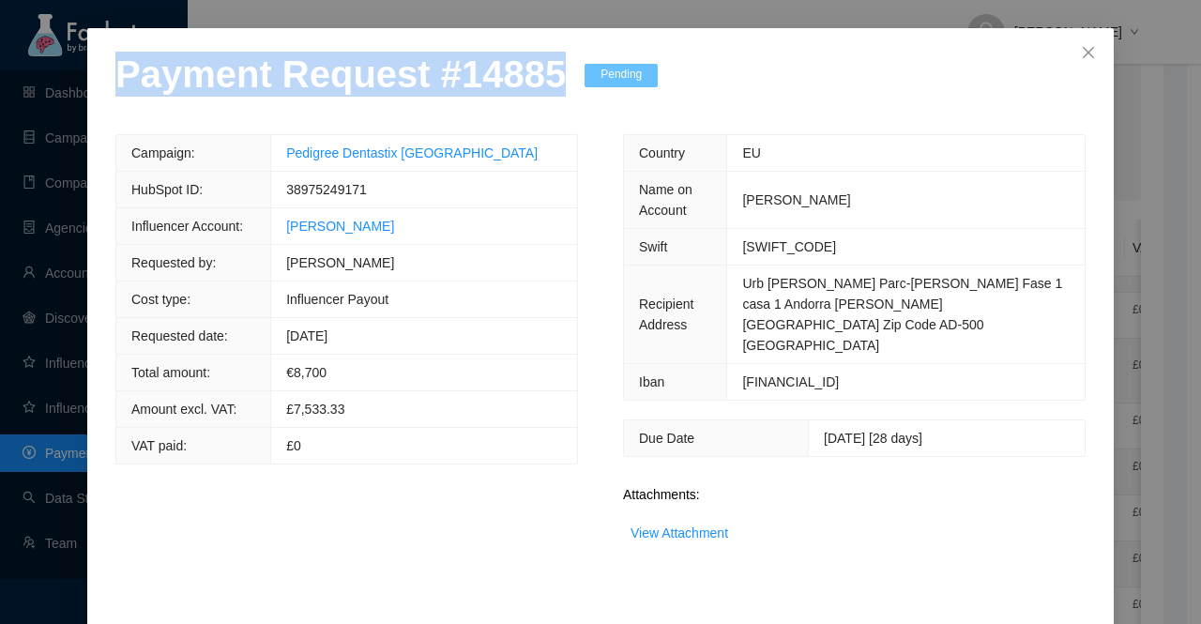
scroll to position [112, 0]
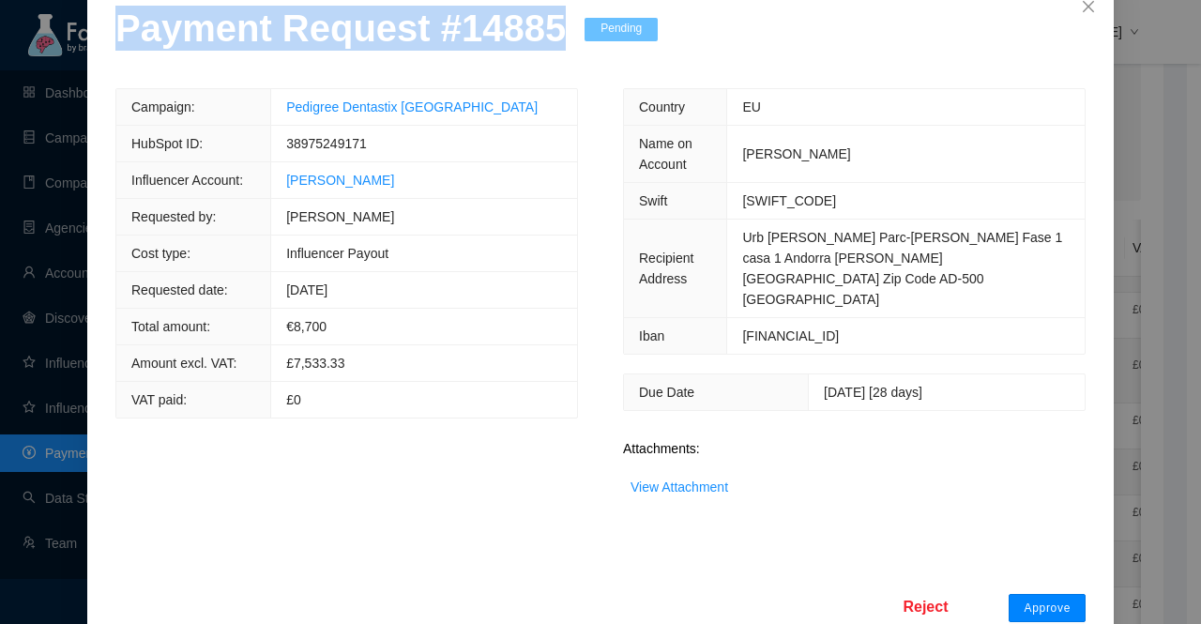
click at [1049, 601] on span "Approve" at bounding box center [1047, 608] width 47 height 15
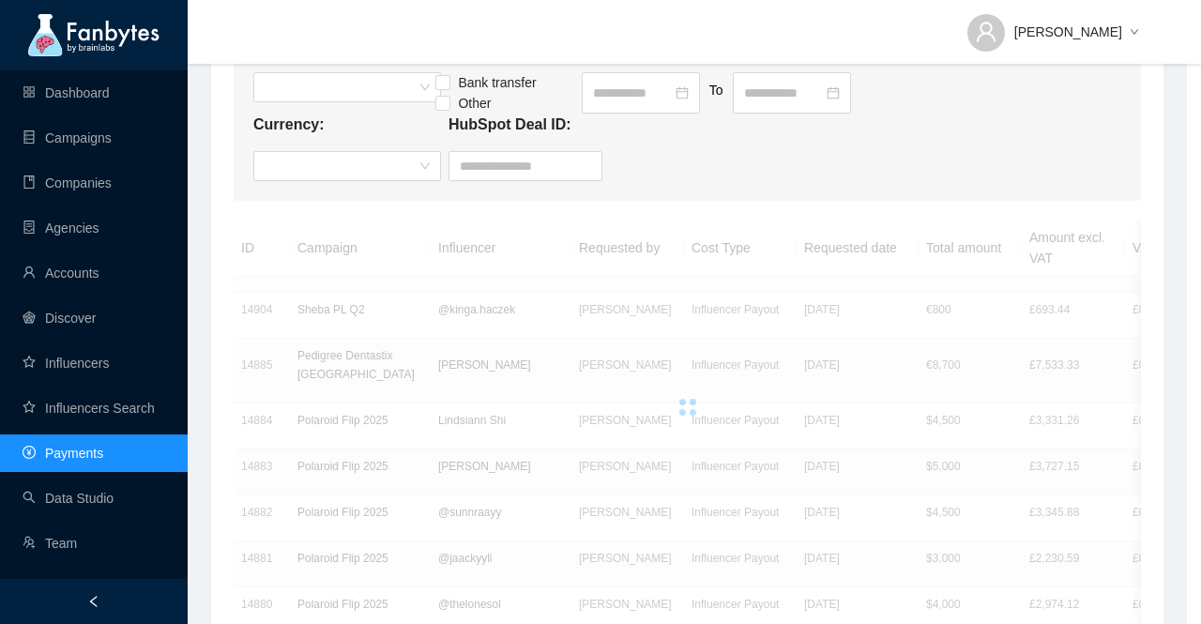
scroll to position [18, 0]
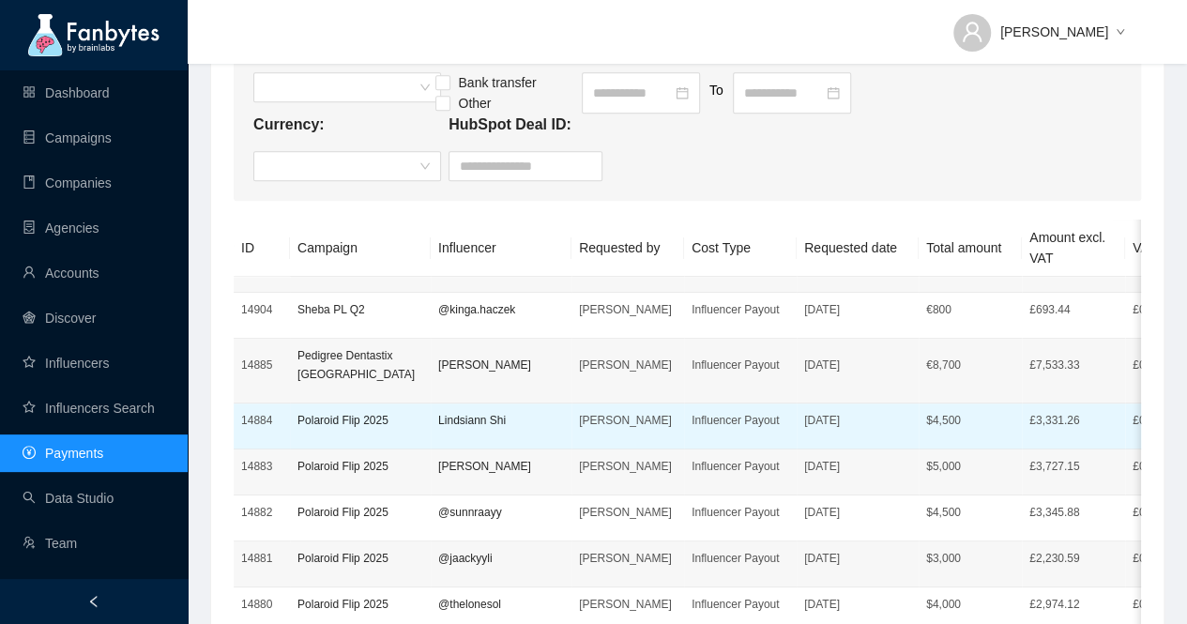
click at [342, 411] on p "Polaroid Flip 2025" at bounding box center [361, 420] width 126 height 19
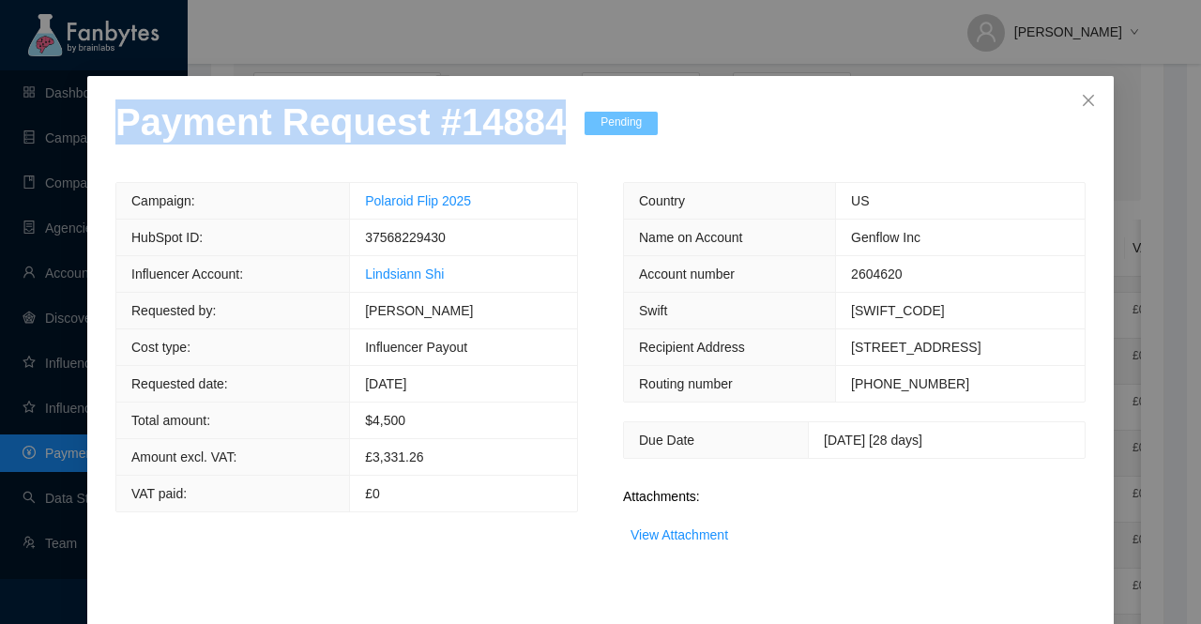
drag, startPoint x: 546, startPoint y: 155, endPoint x: 105, endPoint y: 156, distance: 441.2
click at [105, 156] on div "Payment Request # 14884 Pending Campaign: Polaroid Flip 2025 HubSpot ID: 375682…" at bounding box center [600, 385] width 1027 height 618
click at [700, 543] on link "View Attachment" at bounding box center [680, 535] width 98 height 15
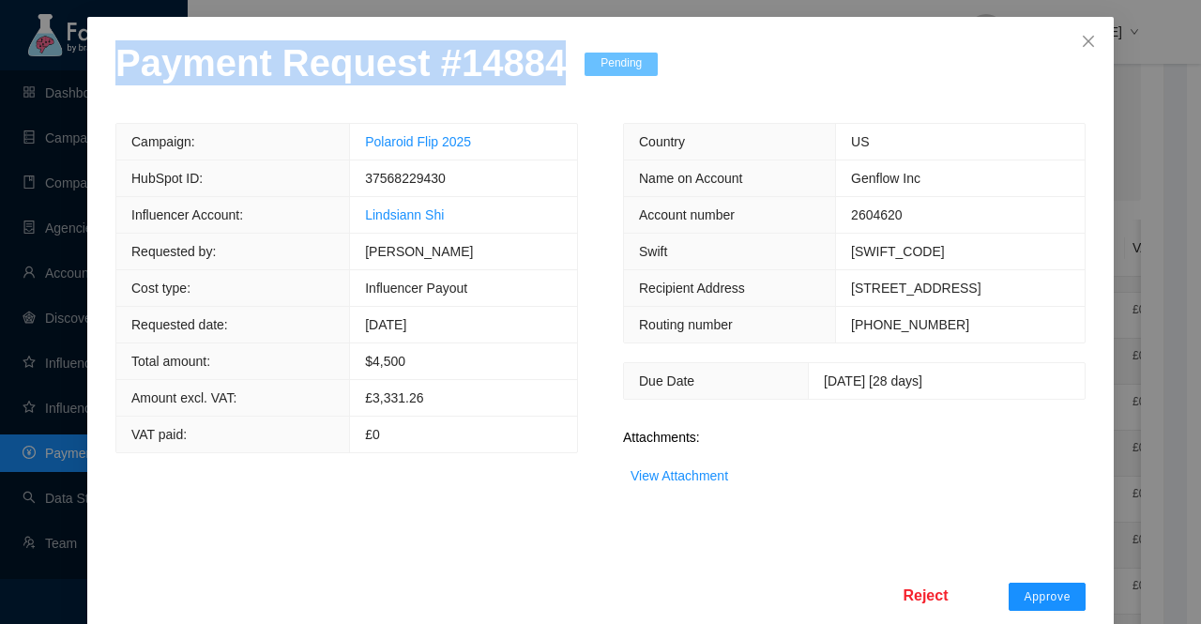
scroll to position [148, 0]
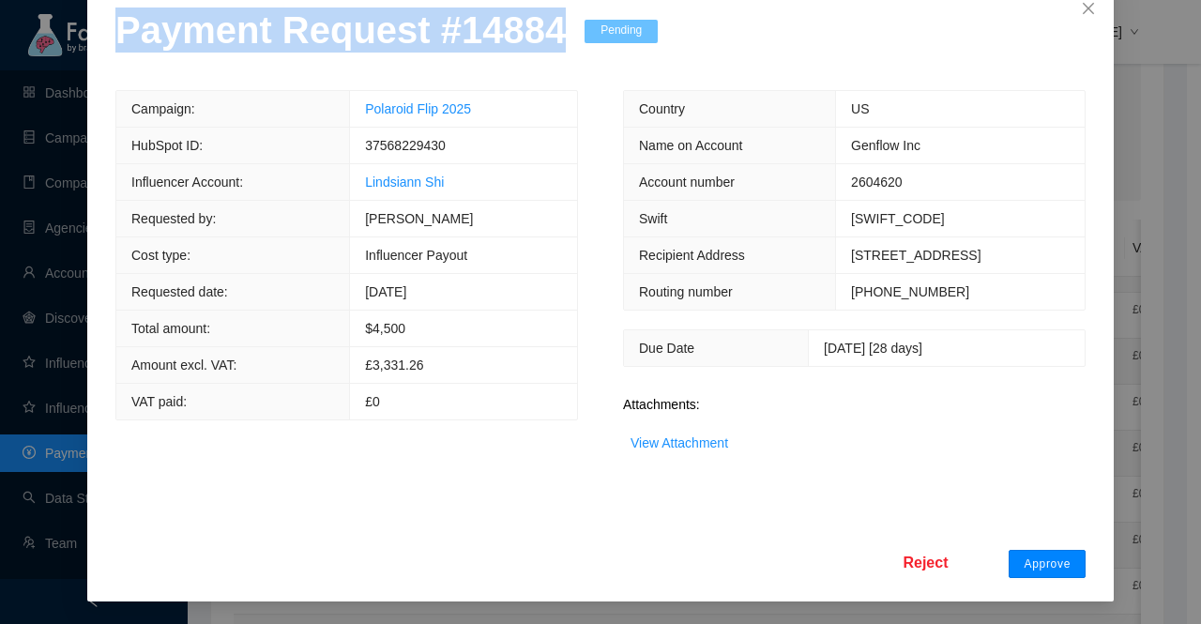
click at [1034, 562] on span "Approve" at bounding box center [1047, 564] width 47 height 15
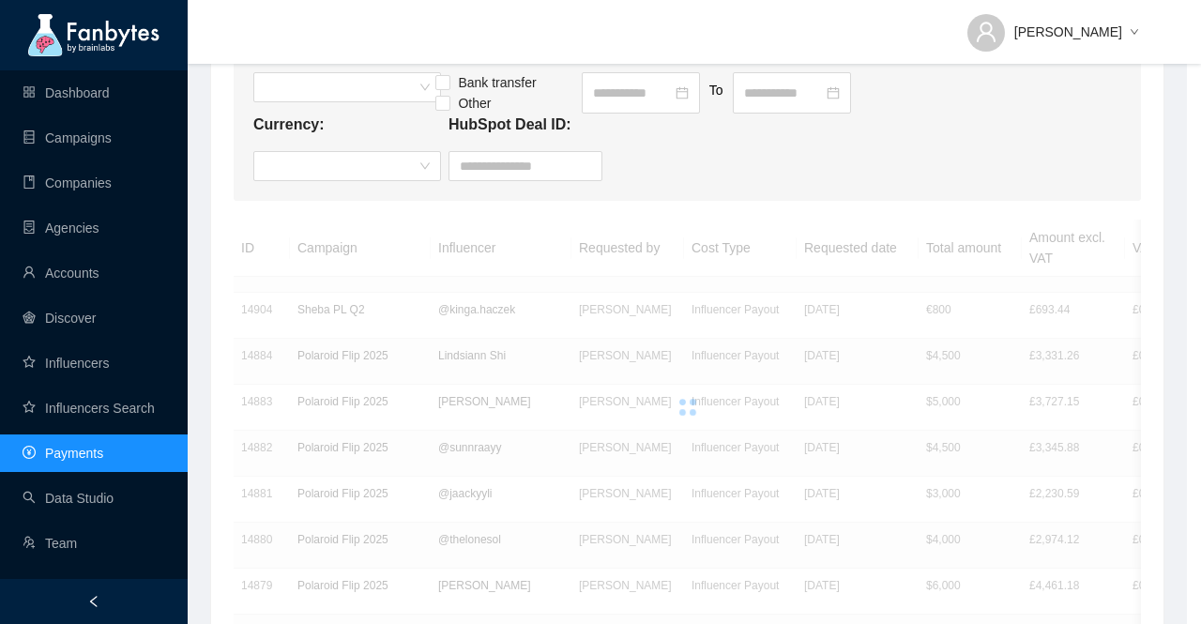
scroll to position [0, 0]
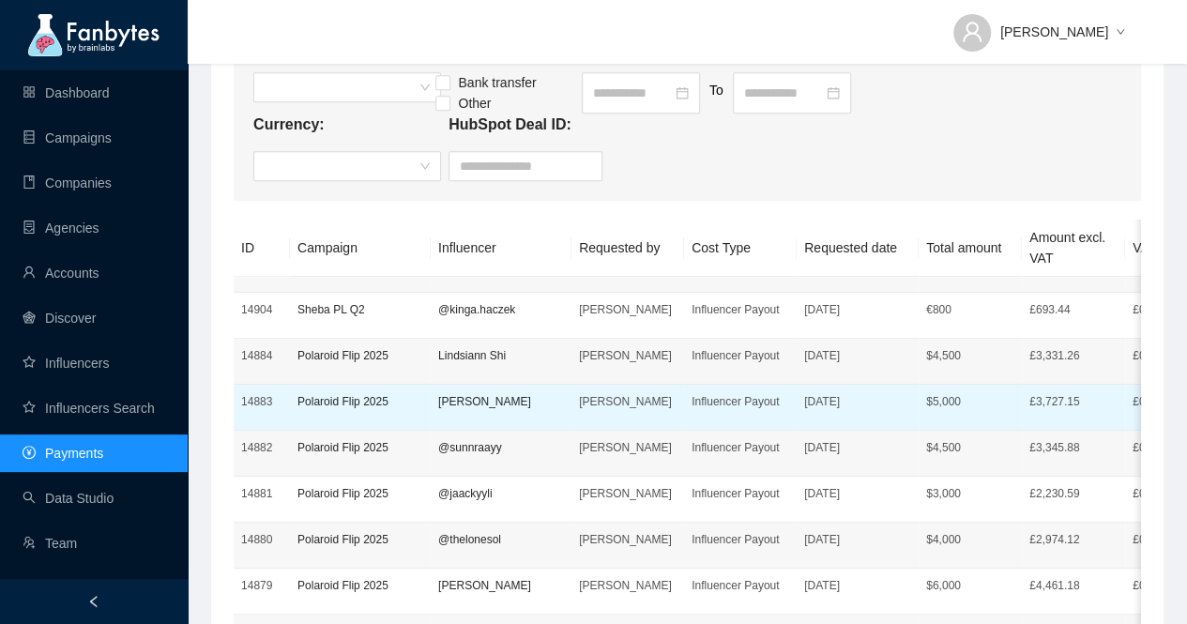
click at [339, 401] on p "Polaroid Flip 2025" at bounding box center [361, 401] width 126 height 19
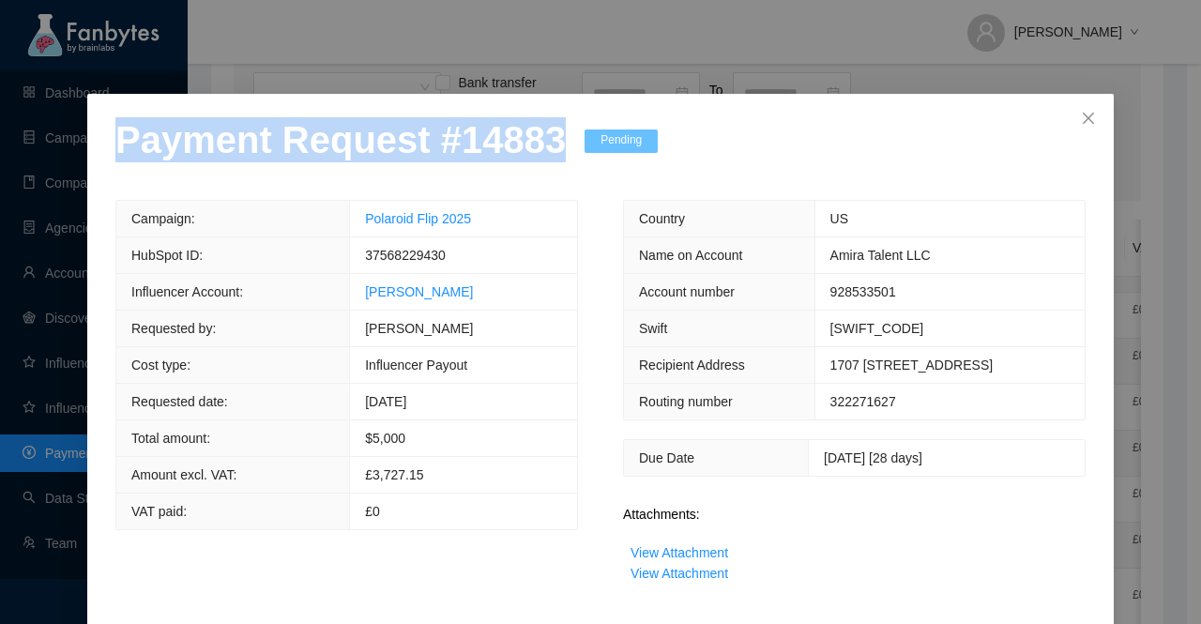
drag, startPoint x: 544, startPoint y: 150, endPoint x: 69, endPoint y: 150, distance: 474.9
click at [69, 150] on div "Payment Request # 14883 Pending Campaign: Polaroid Flip 2025 HubSpot ID: 375682…" at bounding box center [600, 312] width 1201 height 624
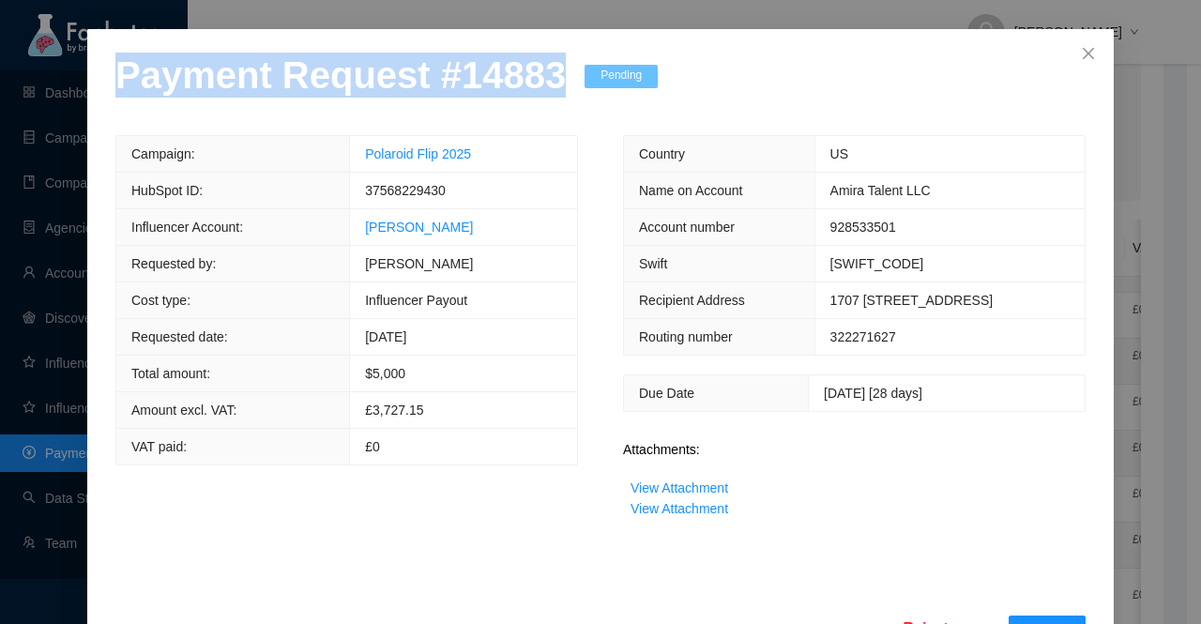
scroll to position [94, 0]
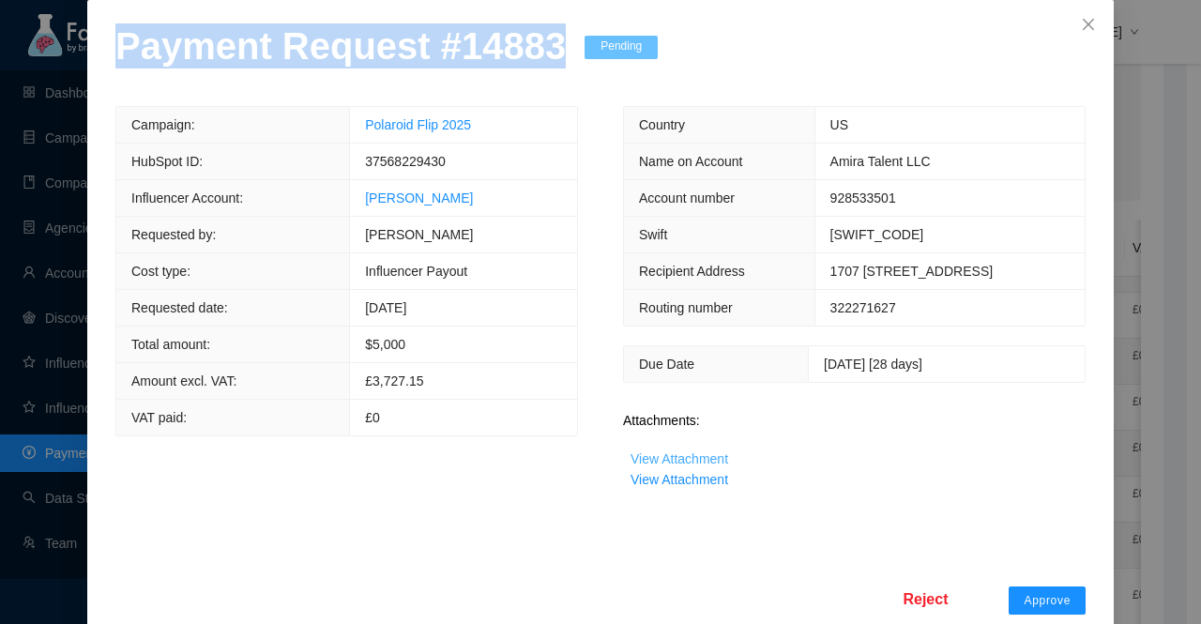
click at [710, 466] on link "View Attachment" at bounding box center [680, 458] width 98 height 15
click at [707, 487] on link "View Attachment" at bounding box center [680, 479] width 98 height 15
click at [679, 487] on link "View Attachment" at bounding box center [680, 479] width 98 height 15
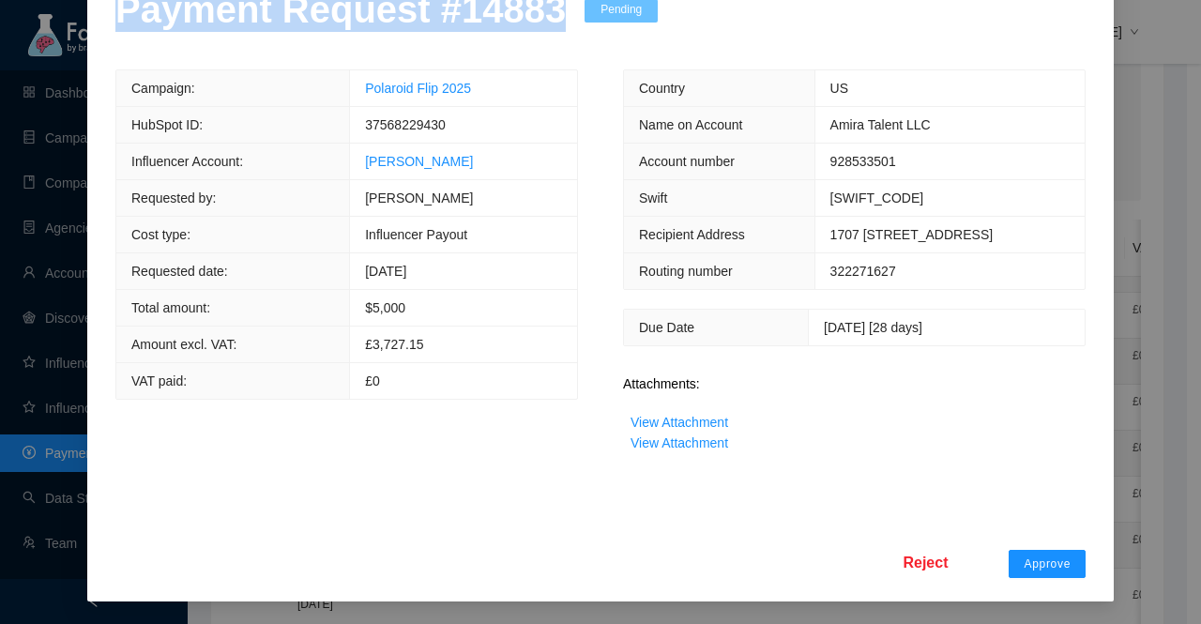
scroll to position [169, 0]
click at [1038, 556] on button "Approve" at bounding box center [1047, 564] width 77 height 28
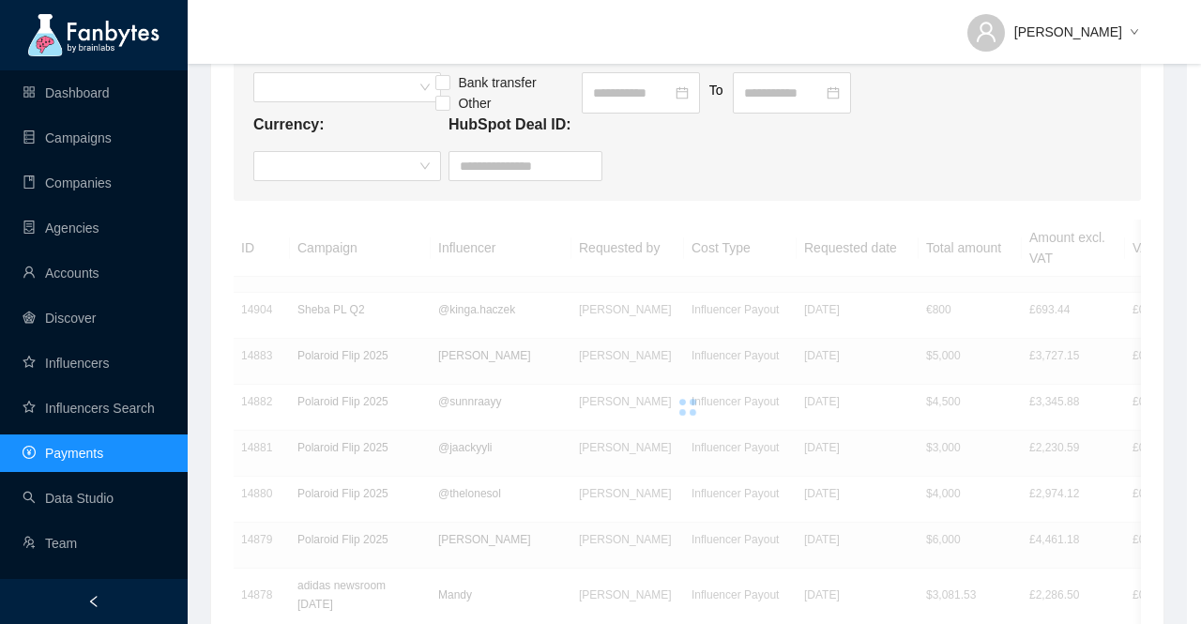
scroll to position [75, 0]
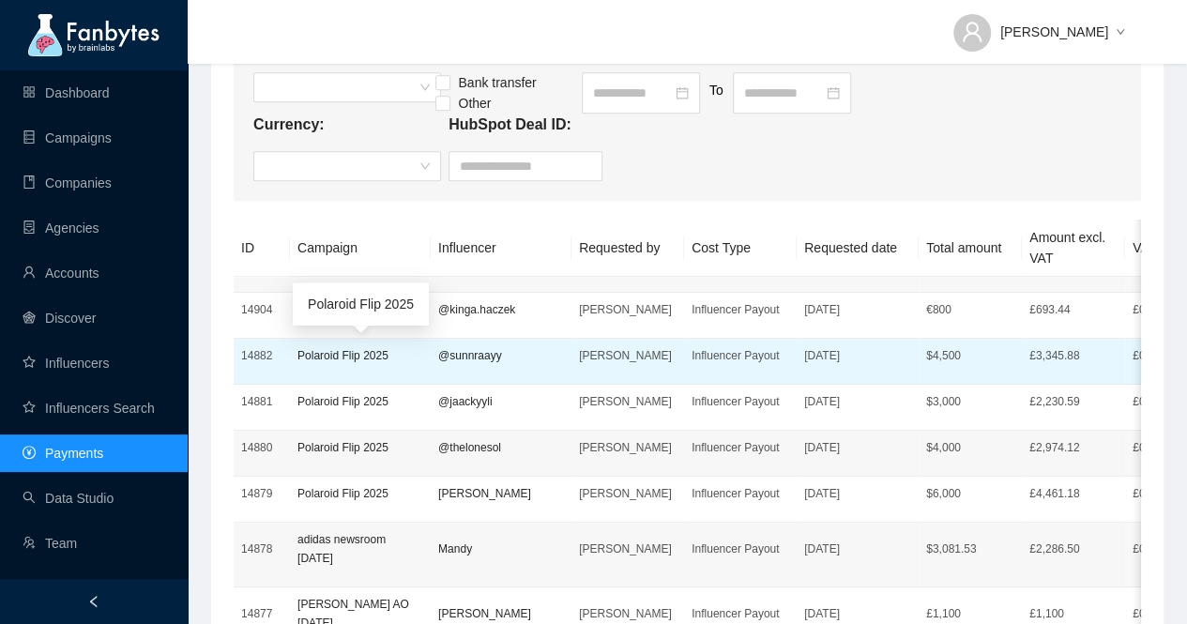
click at [364, 348] on p "Polaroid Flip 2025" at bounding box center [361, 355] width 126 height 19
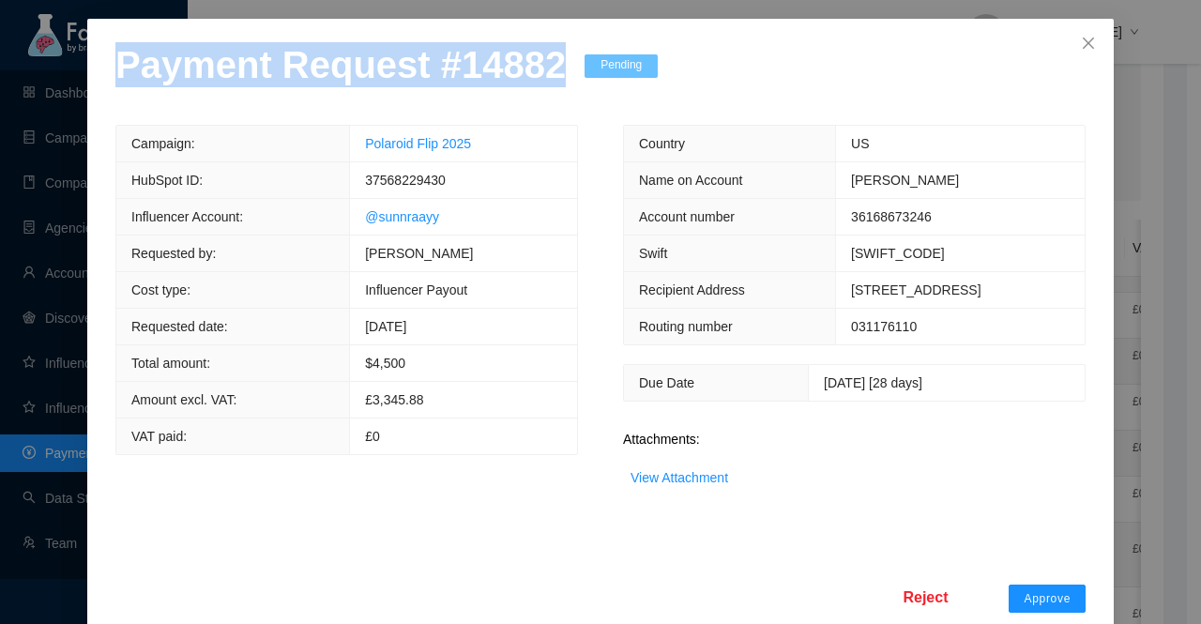
drag, startPoint x: 539, startPoint y: 147, endPoint x: 109, endPoint y: 153, distance: 429.9
click at [115, 87] on p "Payment Request # 14882" at bounding box center [340, 64] width 451 height 45
click at [680, 485] on link "View Attachment" at bounding box center [680, 477] width 98 height 15
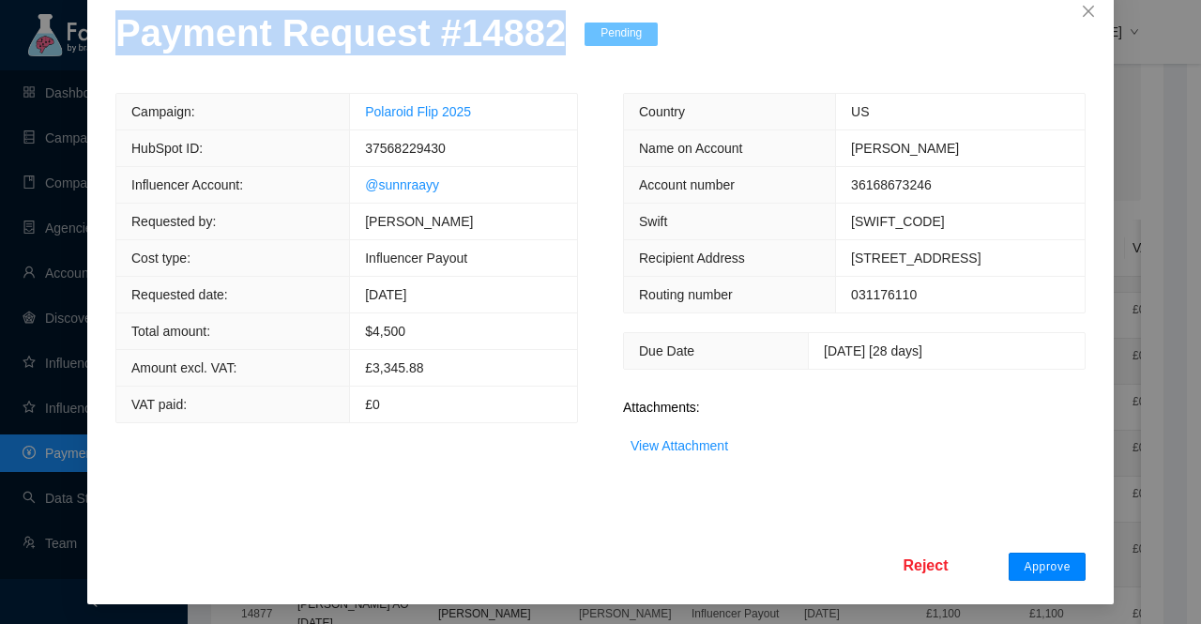
click at [1049, 561] on span "Approve" at bounding box center [1047, 566] width 47 height 15
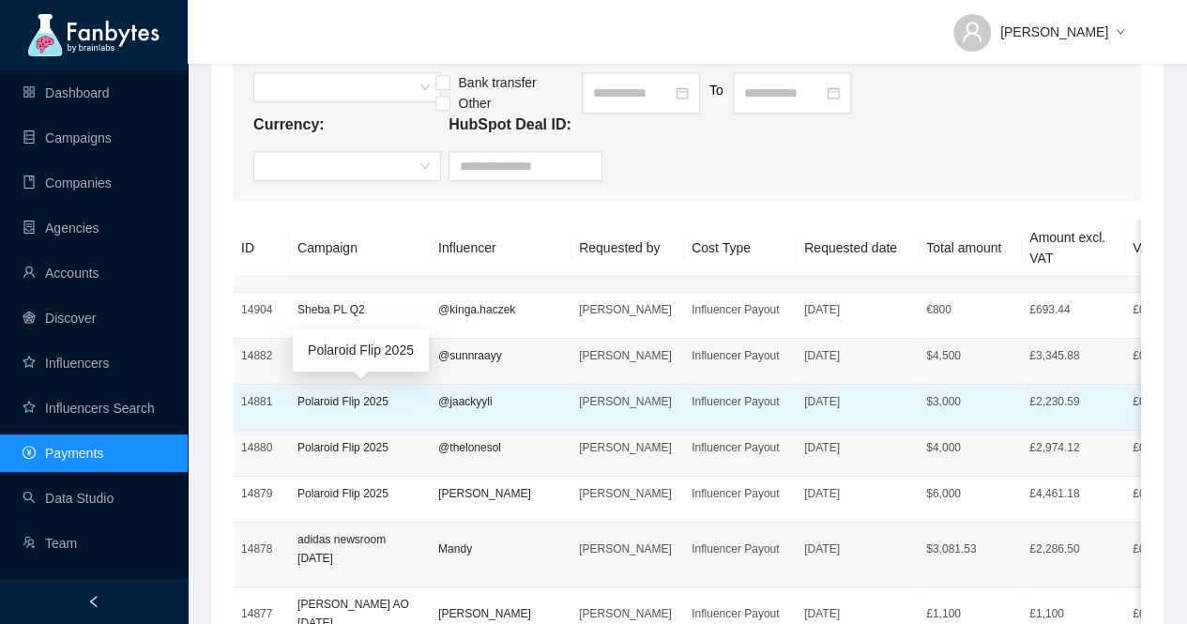
click at [343, 405] on p "Polaroid Flip 2025" at bounding box center [361, 401] width 126 height 19
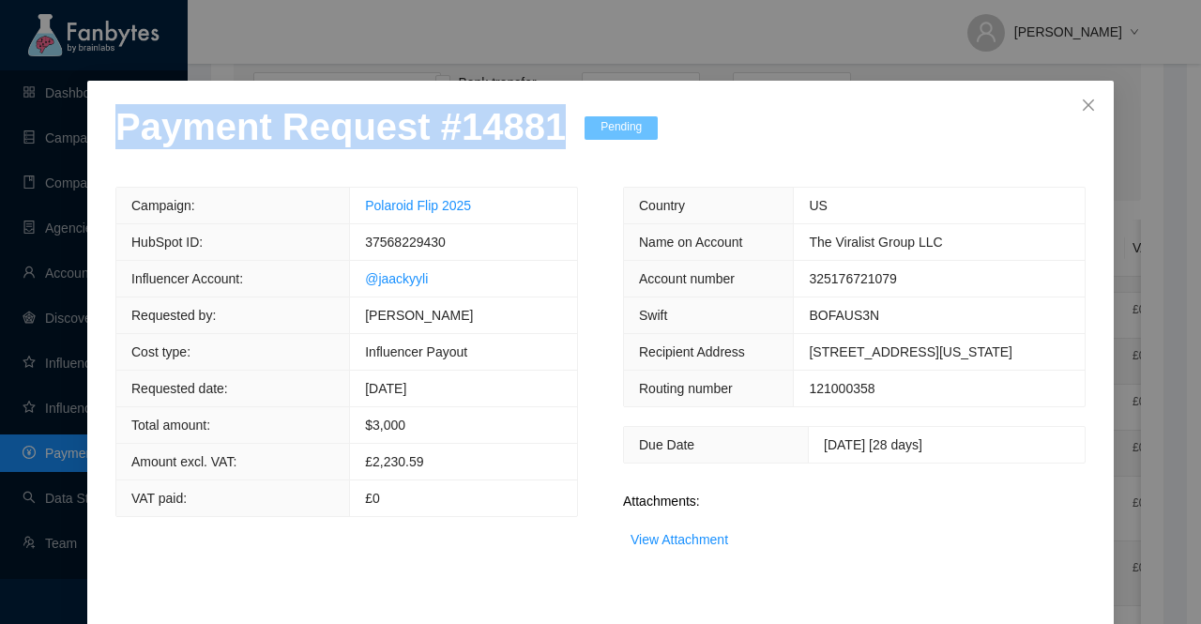
drag, startPoint x: 541, startPoint y: 150, endPoint x: 110, endPoint y: 168, distance: 431.2
click at [115, 168] on div "Payment Request # 14881 Pending" at bounding box center [386, 145] width 543 height 83
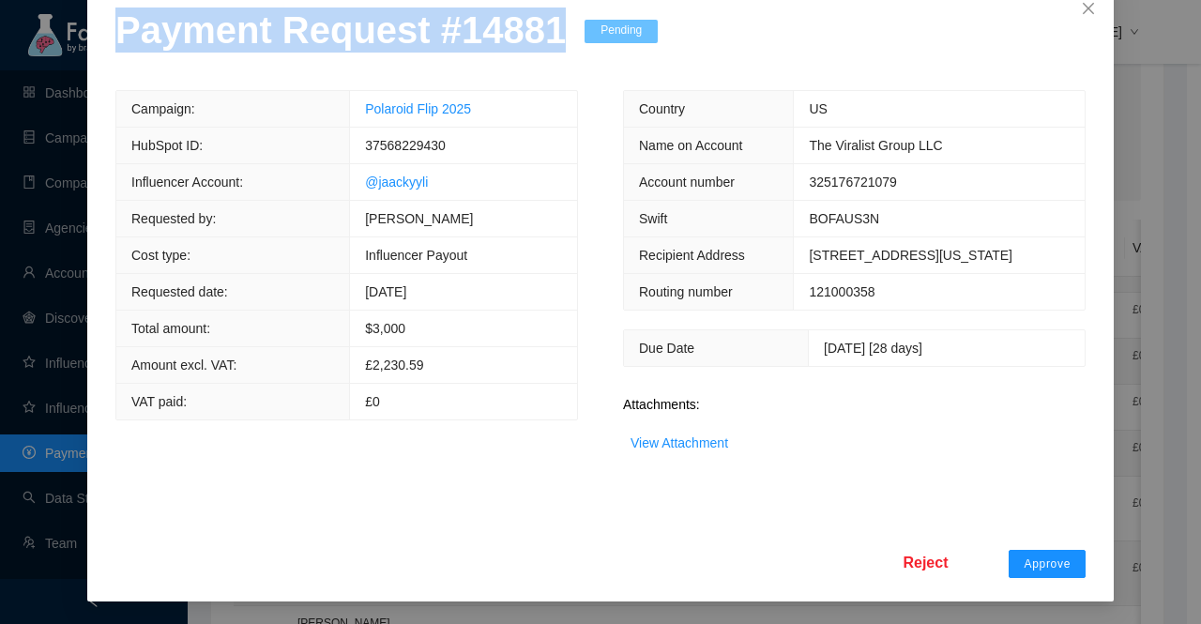
scroll to position [188, 0]
click at [679, 446] on link "View Attachment" at bounding box center [680, 443] width 98 height 15
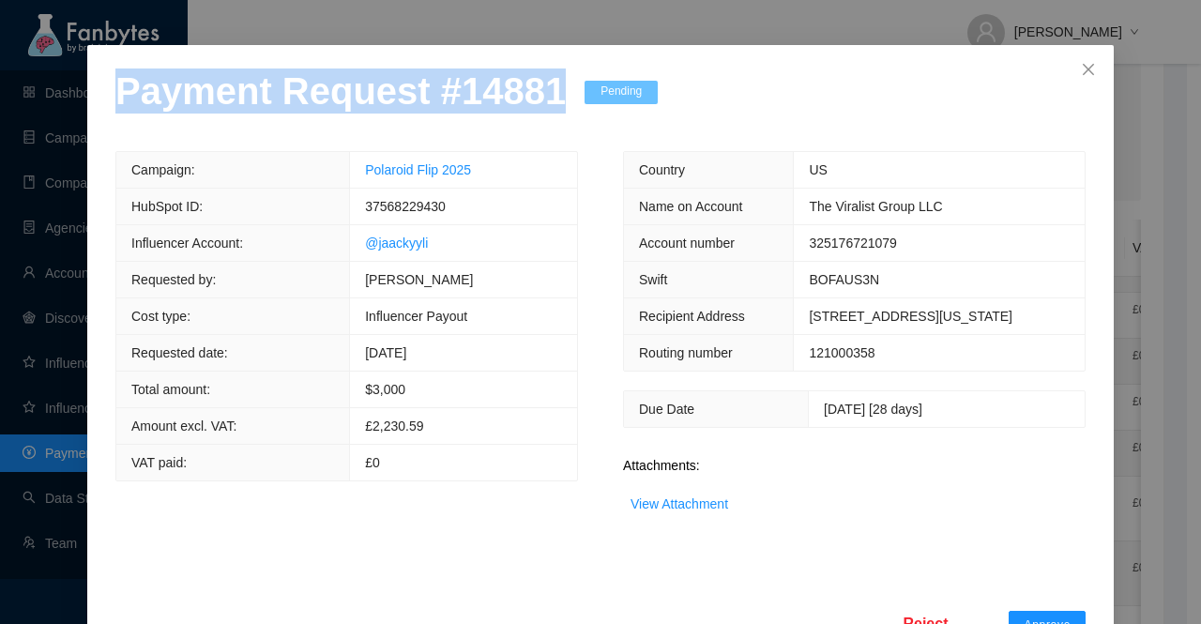
scroll to position [0, 0]
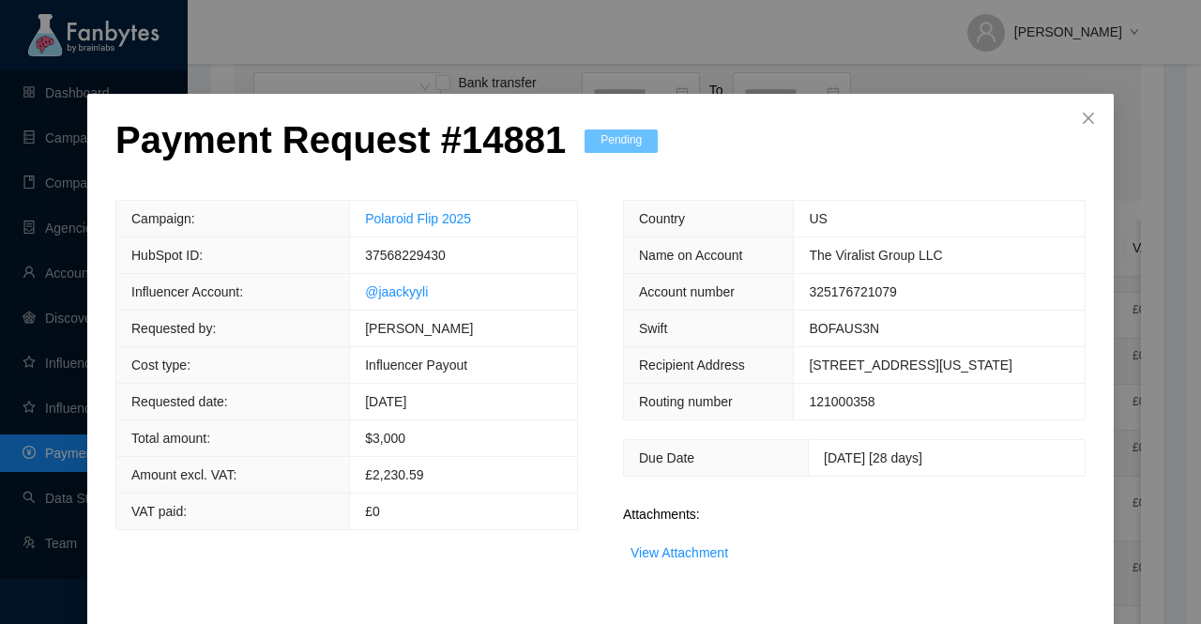
click at [1008, 247] on td "The Viralist Group LLC" at bounding box center [939, 255] width 291 height 37
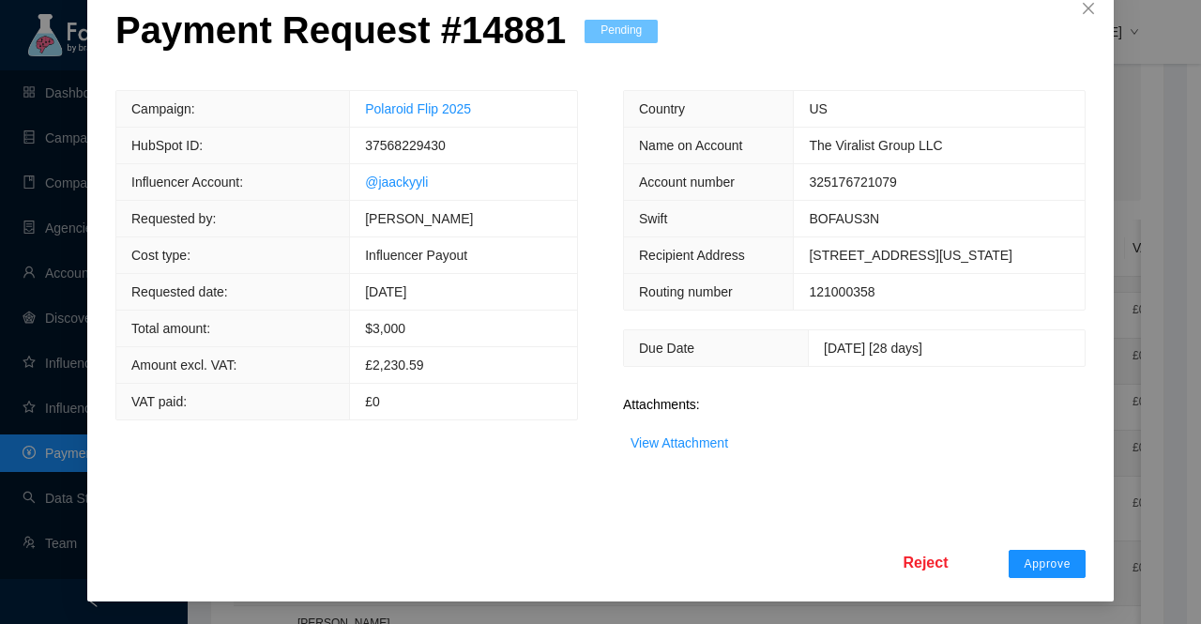
scroll to position [190, 0]
click at [1031, 572] on button "Approve" at bounding box center [1047, 564] width 77 height 28
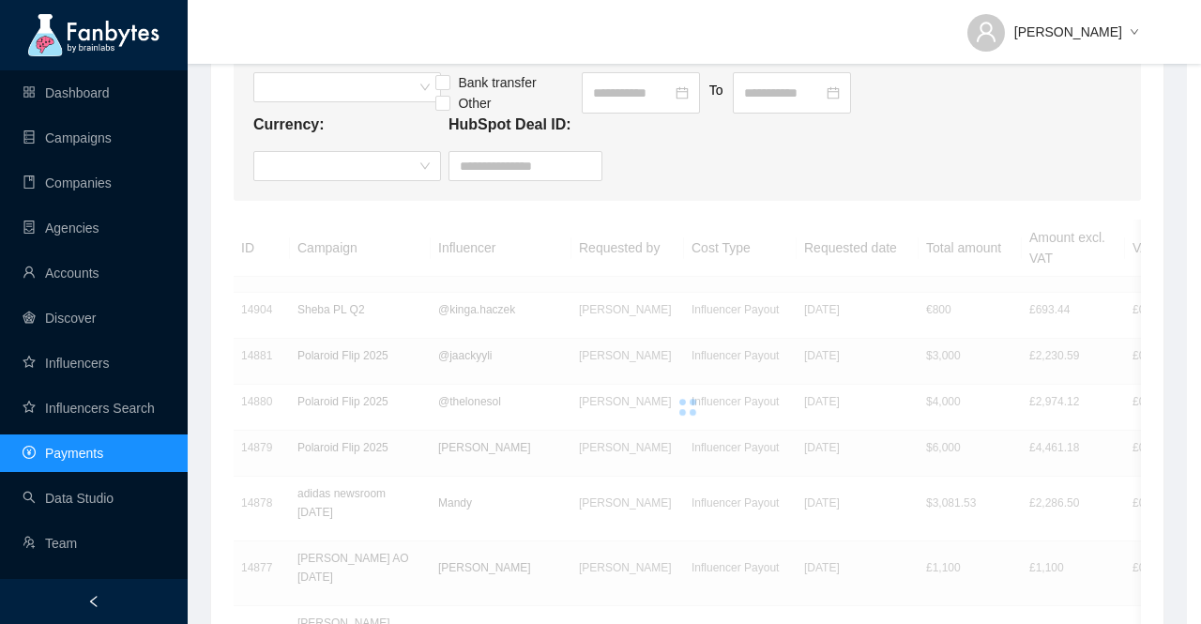
scroll to position [96, 0]
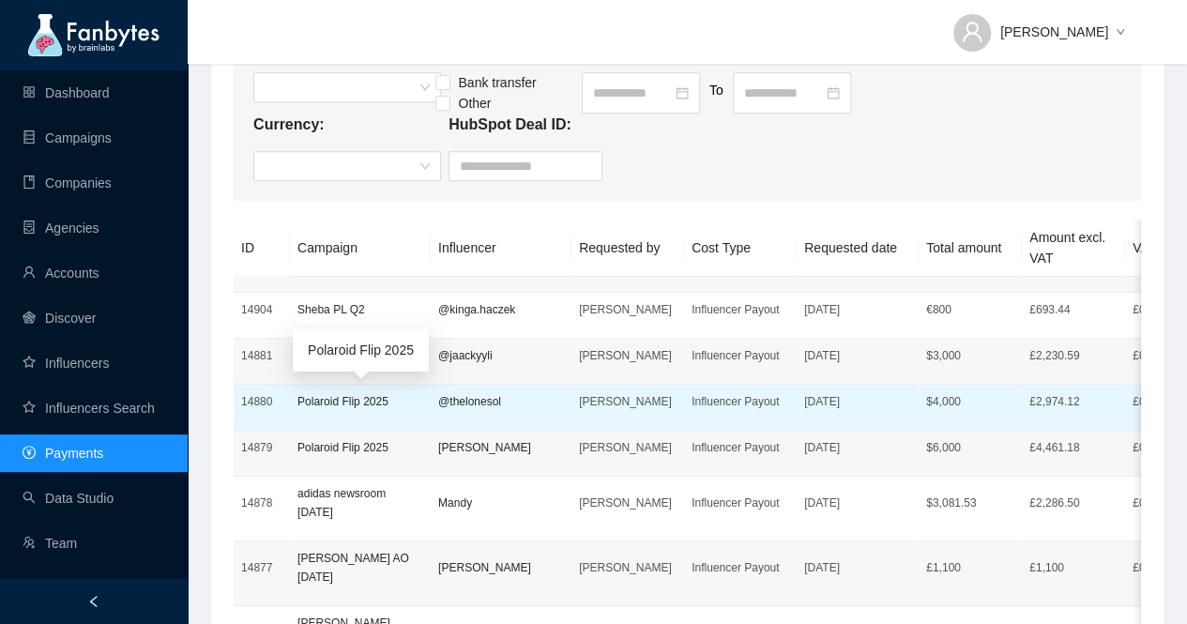
click at [368, 401] on p "Polaroid Flip 2025" at bounding box center [361, 401] width 126 height 19
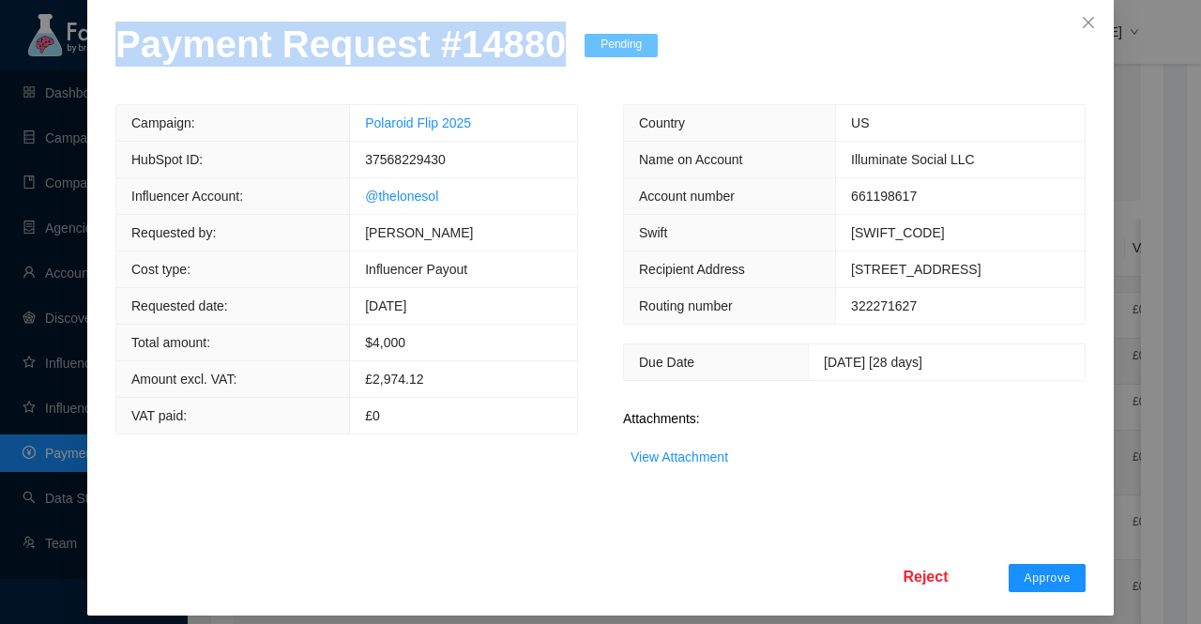
drag, startPoint x: 538, startPoint y: 145, endPoint x: 0, endPoint y: 150, distance: 537.9
click at [0, 150] on div "Payment Request # 14880 Pending Campaign: Polaroid Flip 2025 HubSpot ID: 375682…" at bounding box center [600, 312] width 1201 height 624
click at [693, 465] on link "View Attachment" at bounding box center [680, 457] width 98 height 15
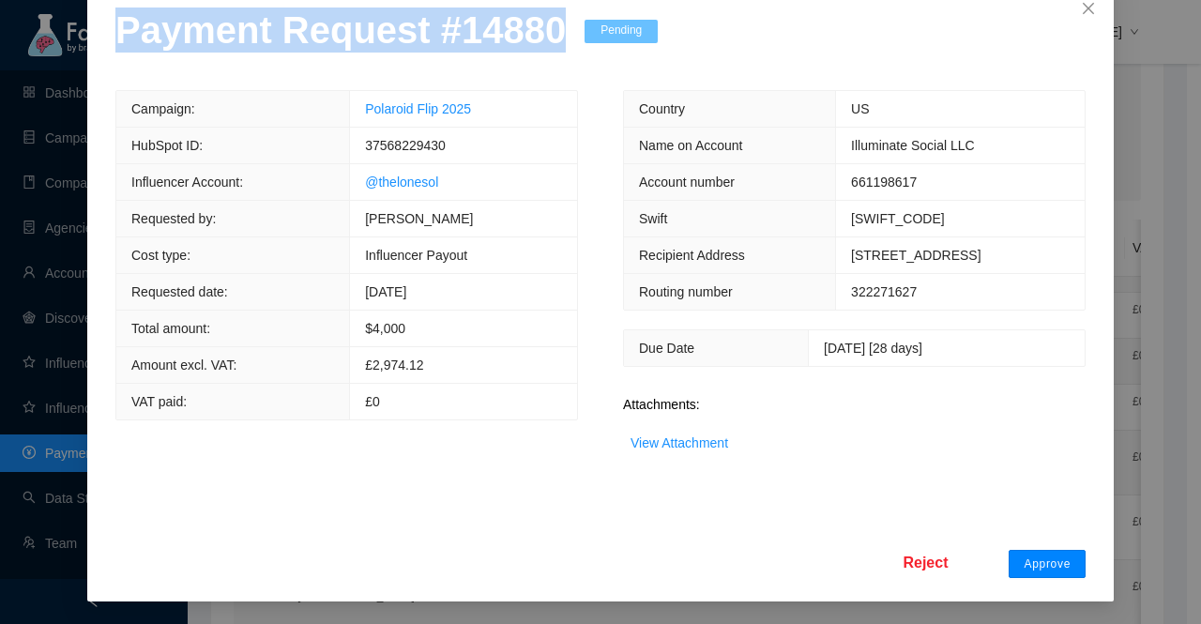
click at [1031, 558] on span "Approve" at bounding box center [1047, 564] width 47 height 15
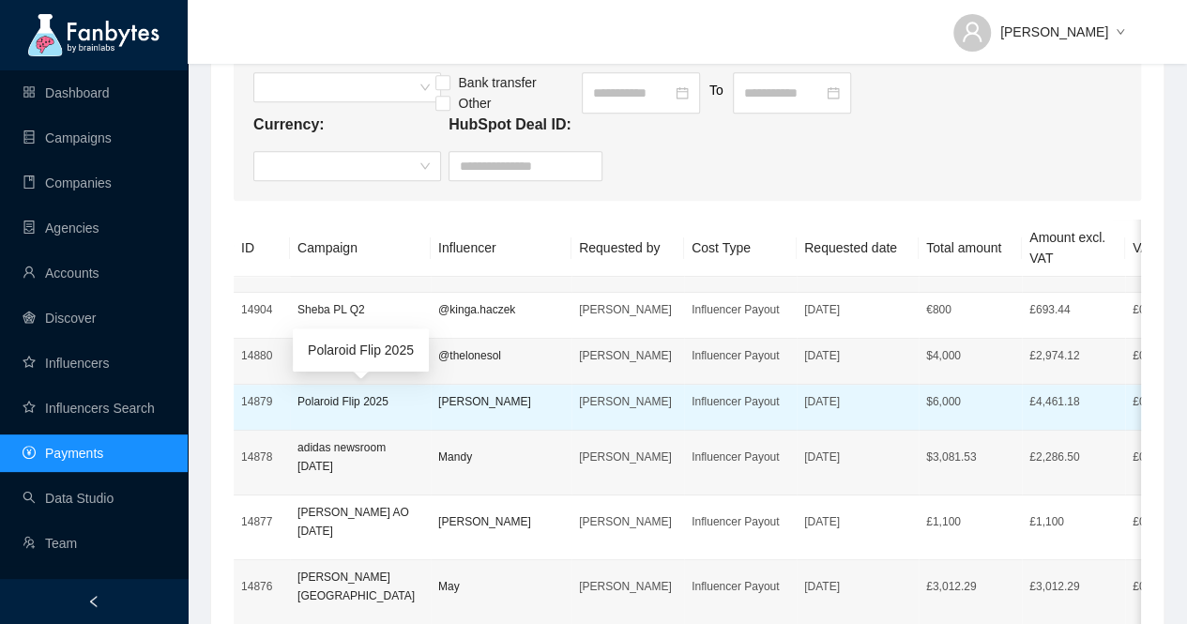
click at [340, 394] on p "Polaroid Flip 2025" at bounding box center [361, 401] width 126 height 19
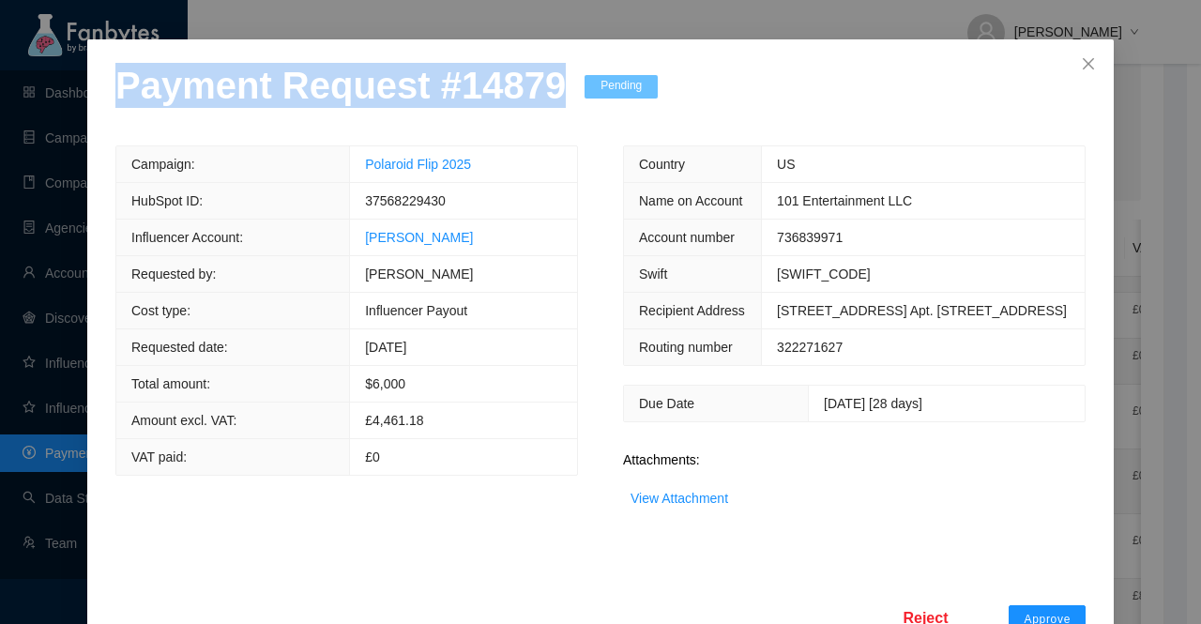
drag, startPoint x: 537, startPoint y: 149, endPoint x: 0, endPoint y: 168, distance: 537.2
click at [0, 168] on div "Payment Request # 14879 Pending Campaign: Polaroid Flip 2025 HubSpot ID: 375682…" at bounding box center [600, 312] width 1201 height 624
click at [687, 506] on link "View Attachment" at bounding box center [680, 498] width 98 height 15
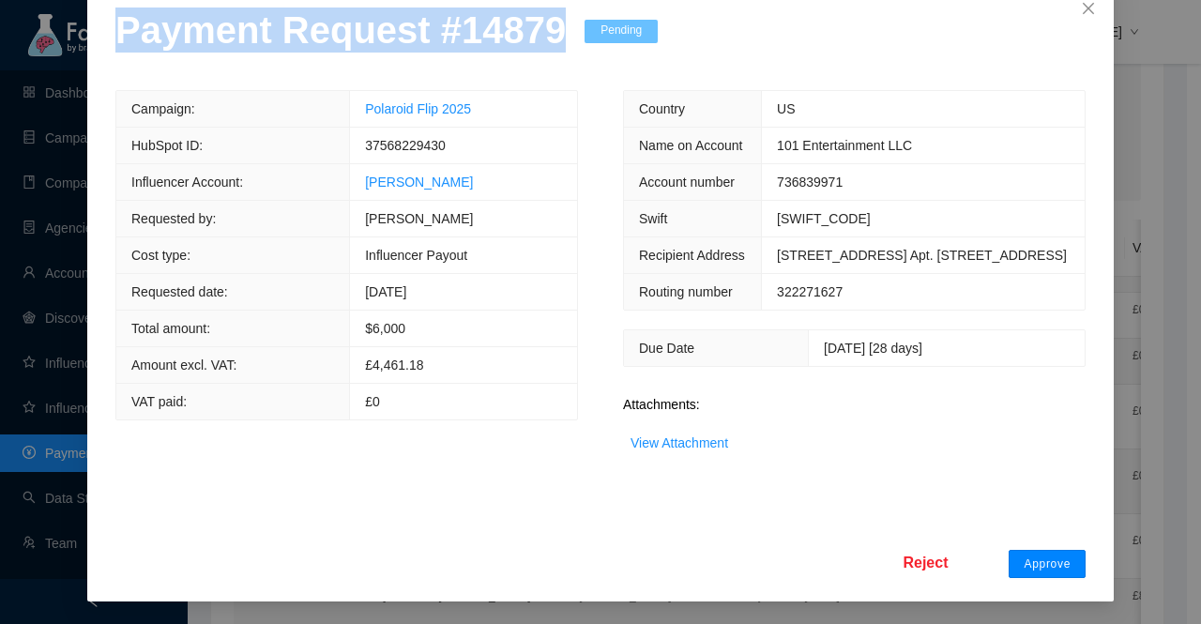
click at [1034, 563] on span "Approve" at bounding box center [1047, 564] width 47 height 15
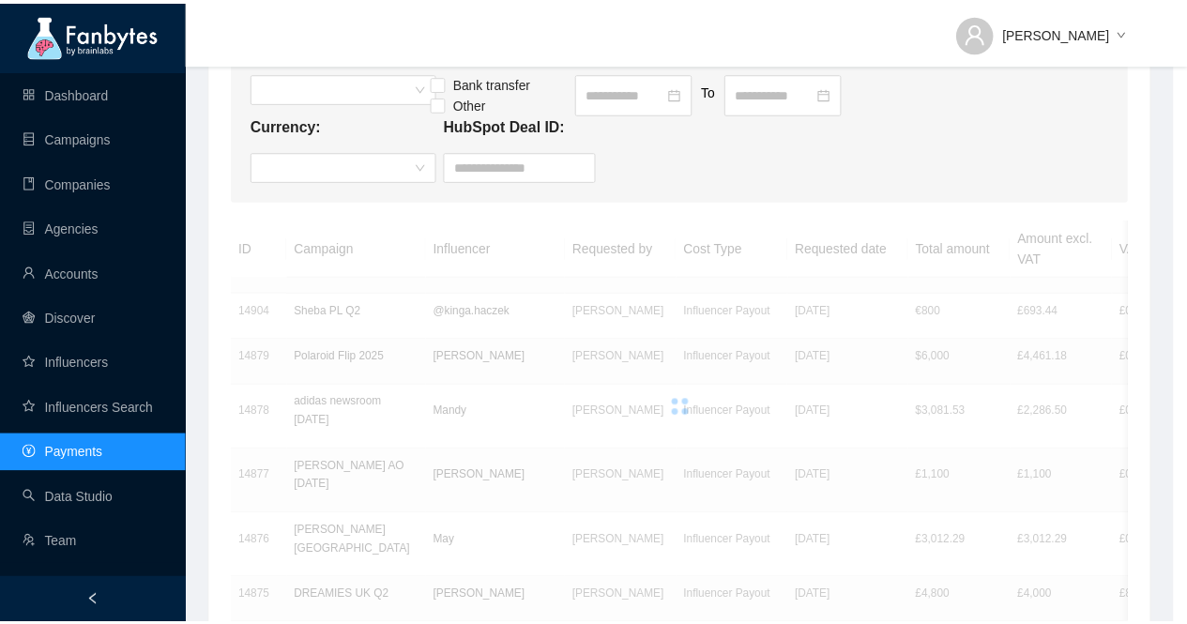
scroll to position [54, 0]
